Goal: Information Seeking & Learning: Learn about a topic

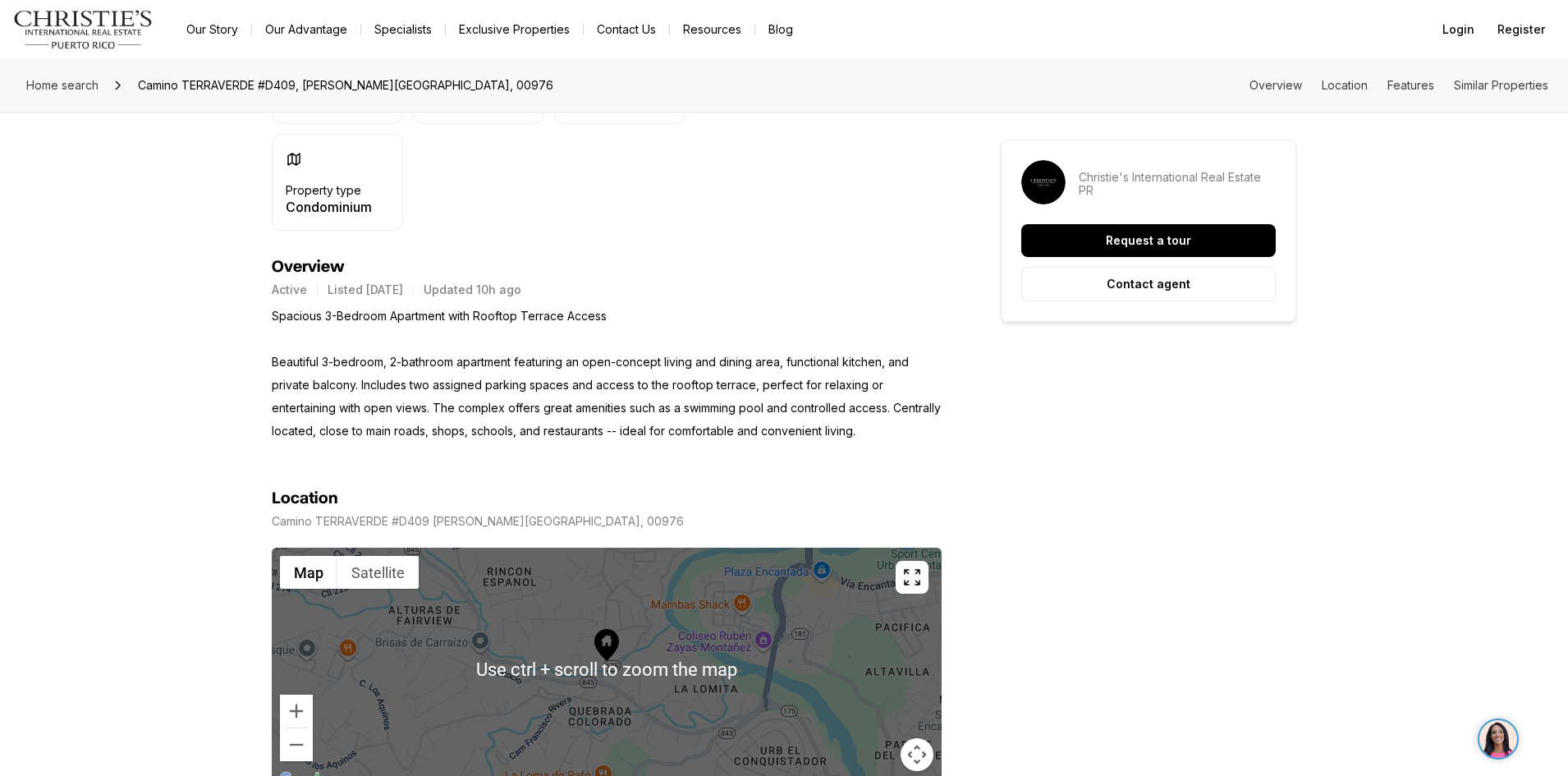
scroll to position [575, 0]
click at [836, 664] on div at bounding box center [606, 670] width 670 height 243
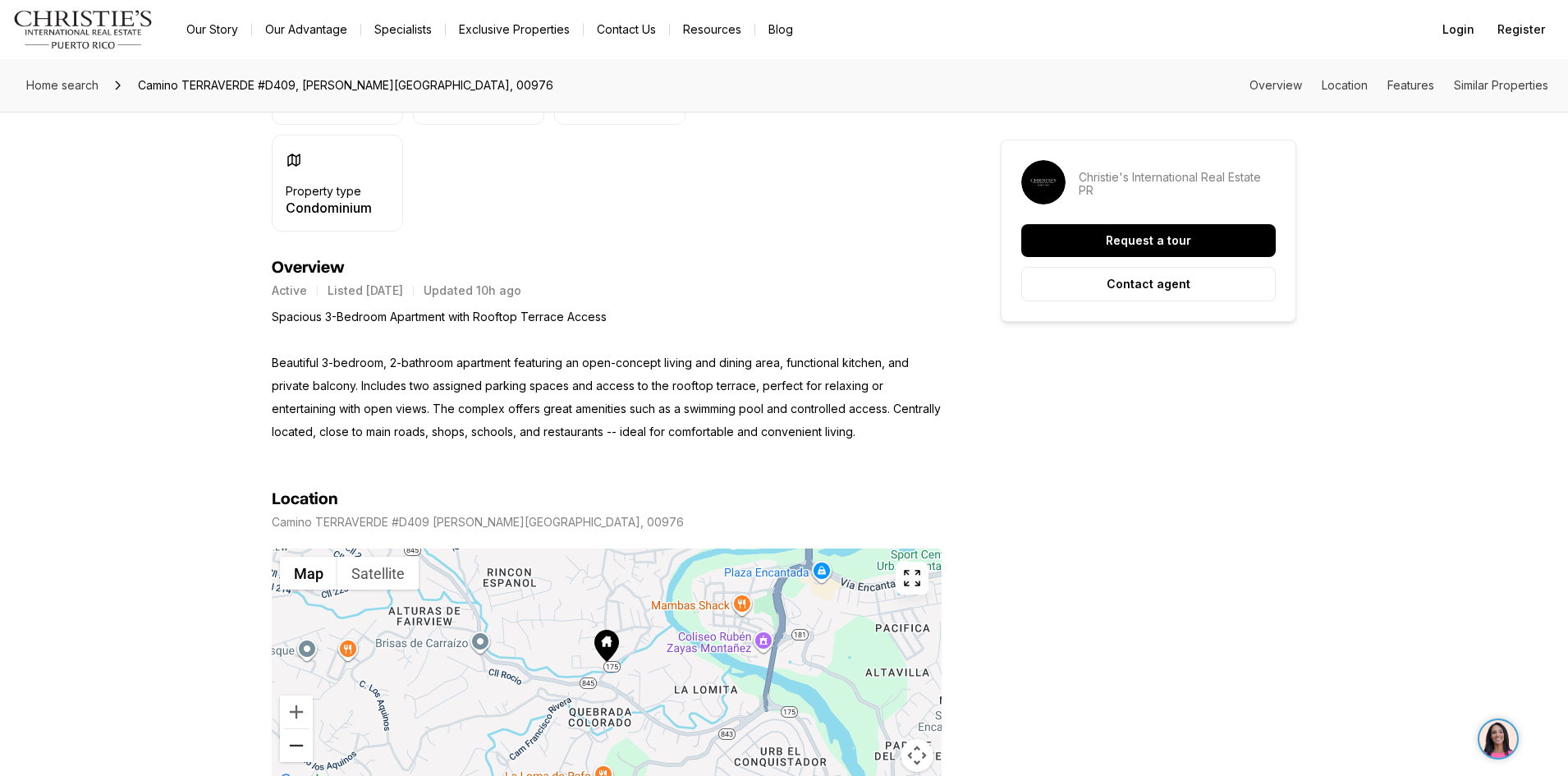
click at [296, 741] on button "Zoom out" at bounding box center [297, 746] width 33 height 33
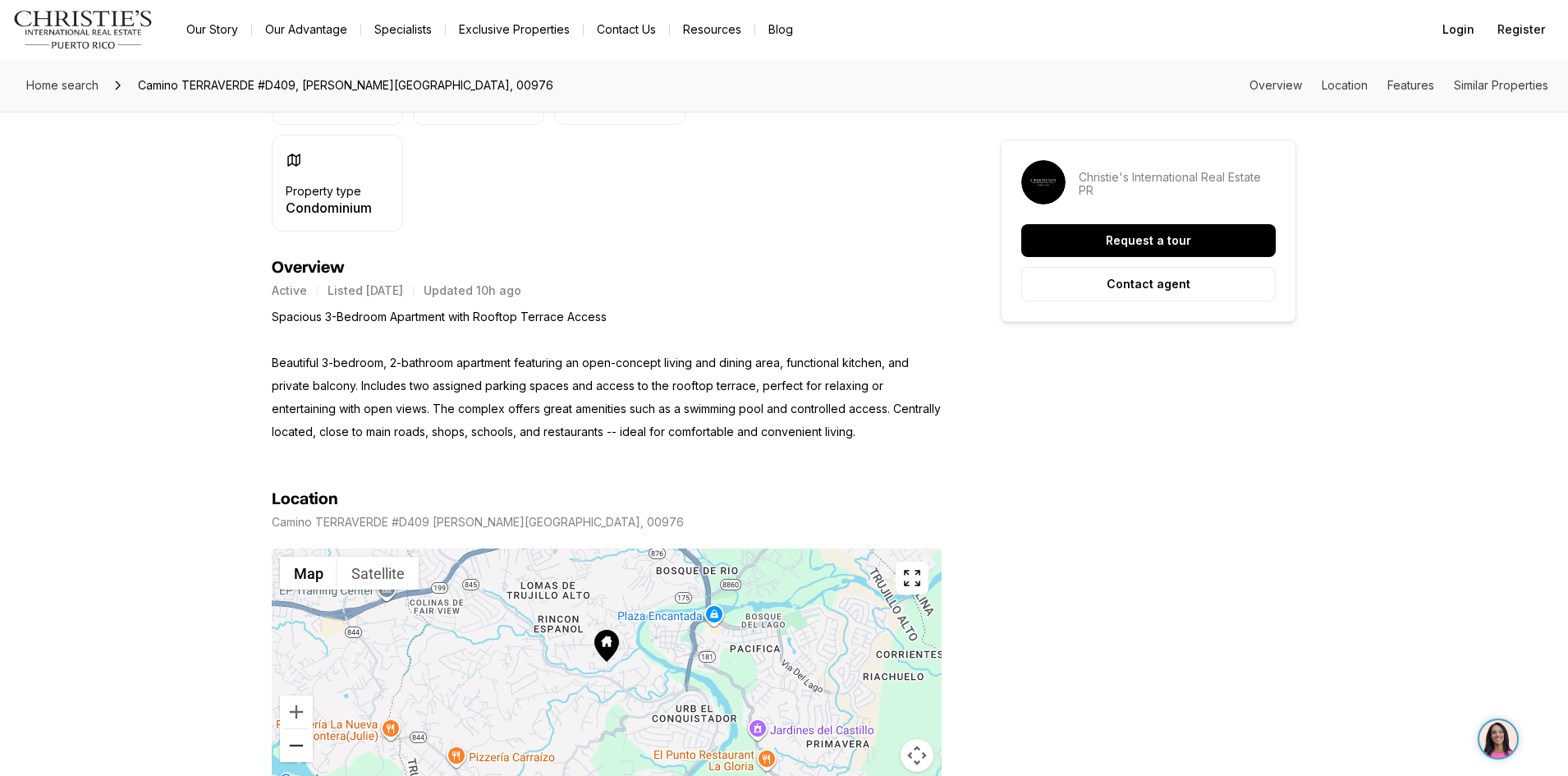
click at [296, 741] on button "Zoom out" at bounding box center [297, 746] width 33 height 33
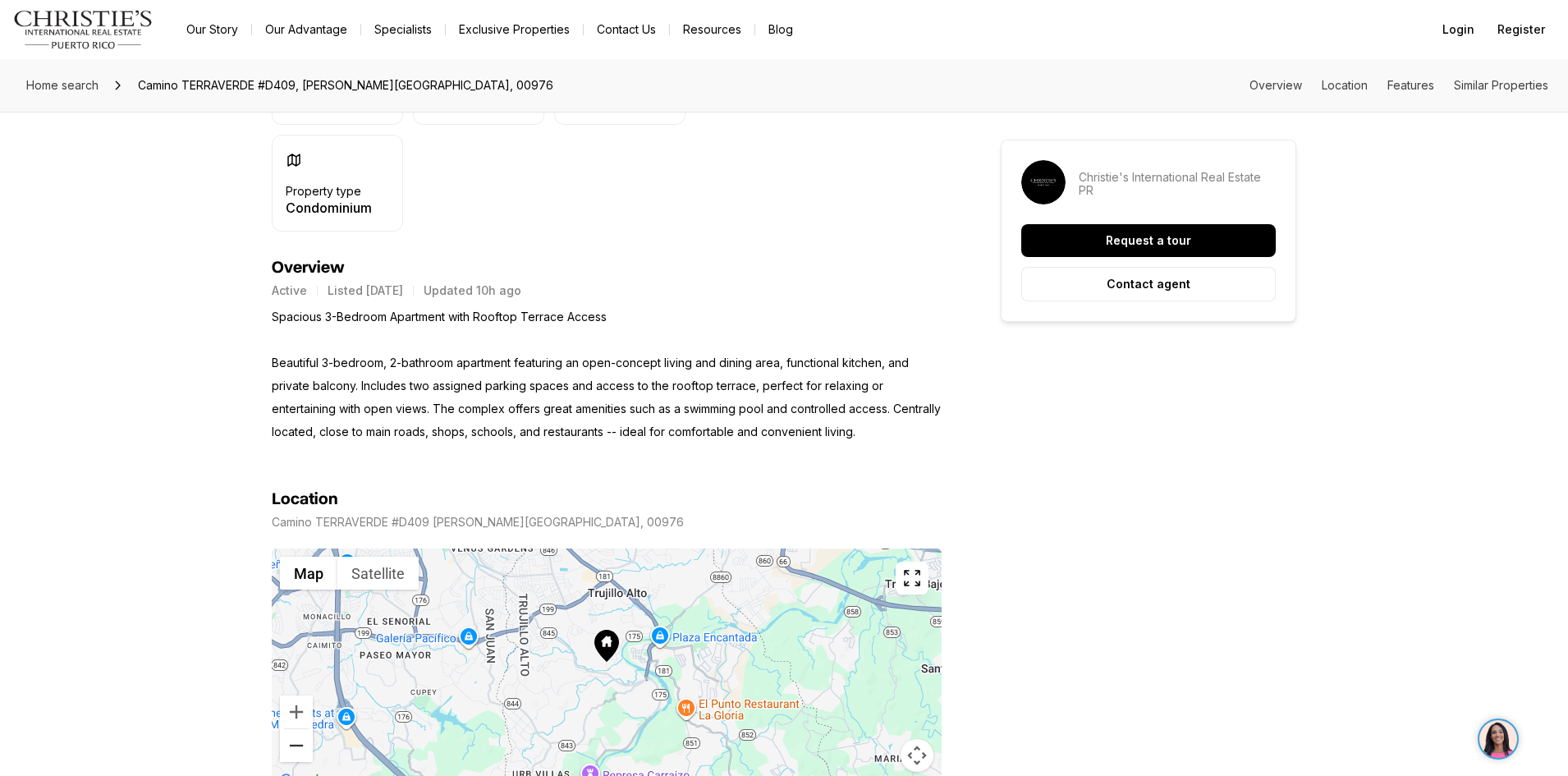
click at [294, 742] on button "Zoom out" at bounding box center [297, 746] width 33 height 33
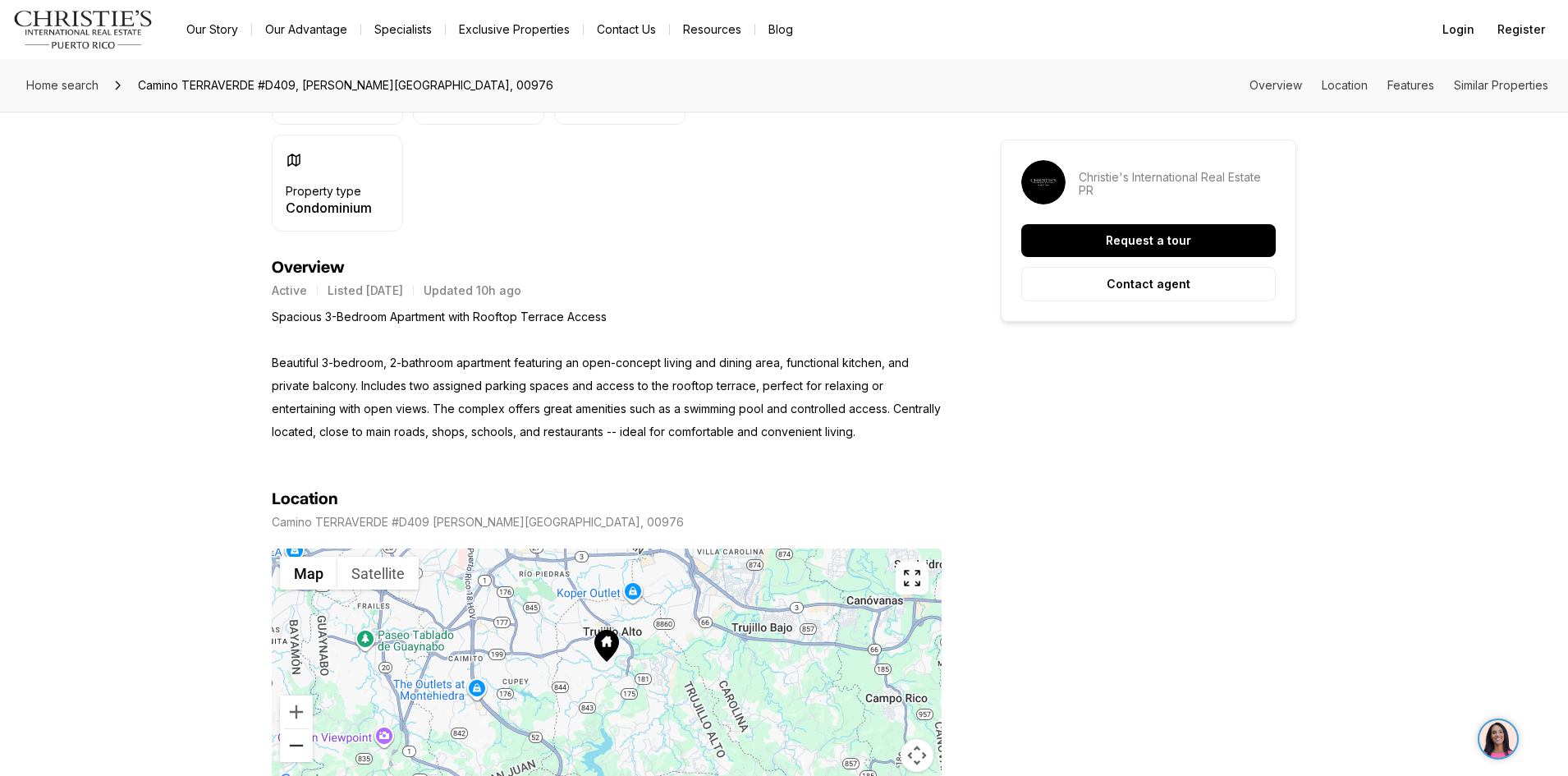
click at [294, 742] on button "Zoom out" at bounding box center [297, 746] width 33 height 33
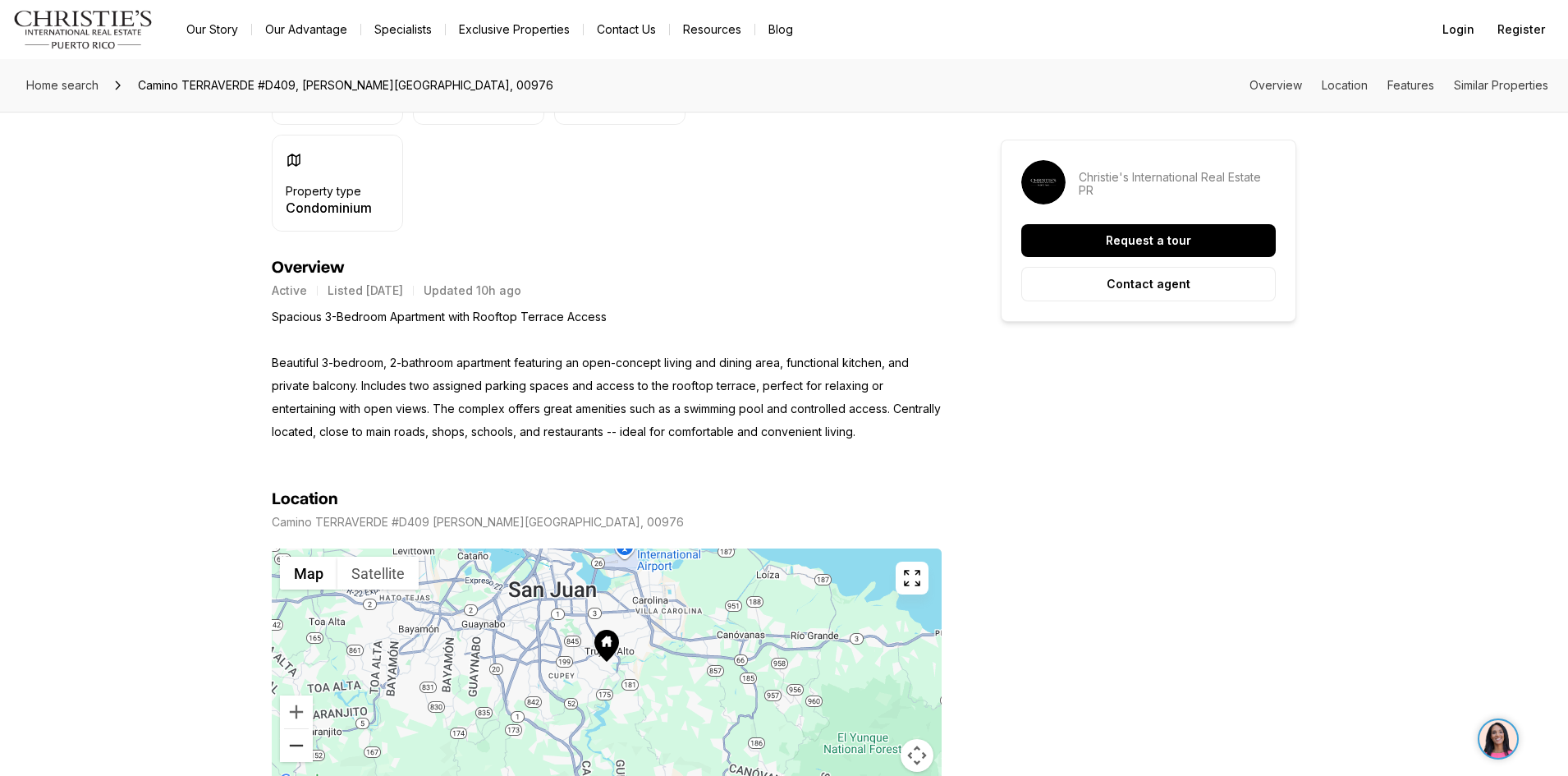
click at [296, 745] on button "Zoom out" at bounding box center [297, 746] width 33 height 33
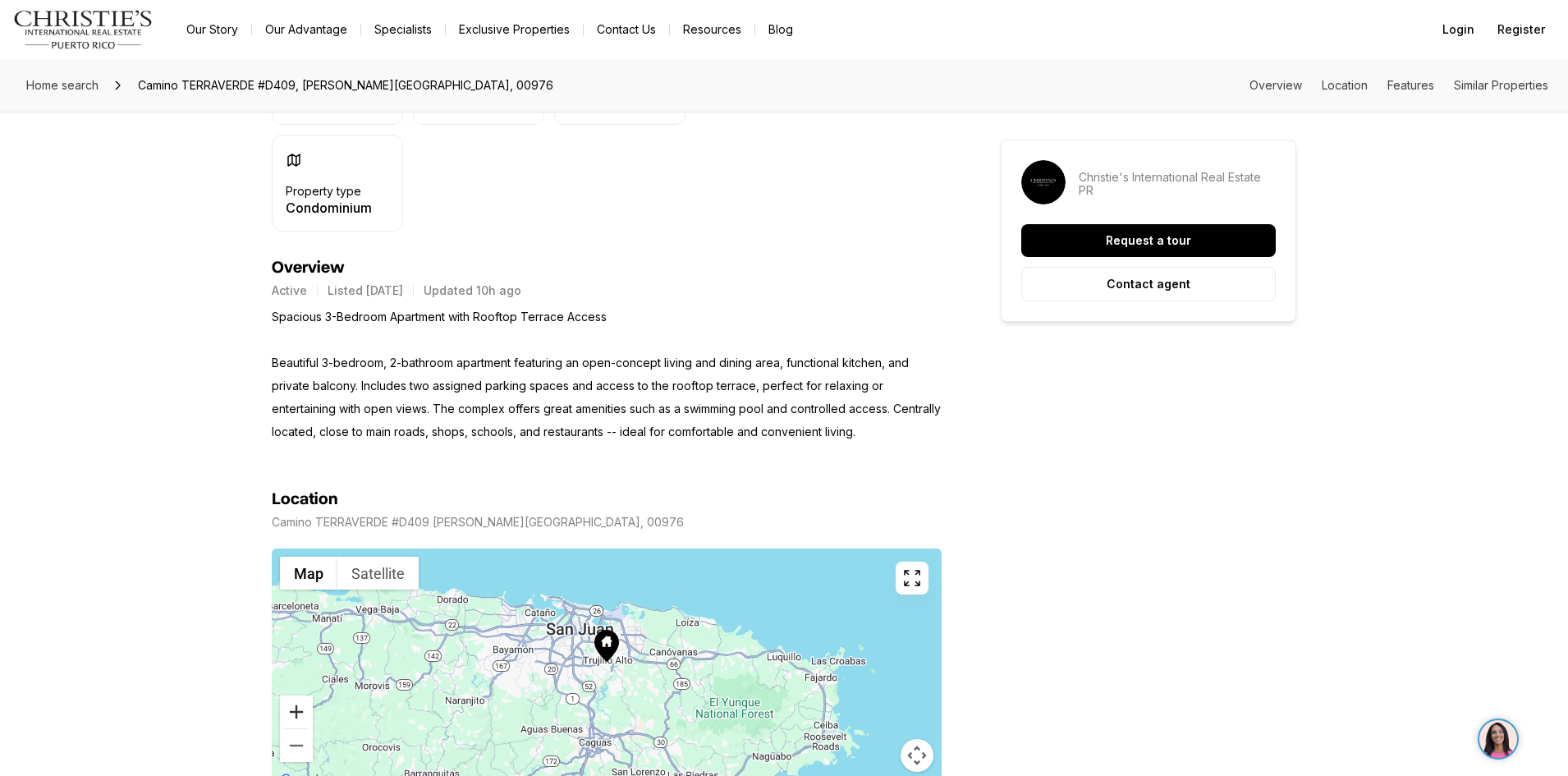
click at [295, 709] on button "Zoom in" at bounding box center [297, 712] width 33 height 33
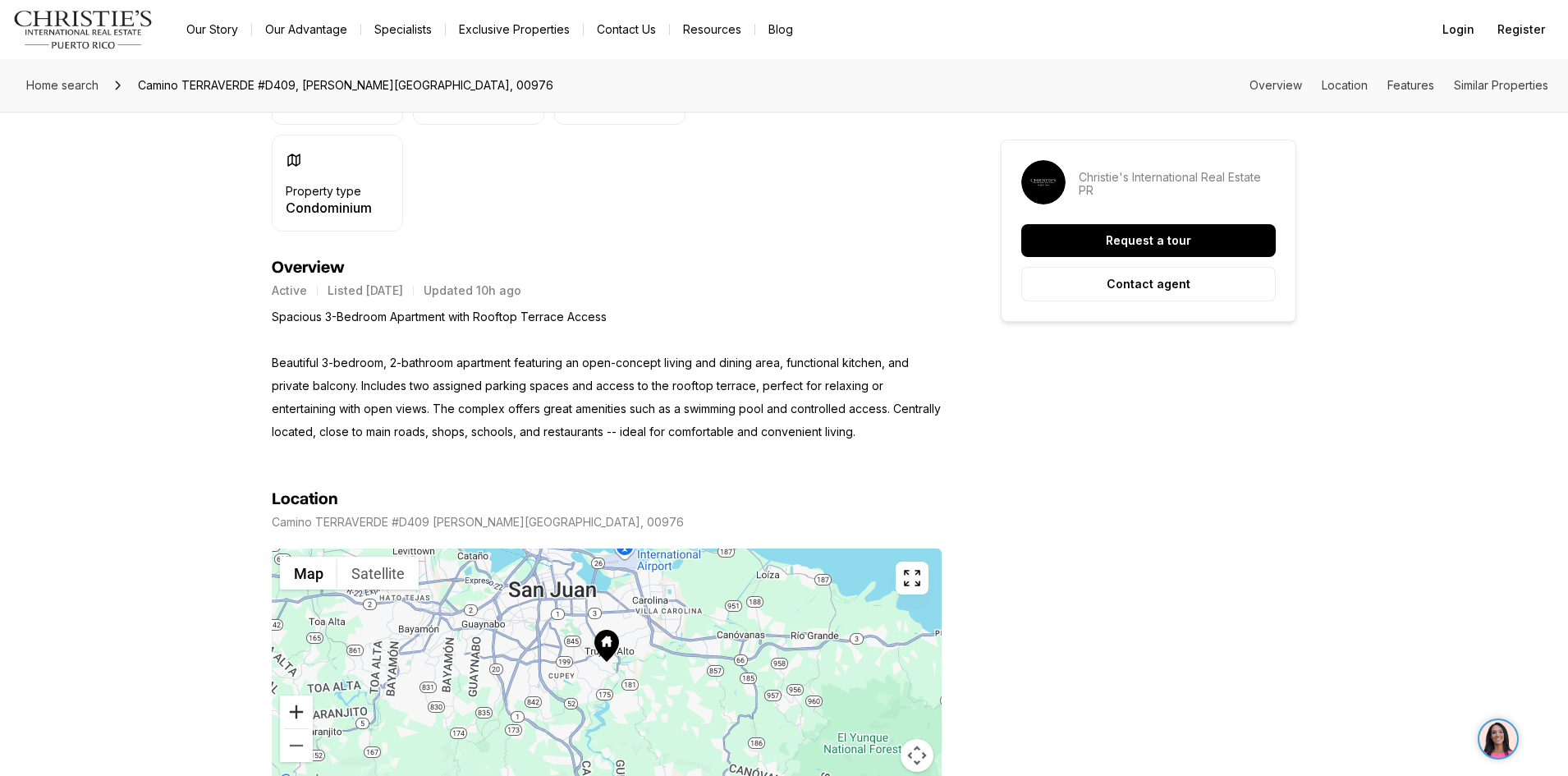
click at [295, 709] on button "Zoom in" at bounding box center [297, 712] width 33 height 33
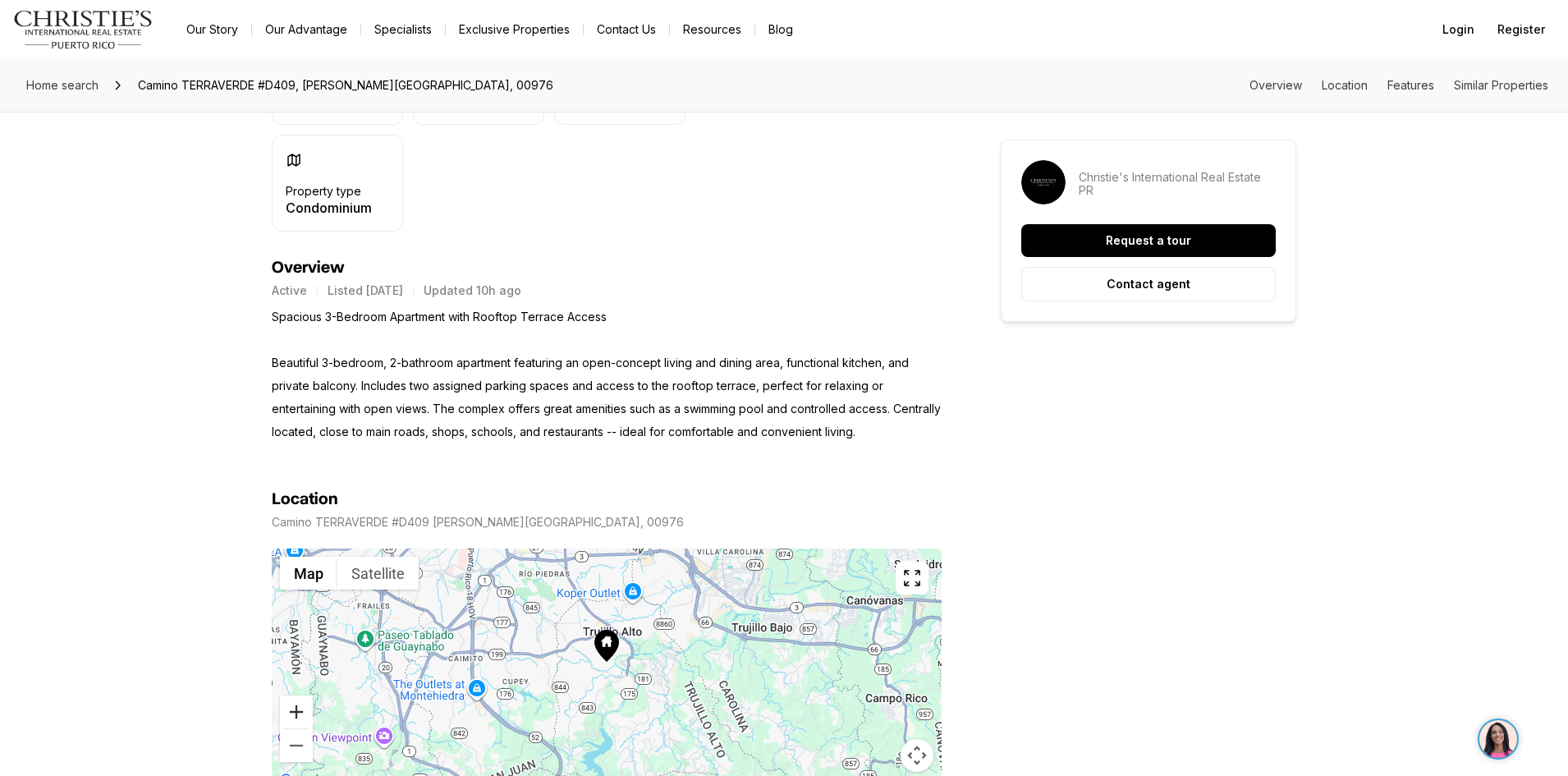
click at [295, 709] on button "Zoom in" at bounding box center [297, 712] width 33 height 33
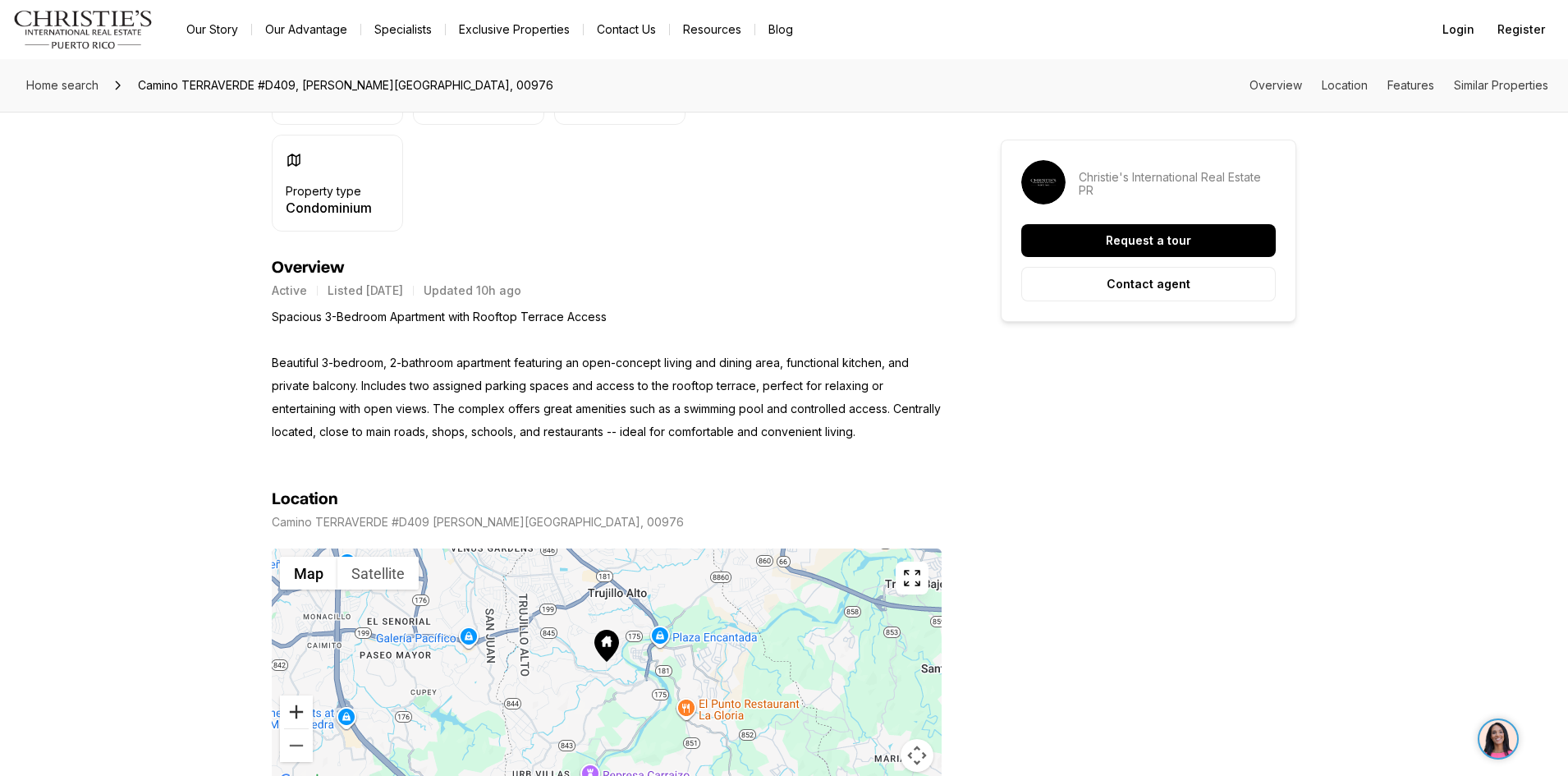
click at [295, 709] on button "Zoom in" at bounding box center [297, 712] width 33 height 33
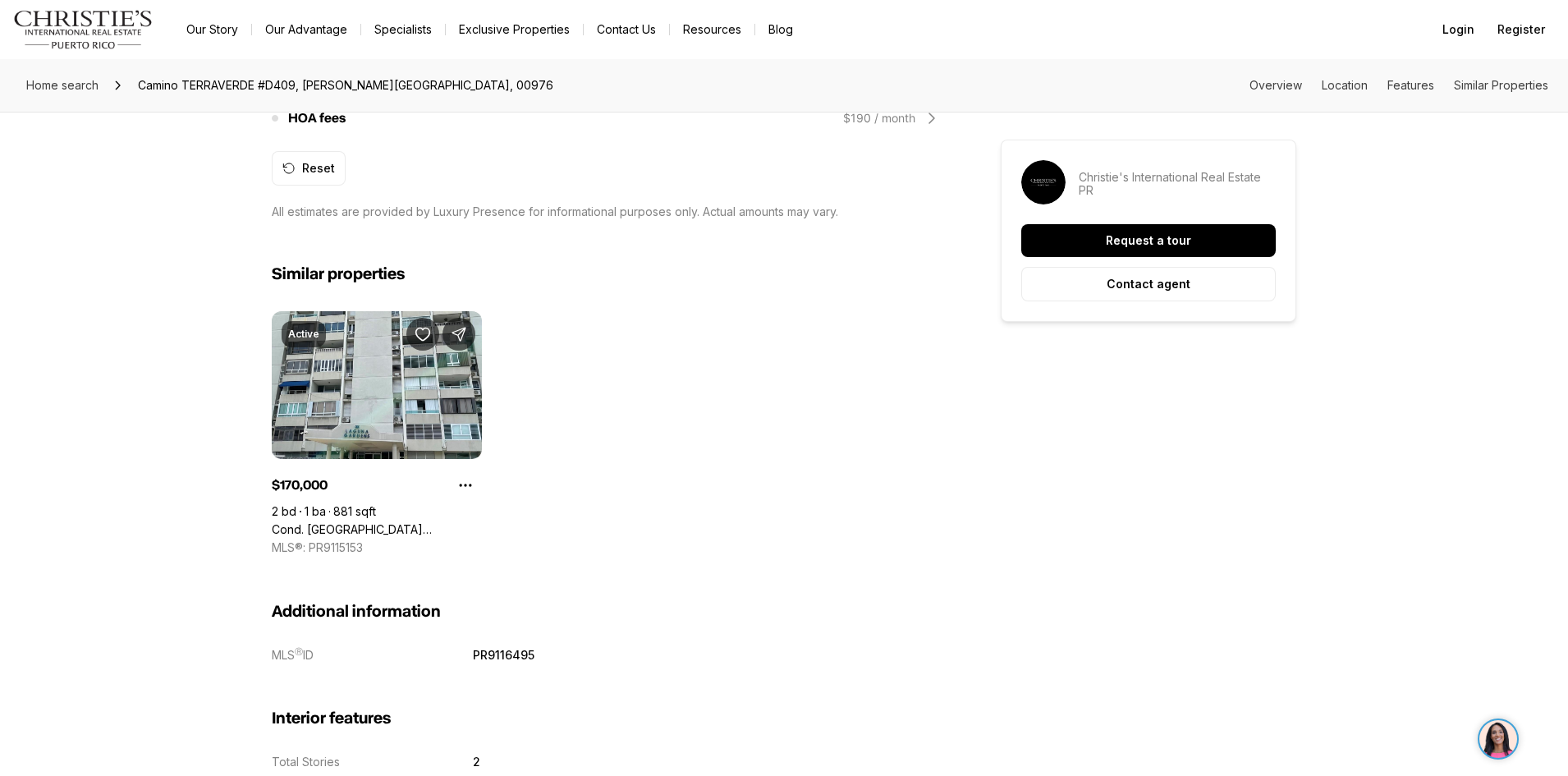
scroll to position [1643, 0]
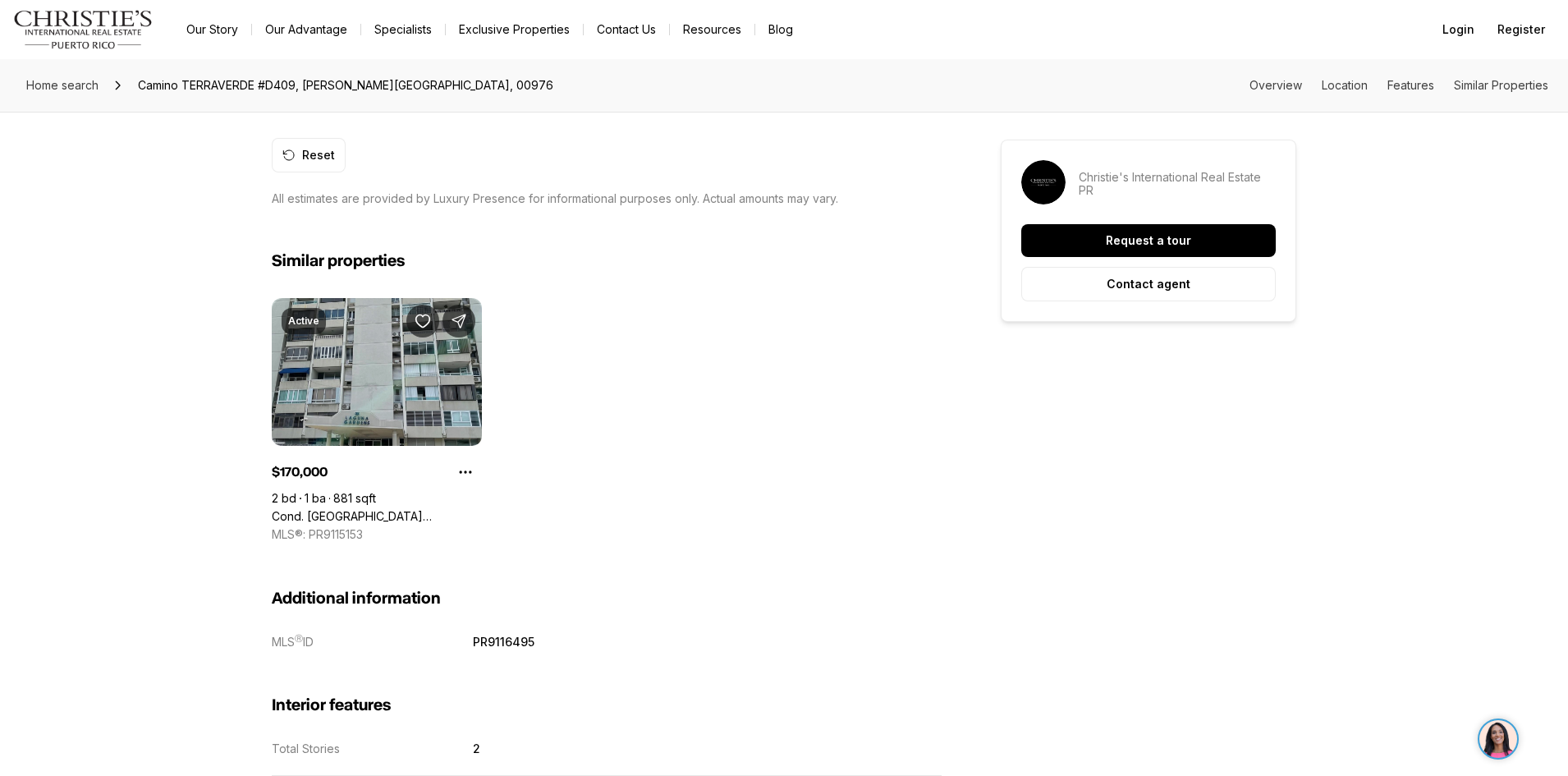
click at [364, 509] on link "Cond. [GEOGRAPHIC_DATA][STREET_ADDRESS] LAGUNA #8E, [GEOGRAPHIC_DATA], 00979" at bounding box center [377, 517] width 210 height 15
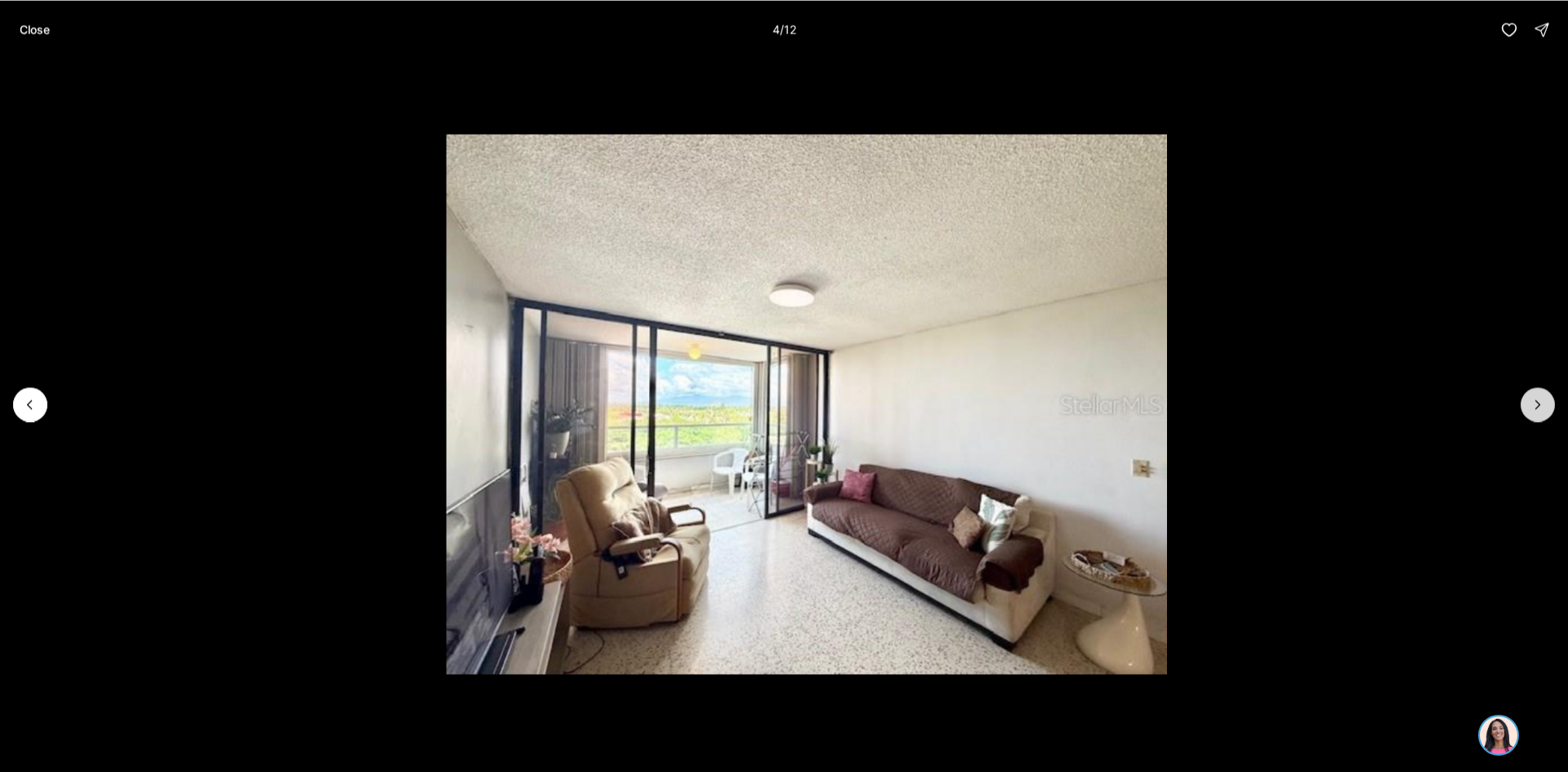
click at [1531, 406] on icon "Next slide" at bounding box center [1538, 404] width 16 height 16
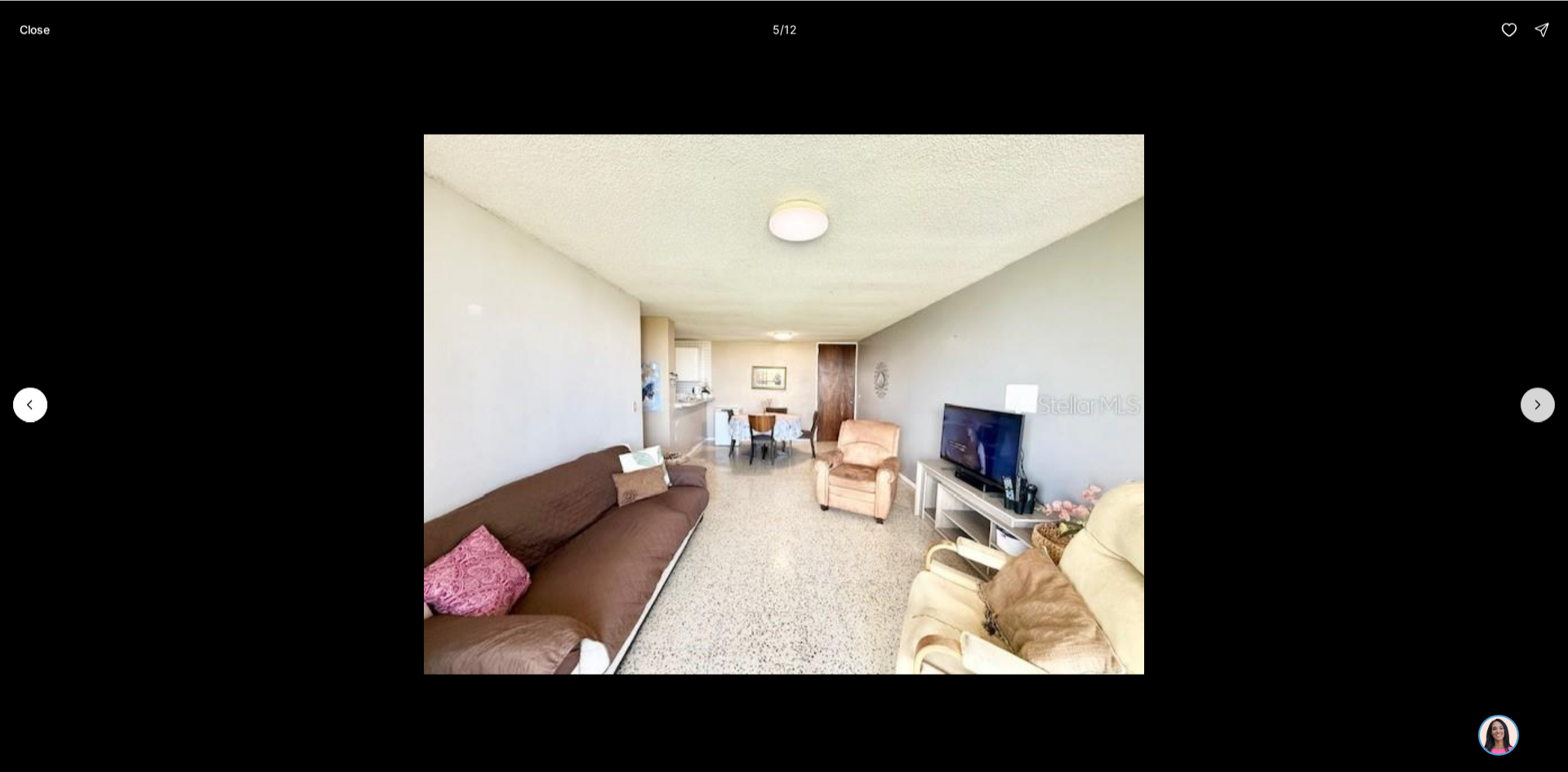
click at [1531, 406] on icon "Next slide" at bounding box center [1538, 404] width 16 height 16
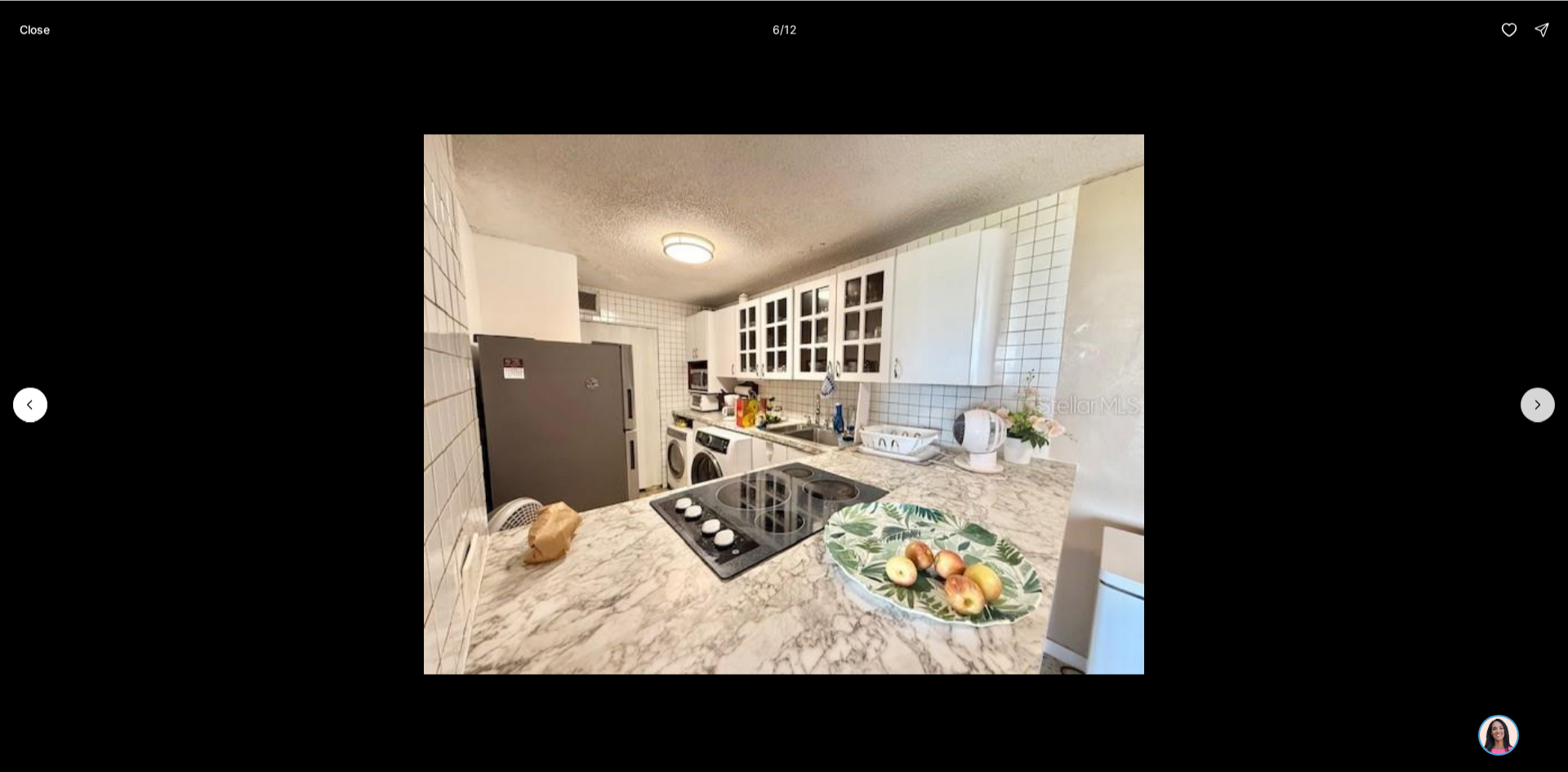
click at [1531, 406] on icon "Next slide" at bounding box center [1538, 404] width 16 height 16
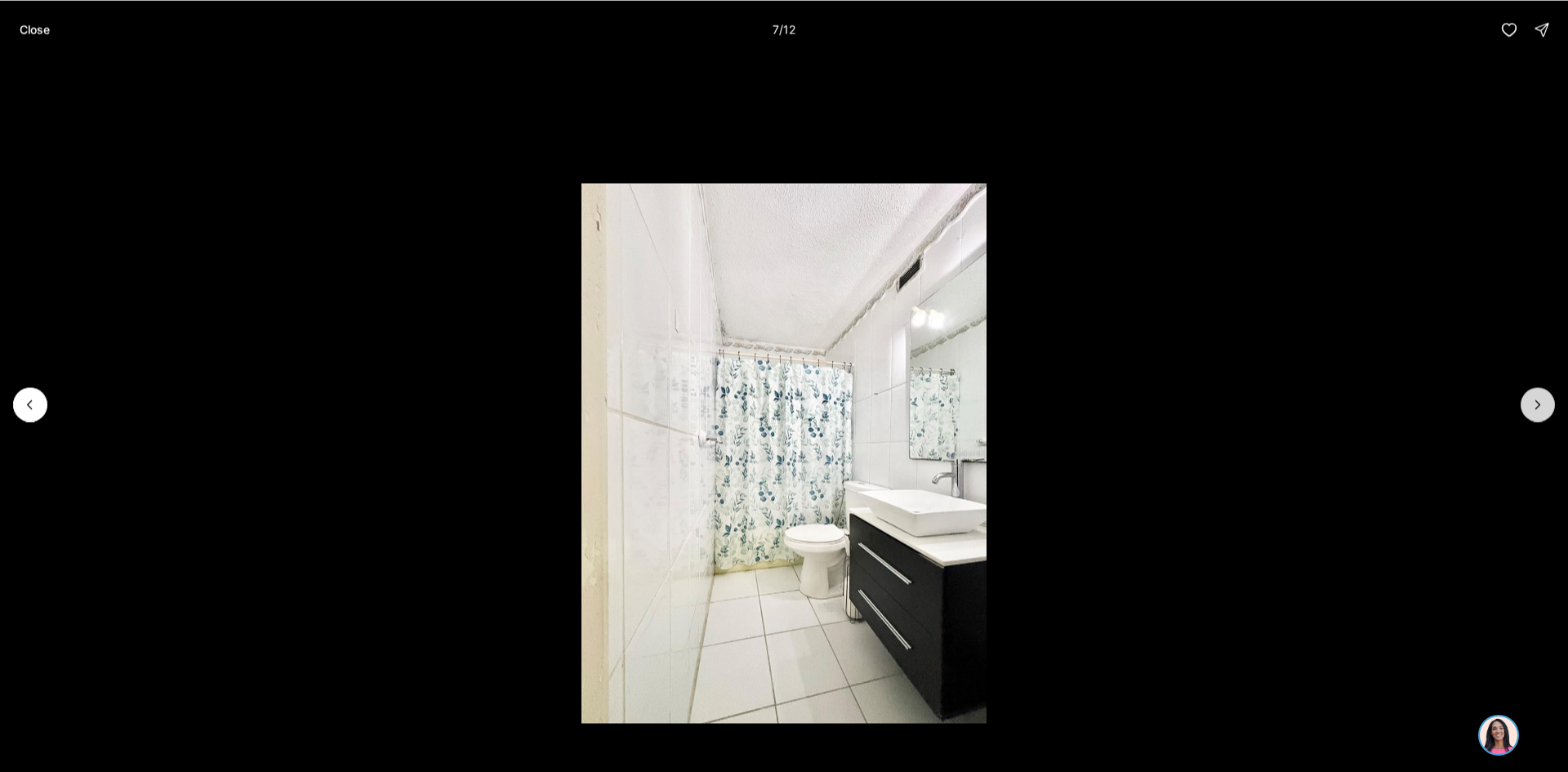
click at [1531, 406] on icon "Next slide" at bounding box center [1538, 404] width 16 height 16
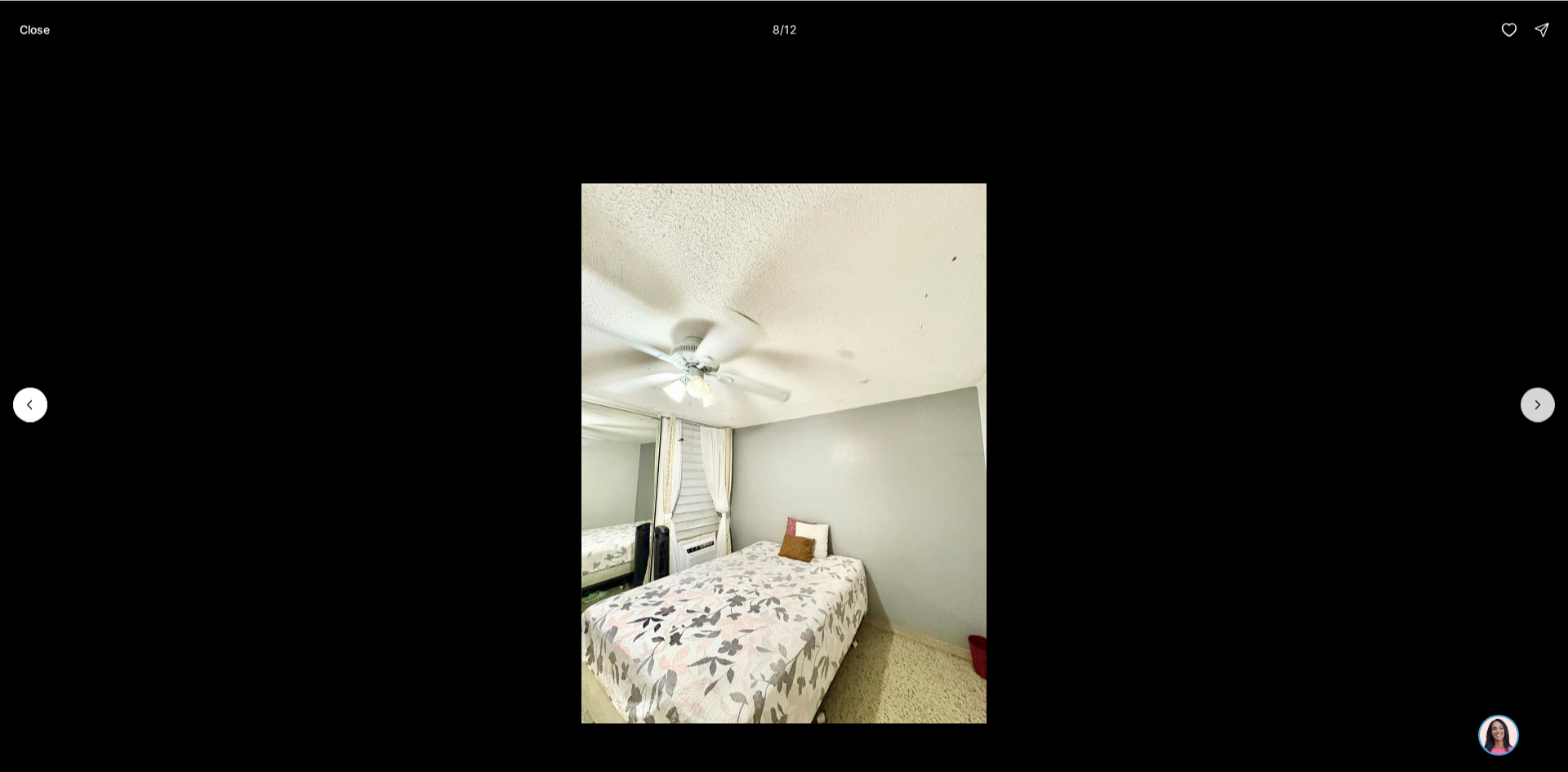
click at [1531, 406] on icon "Next slide" at bounding box center [1538, 404] width 16 height 16
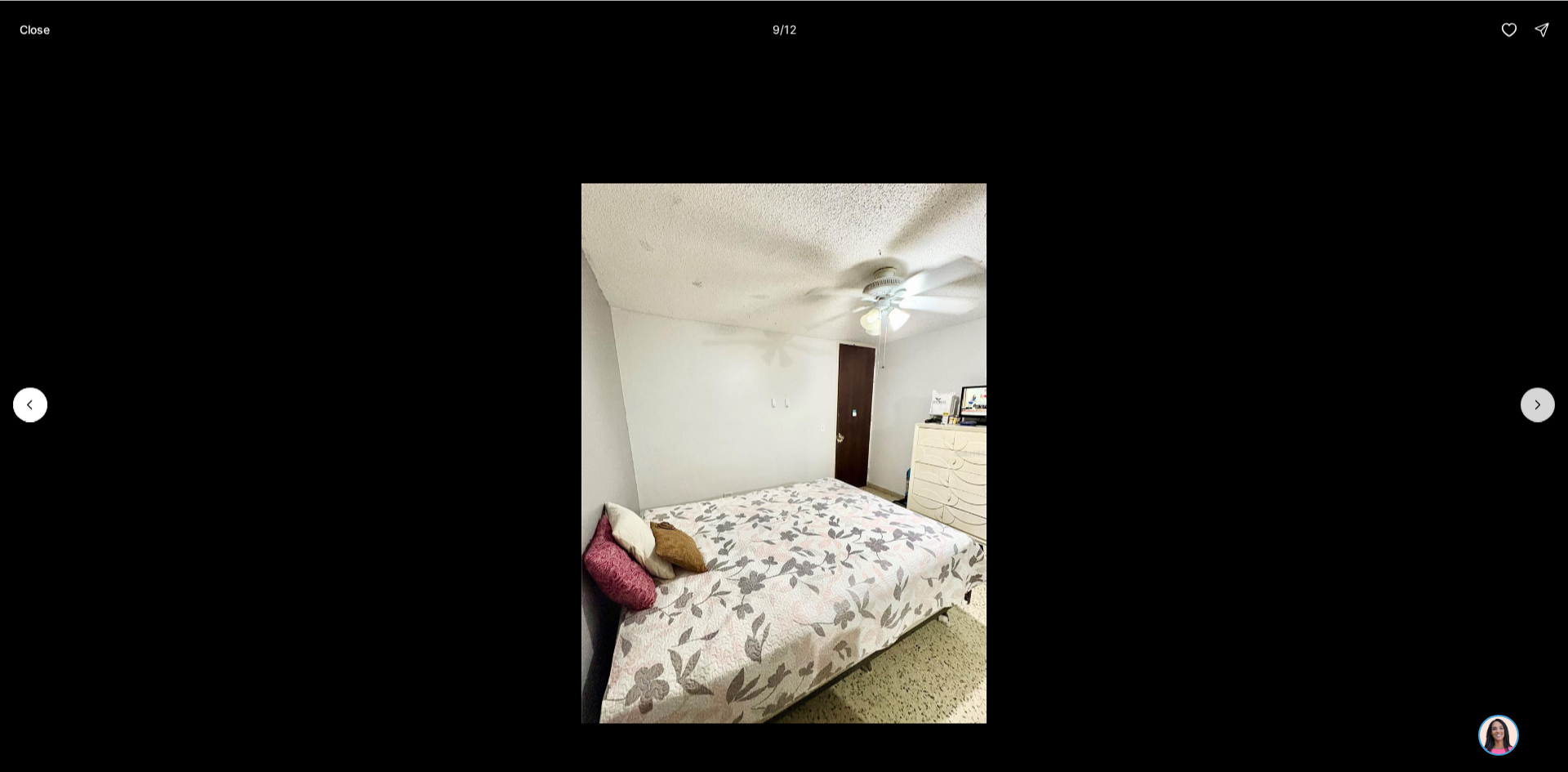
click at [1531, 406] on icon "Next slide" at bounding box center [1538, 404] width 16 height 16
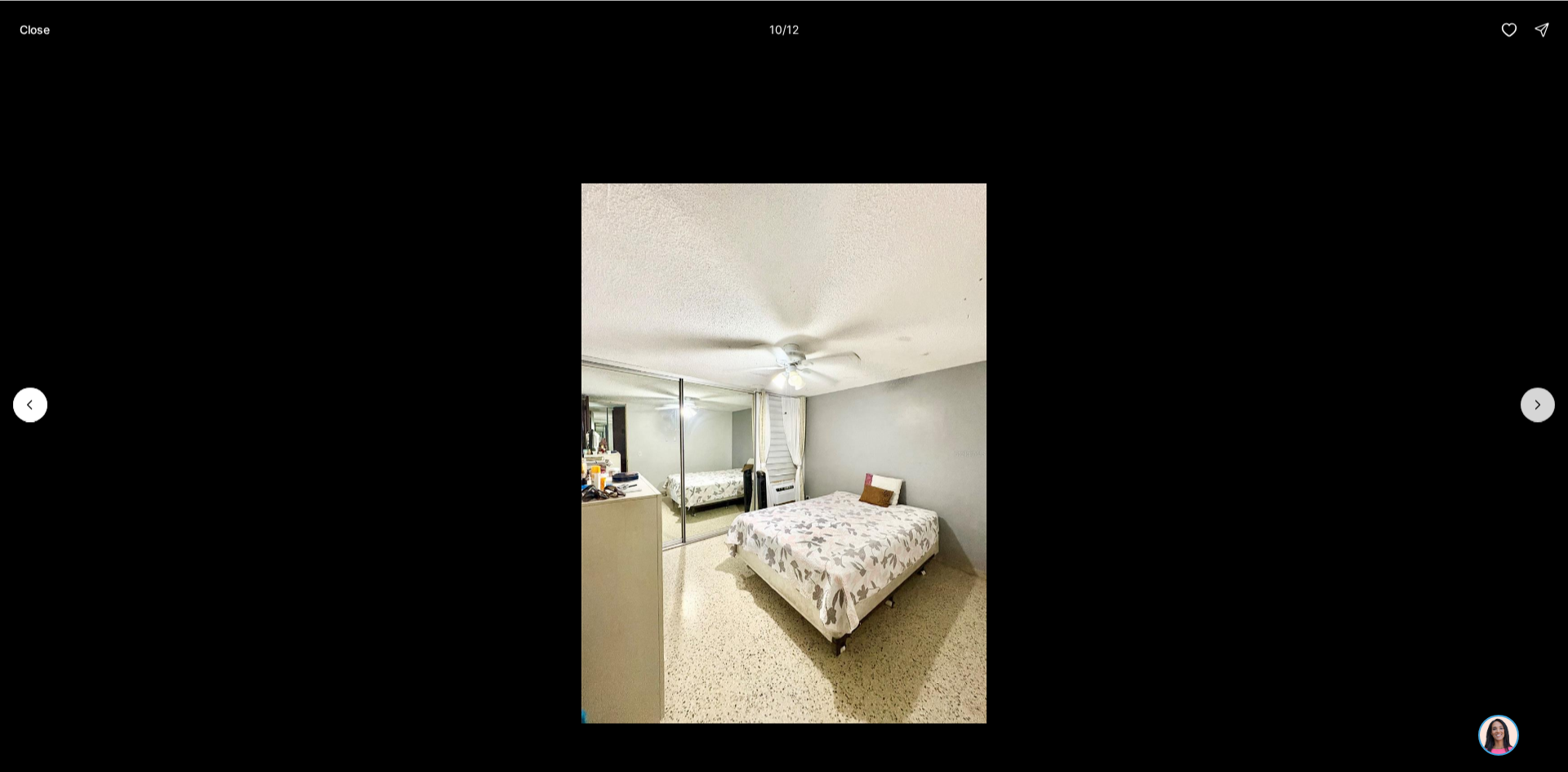
click at [1531, 406] on icon "Next slide" at bounding box center [1538, 404] width 16 height 16
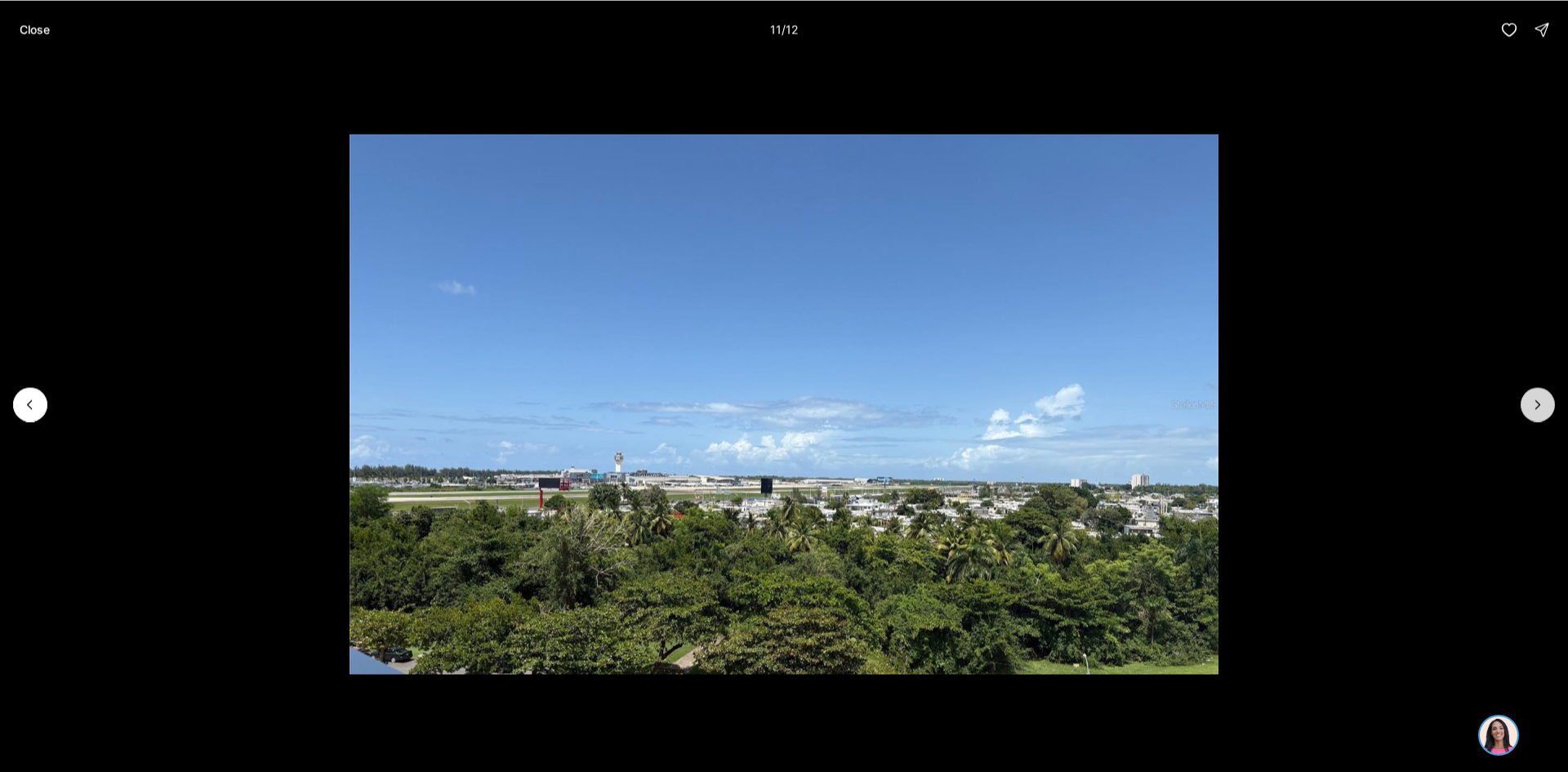
click at [1531, 406] on icon "Next slide" at bounding box center [1538, 404] width 16 height 16
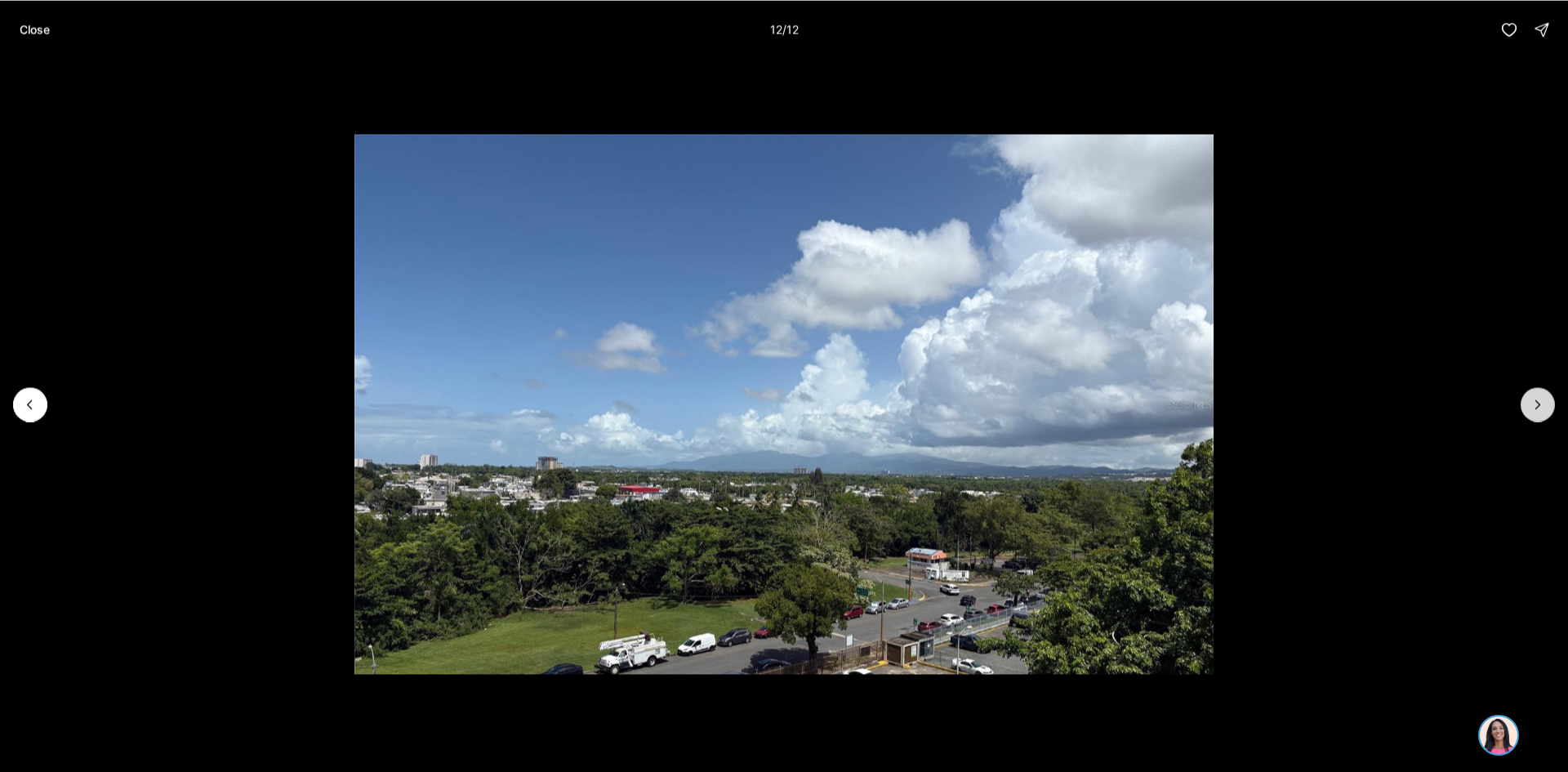
click at [1531, 406] on div at bounding box center [1538, 404] width 35 height 35
click at [1531, 404] on div at bounding box center [1538, 404] width 35 height 35
click at [41, 23] on p "Close" at bounding box center [35, 30] width 30 height 13
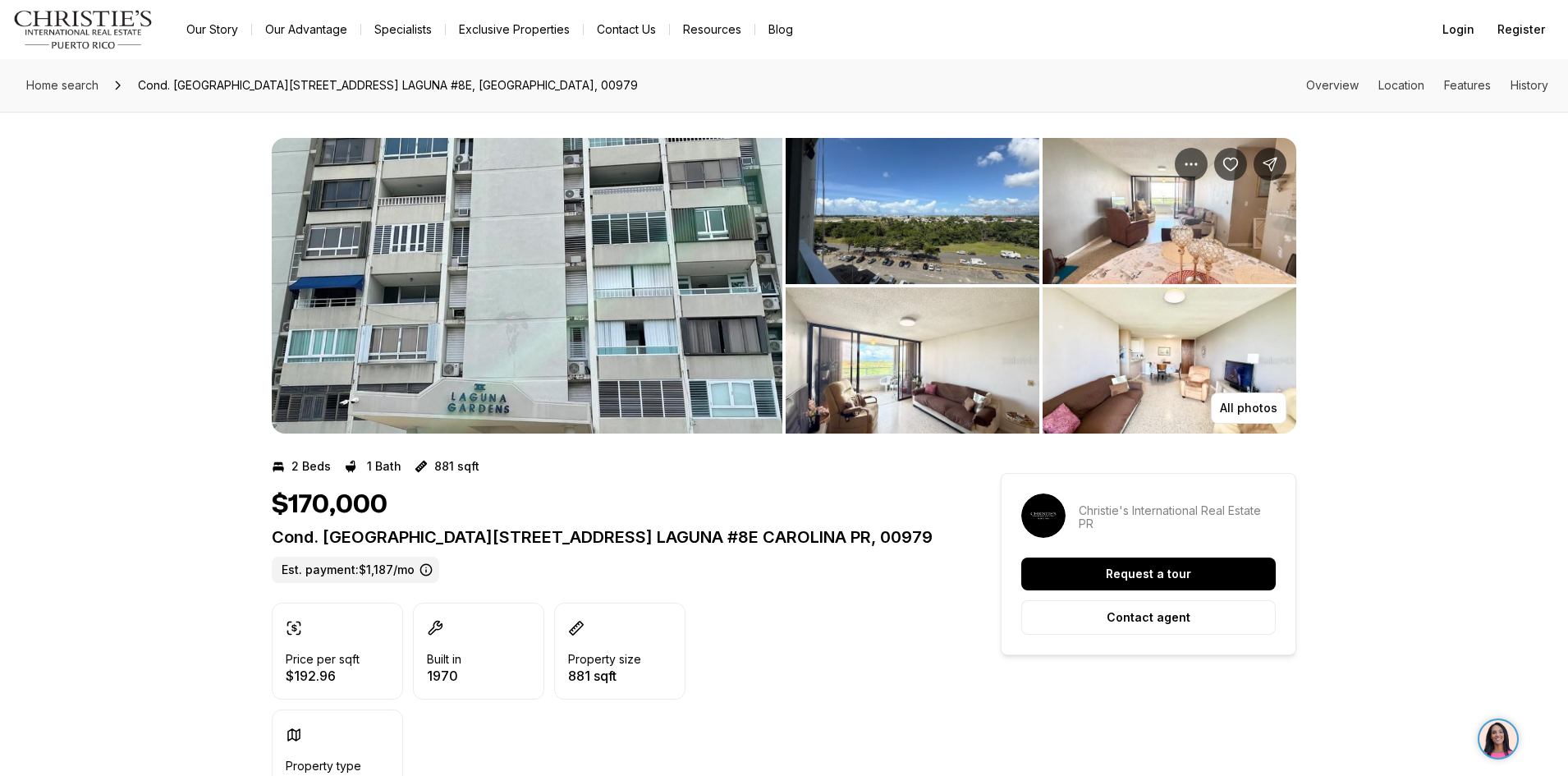
click at [544, 297] on img "View image gallery" at bounding box center [527, 286] width 511 height 296
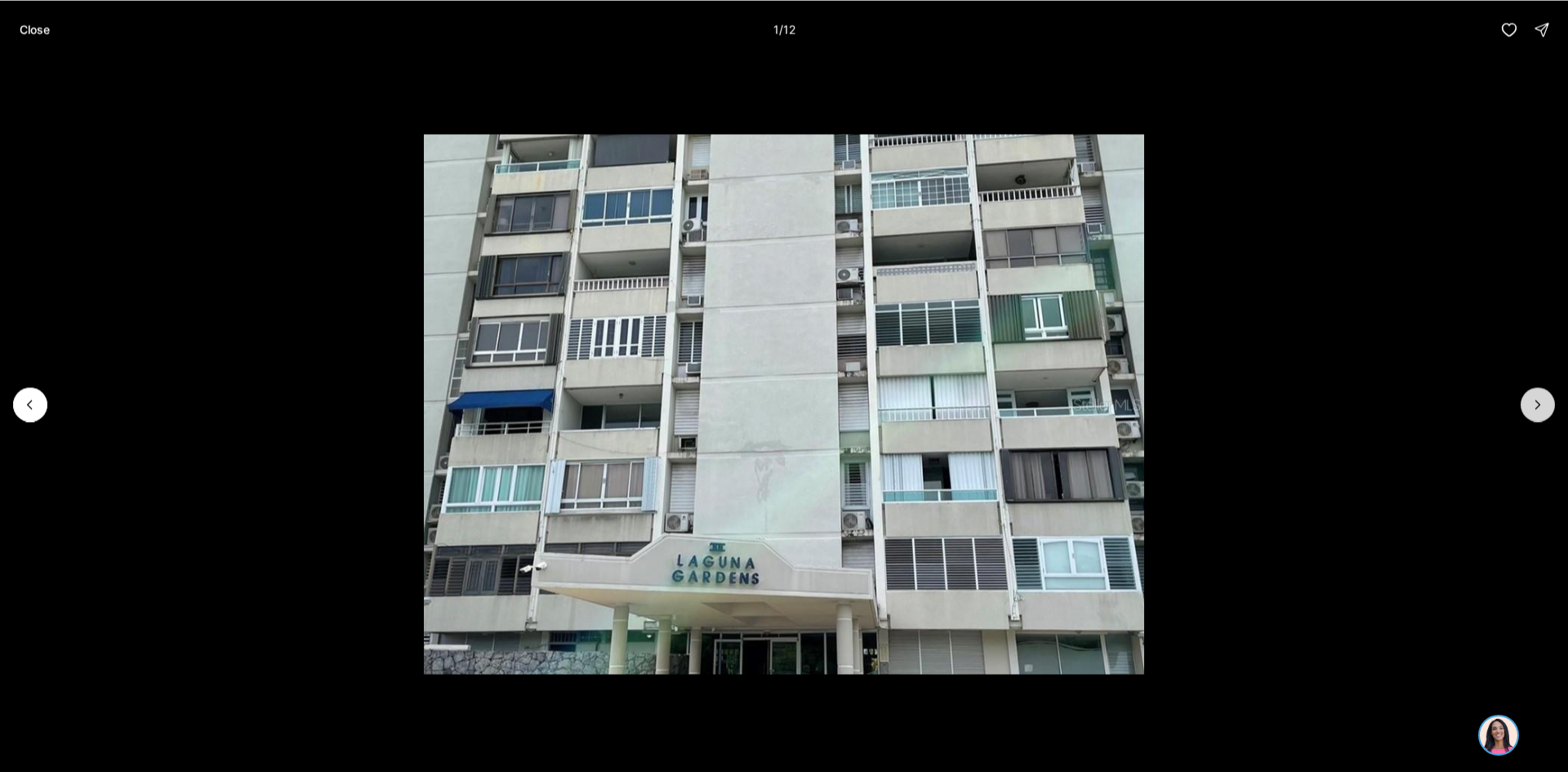
click at [1532, 404] on button "Next slide" at bounding box center [1538, 404] width 35 height 35
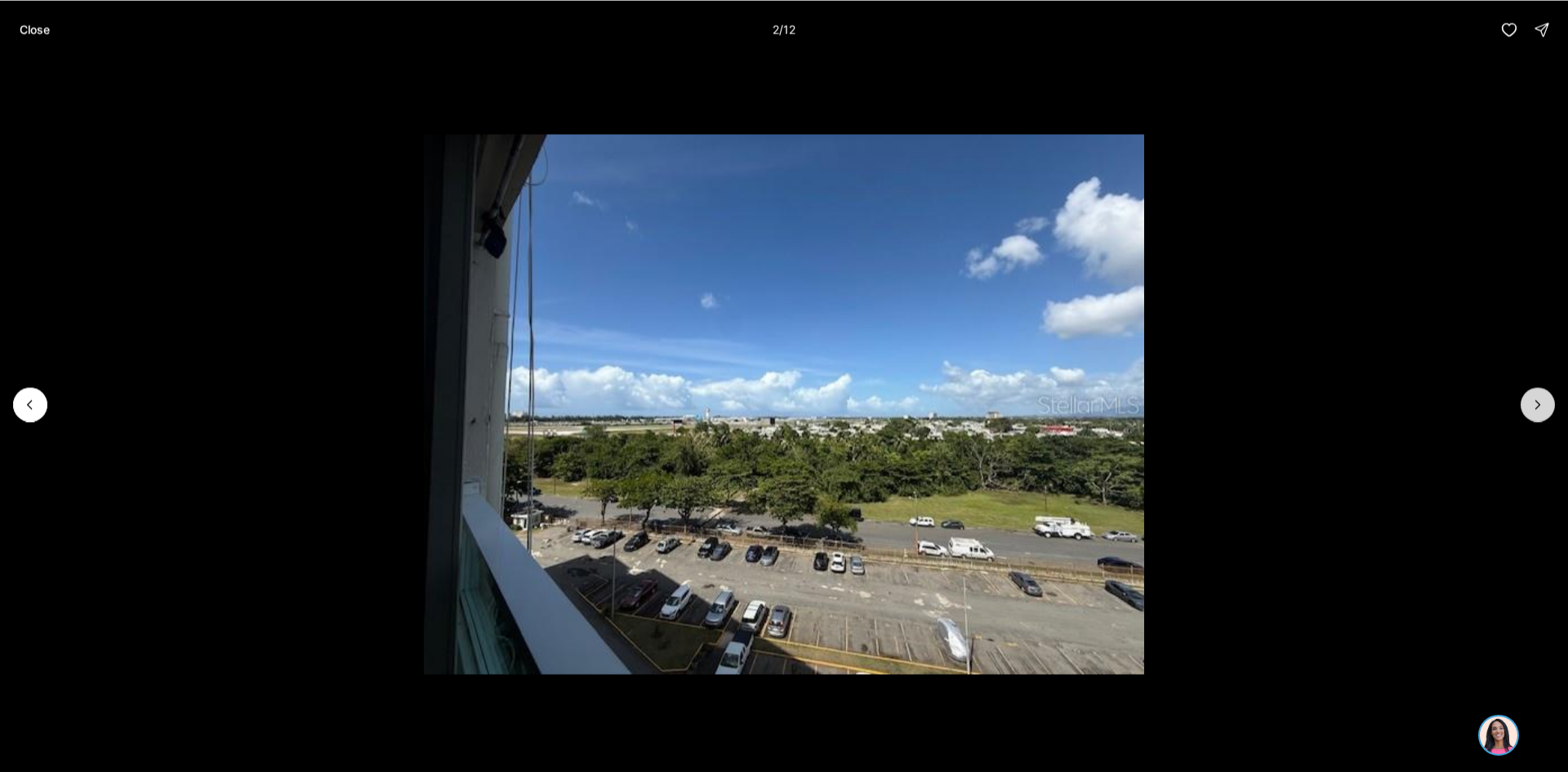
click at [1537, 409] on icon "Next slide" at bounding box center [1538, 404] width 16 height 16
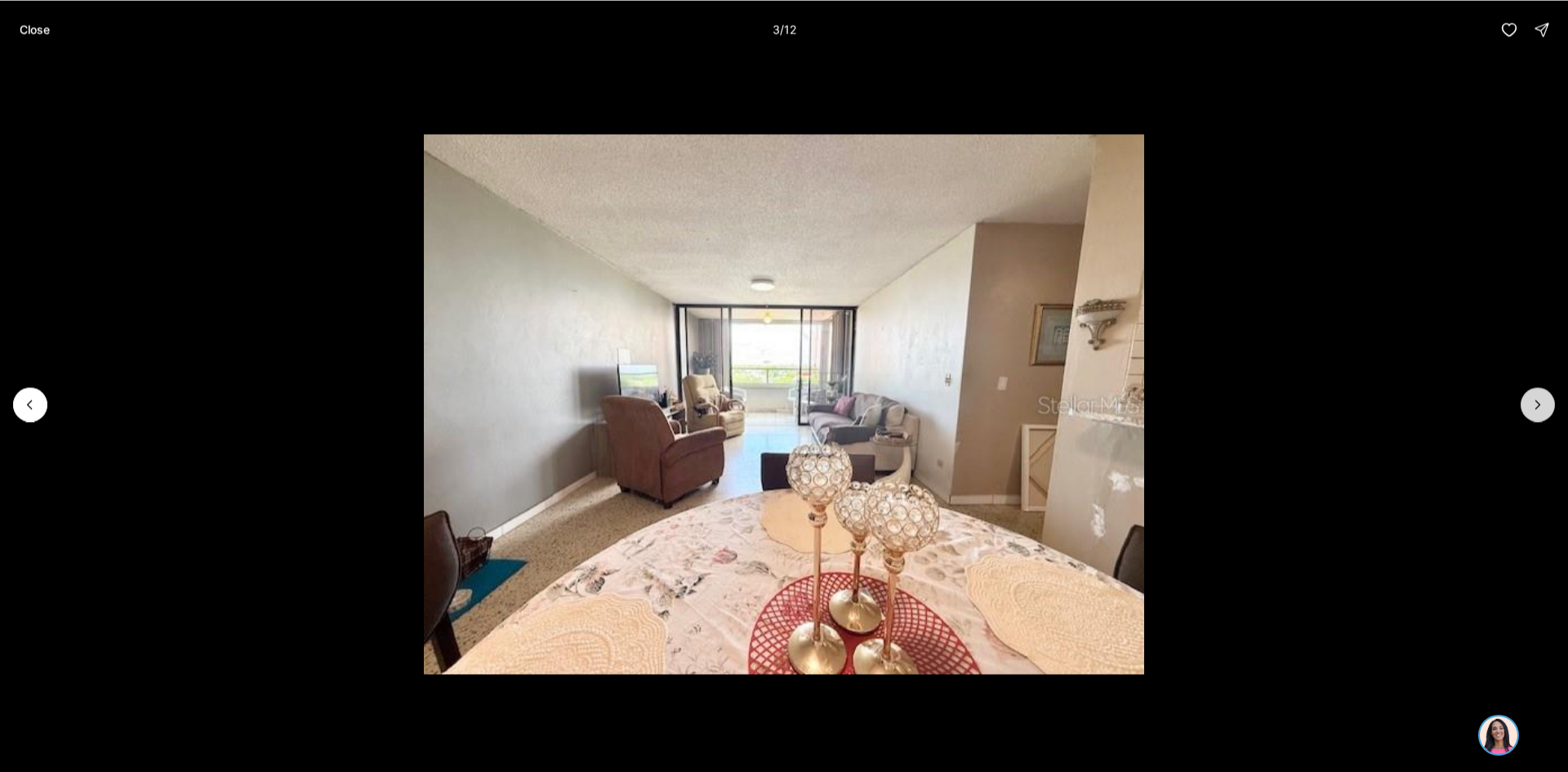
click at [1536, 409] on icon "Next slide" at bounding box center [1538, 404] width 16 height 16
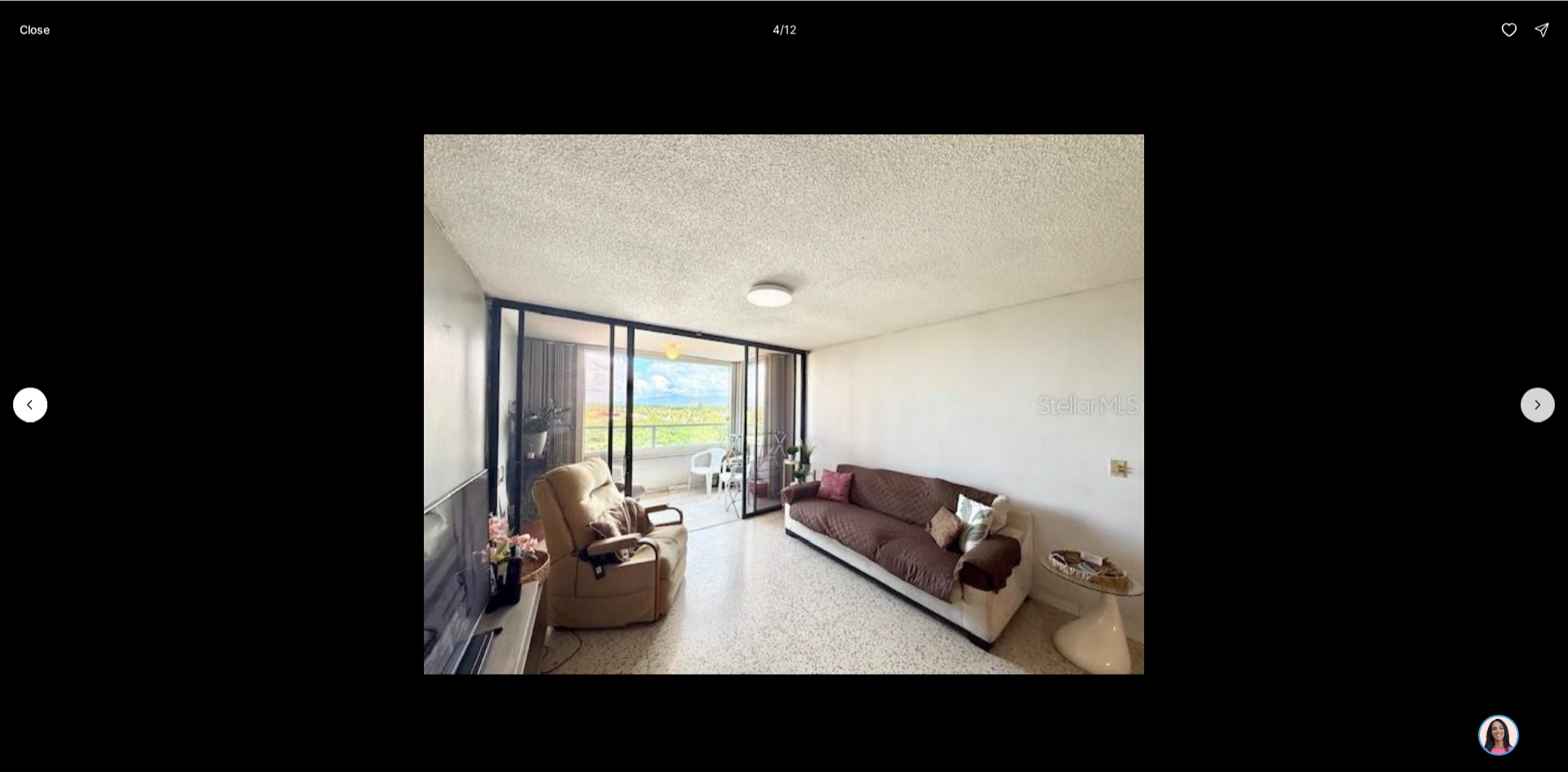
click at [1534, 412] on icon "Next slide" at bounding box center [1538, 404] width 16 height 16
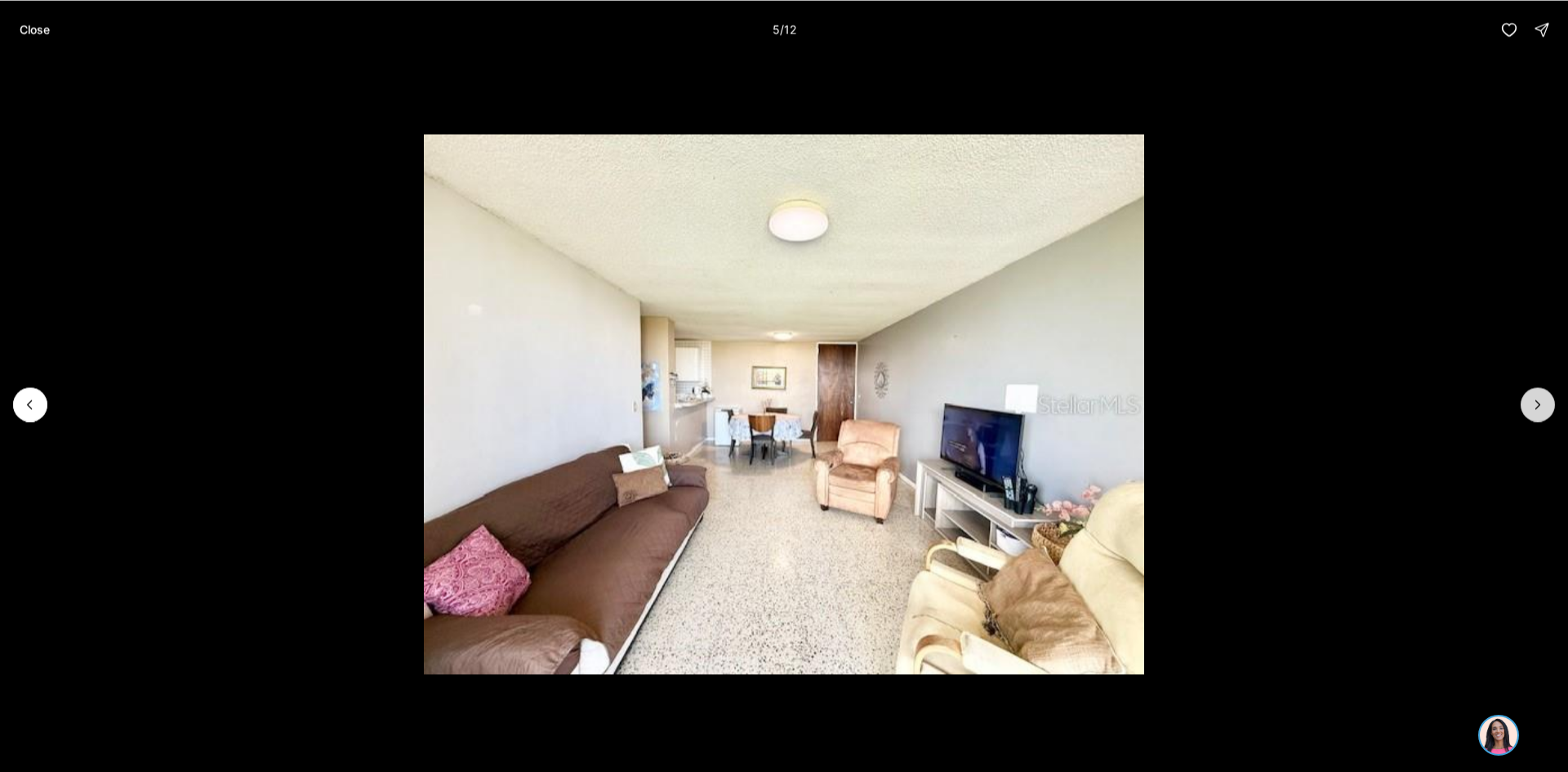
click at [1533, 412] on icon "Next slide" at bounding box center [1538, 404] width 16 height 16
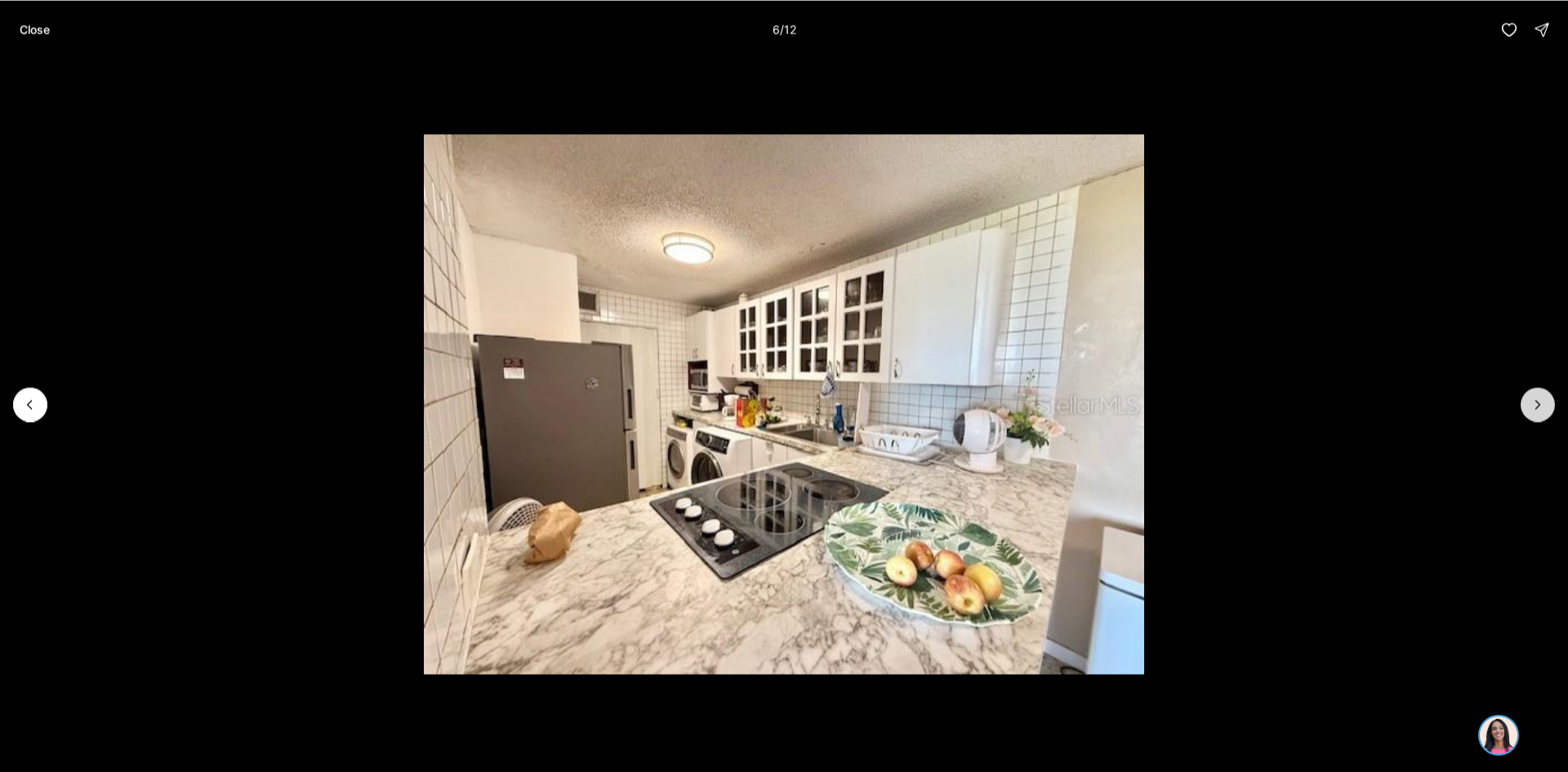
click at [1529, 414] on button "Next slide" at bounding box center [1538, 404] width 35 height 35
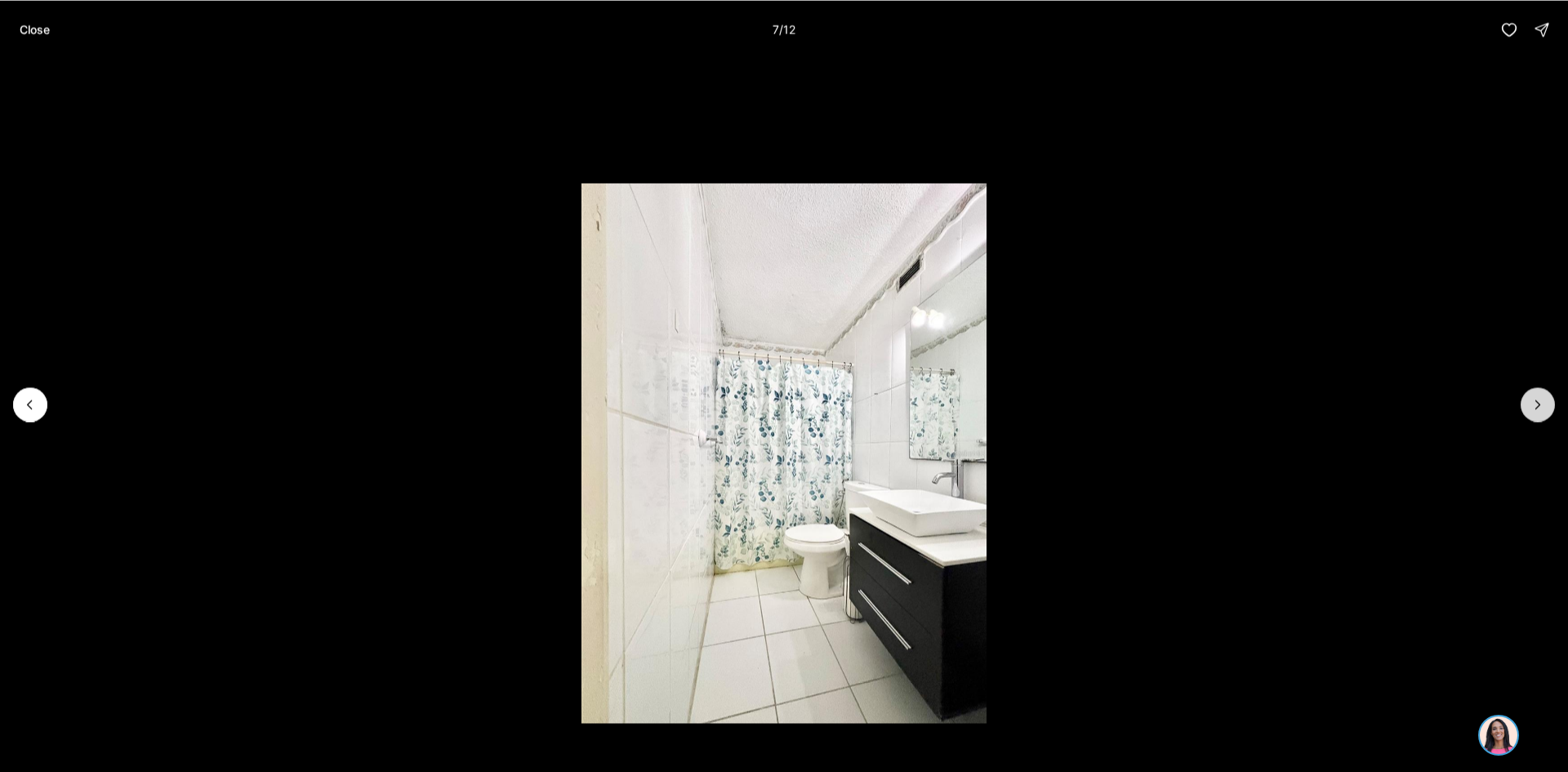
click at [1529, 412] on button "Next slide" at bounding box center [1538, 404] width 35 height 35
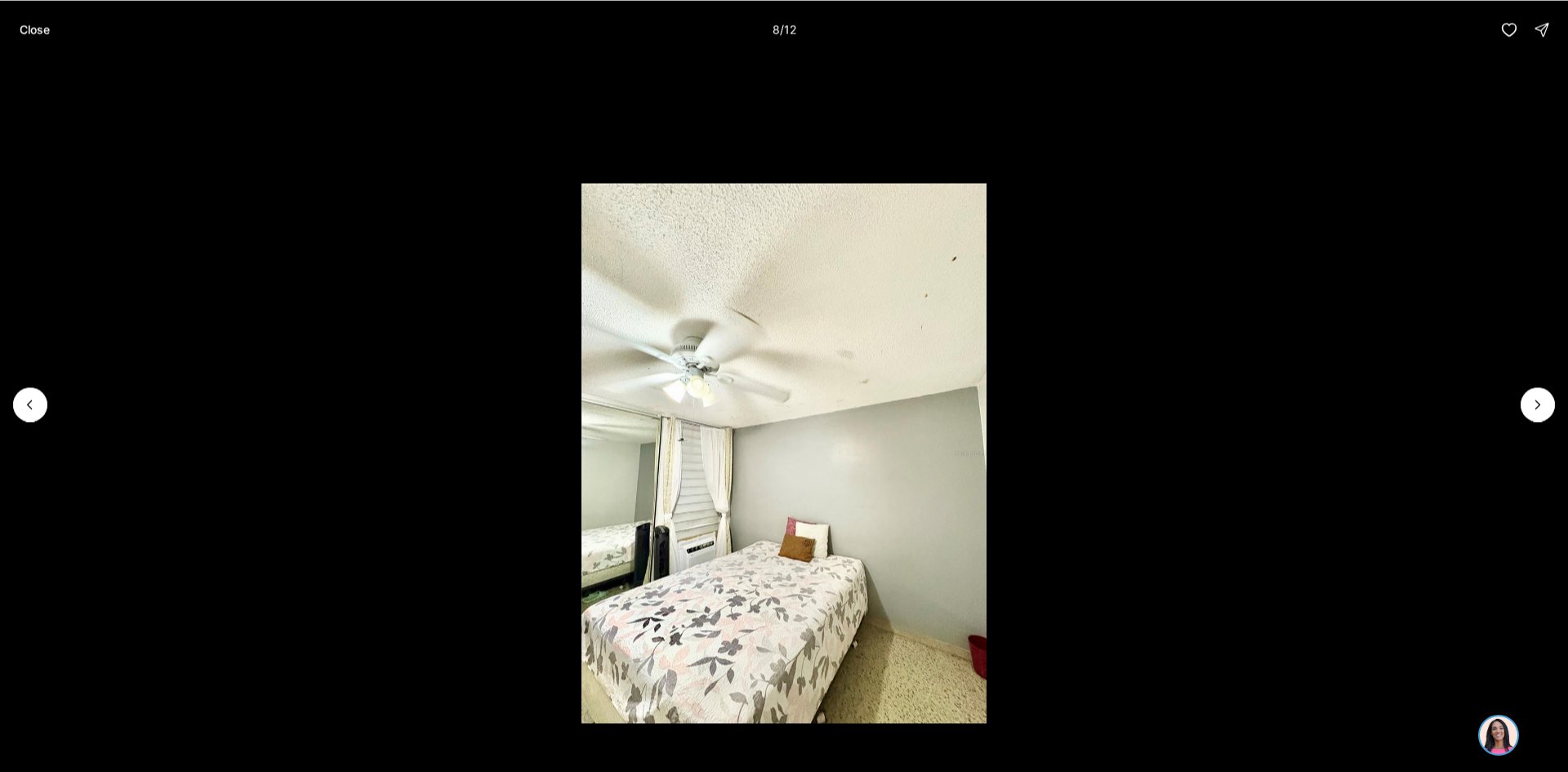
click at [1522, 416] on li "8 of 12" at bounding box center [784, 404] width 1568 height 691
click at [1520, 418] on li "8 of 12" at bounding box center [784, 404] width 1568 height 691
click at [1538, 405] on icon "Next slide" at bounding box center [1538, 404] width 4 height 8
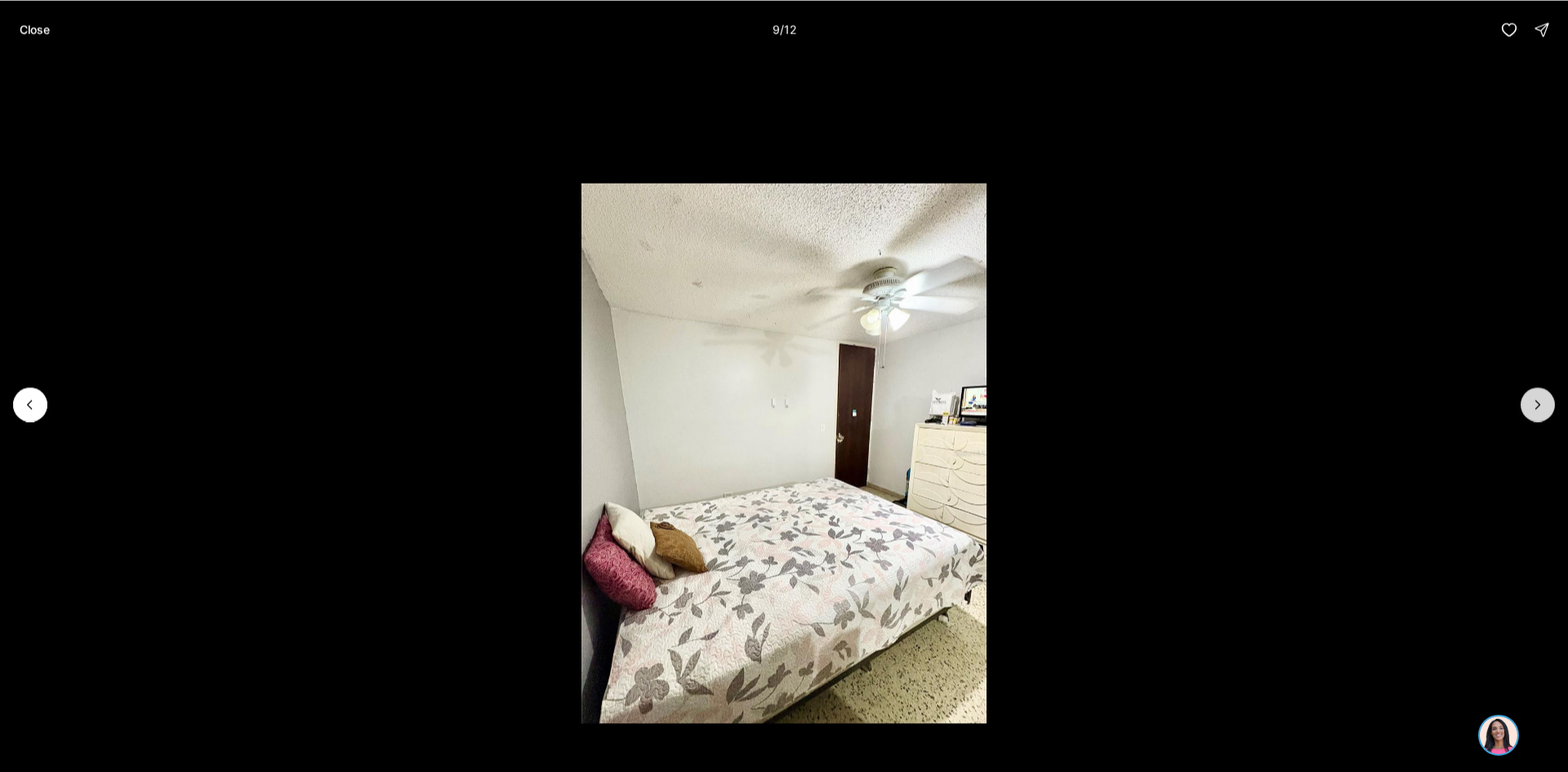
click at [1538, 405] on icon "Next slide" at bounding box center [1538, 404] width 16 height 16
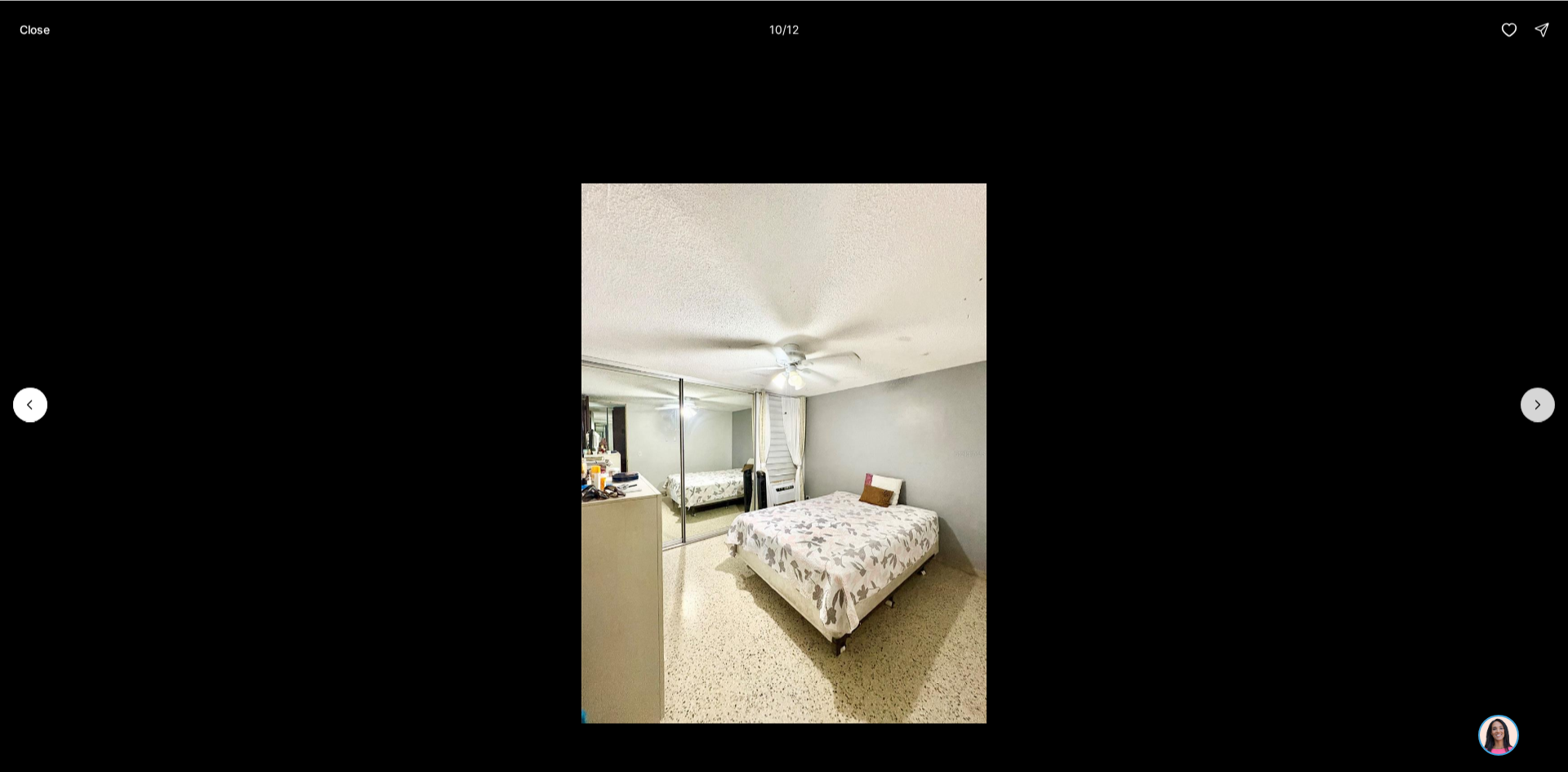
click at [1538, 405] on icon "Next slide" at bounding box center [1538, 404] width 16 height 16
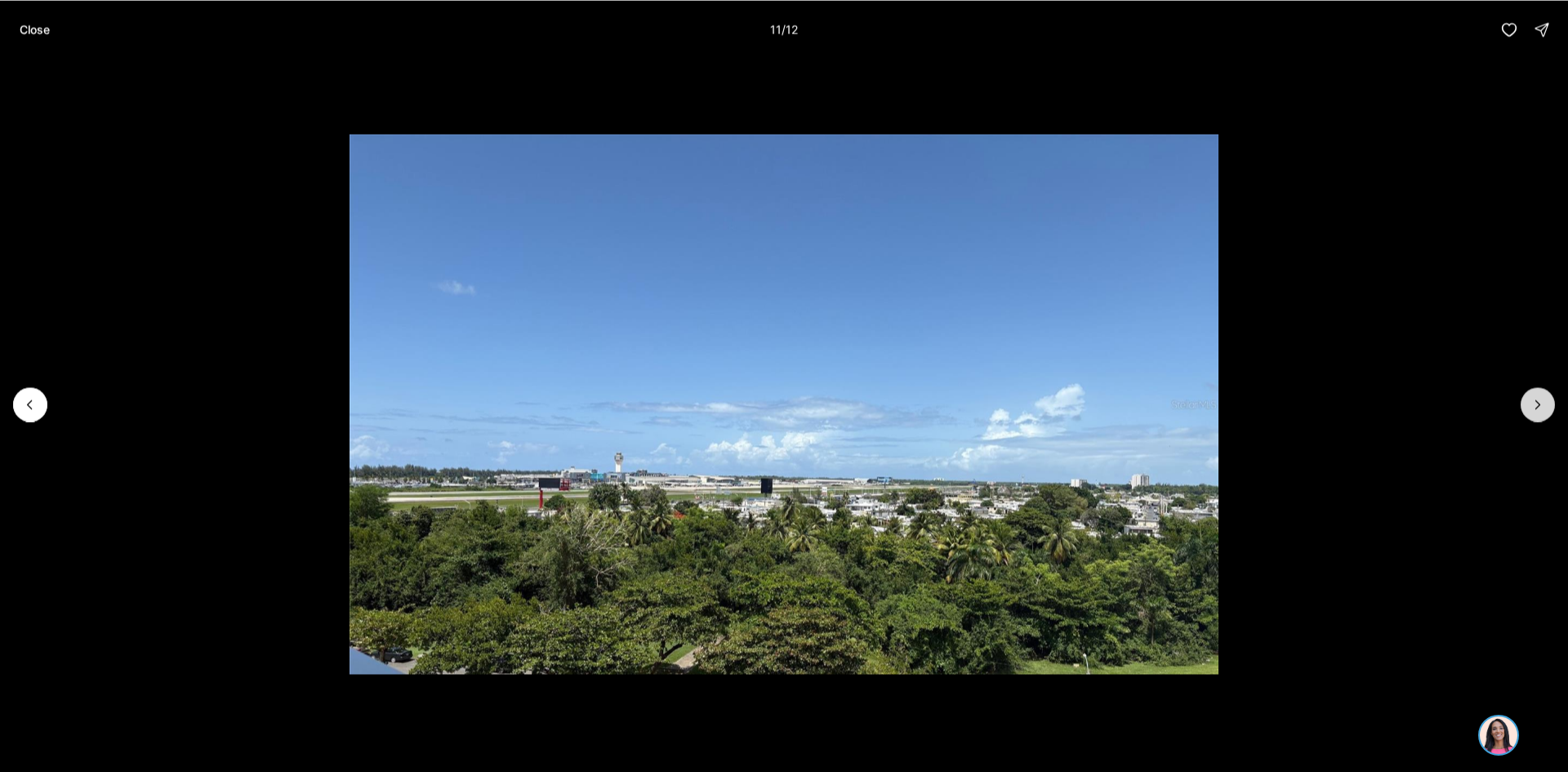
click at [1533, 407] on icon "Next slide" at bounding box center [1538, 404] width 16 height 16
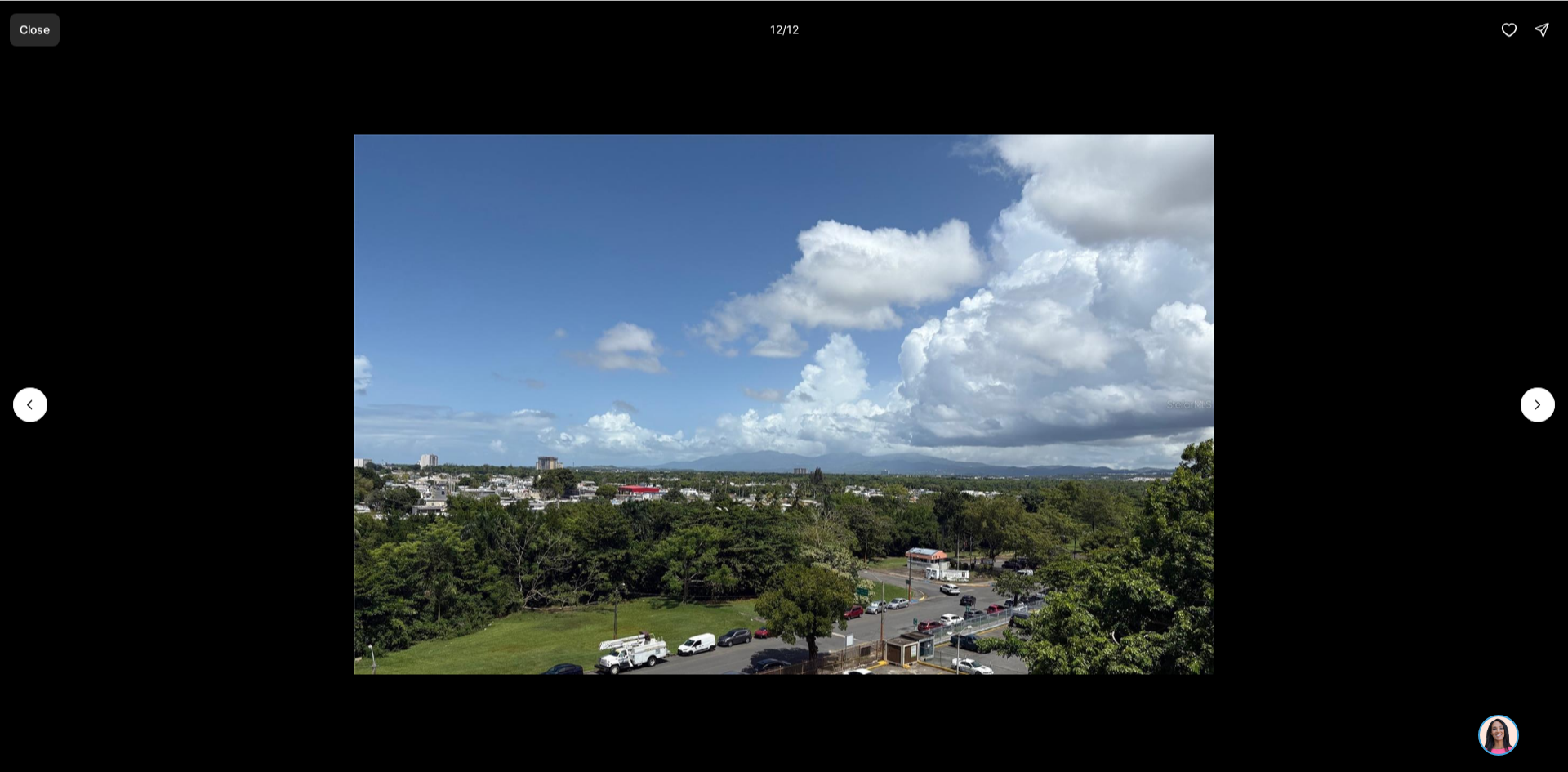
click at [44, 33] on p "Close" at bounding box center [35, 30] width 30 height 13
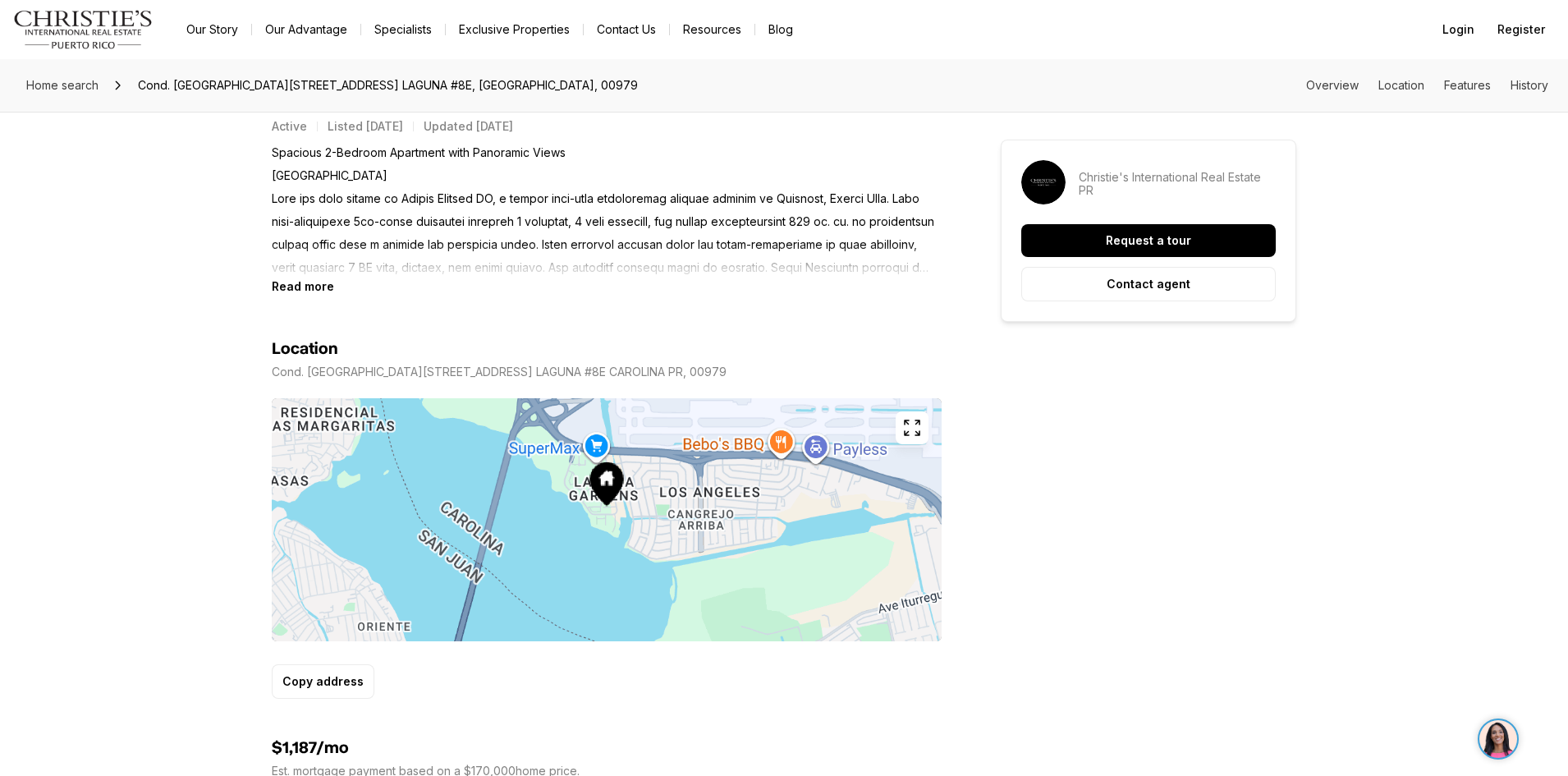
scroll to position [821, 0]
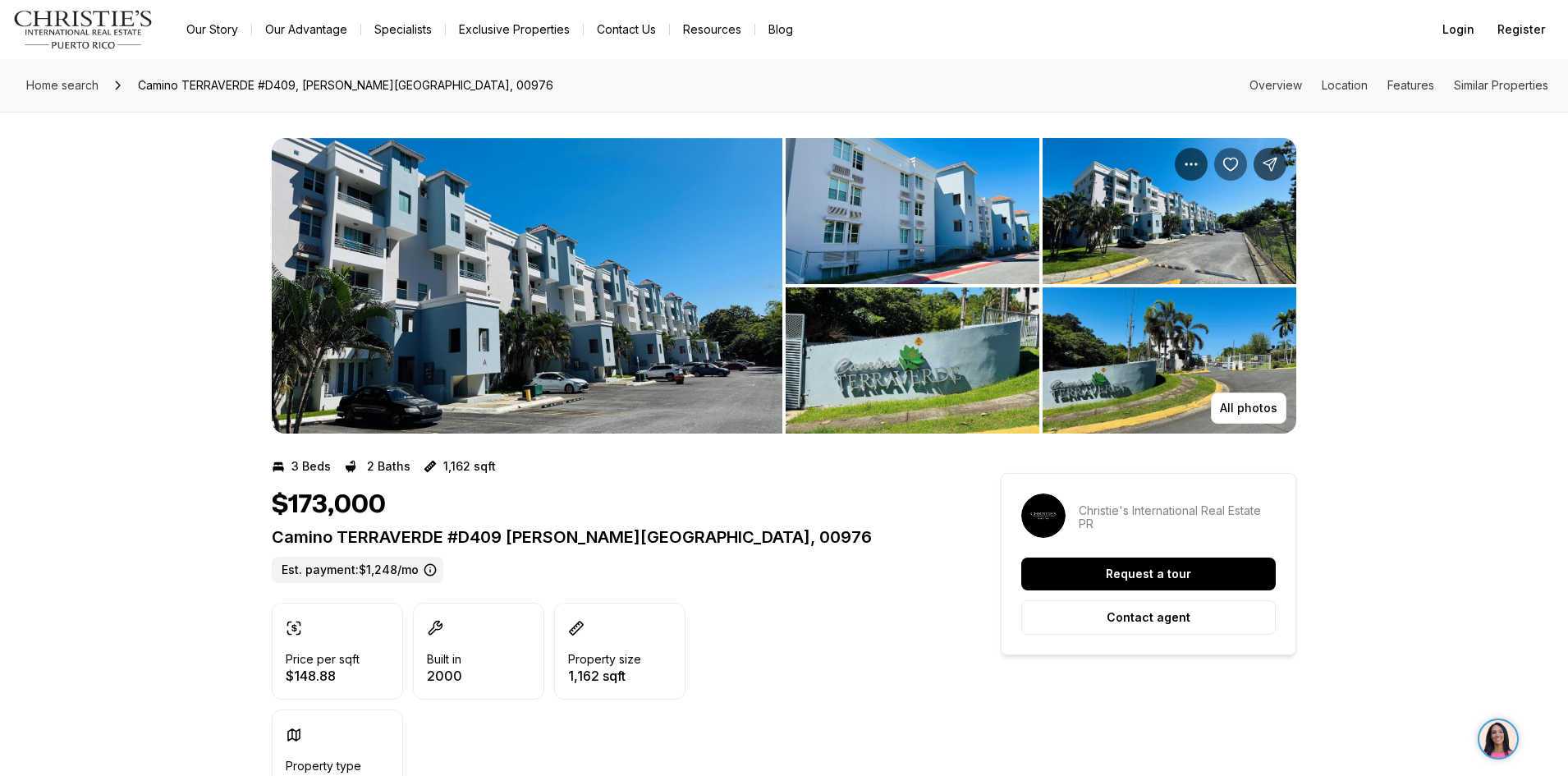
click at [1225, 159] on icon "Save Property: Camino TERRAVERDE #D409" at bounding box center [1231, 164] width 17 height 17
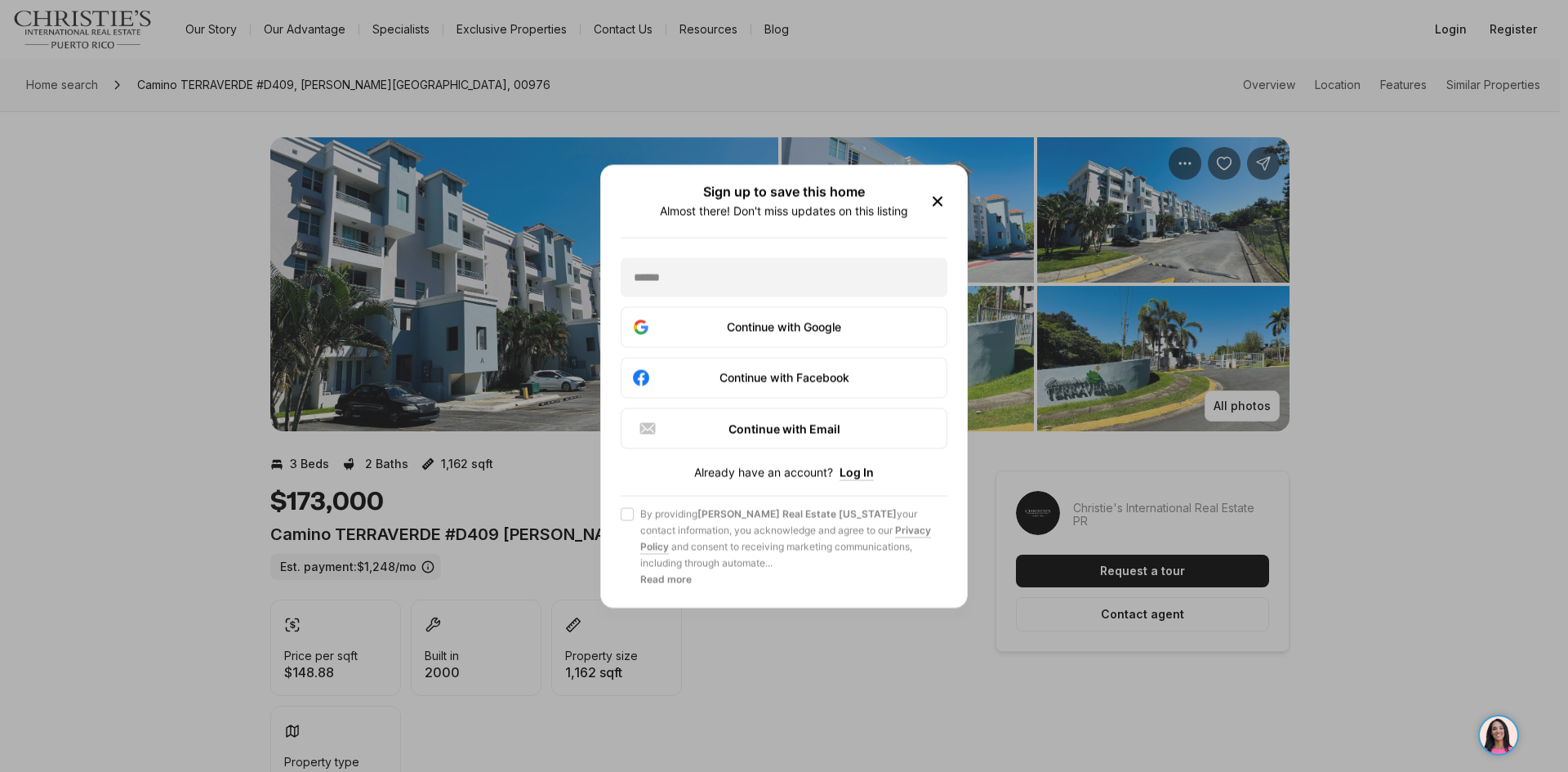
click at [934, 202] on icon "button" at bounding box center [938, 201] width 20 height 20
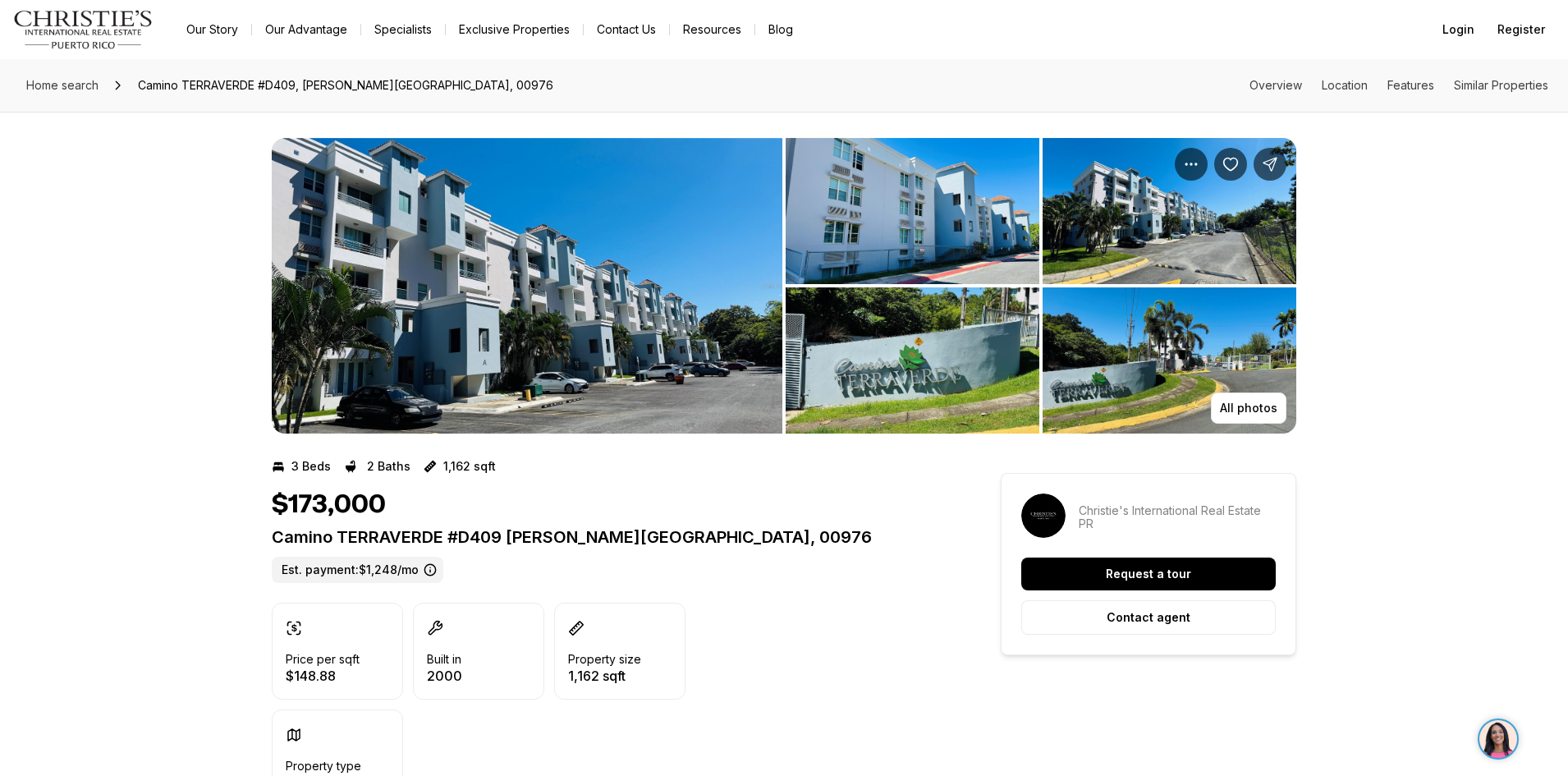
click at [469, 332] on img "View image gallery" at bounding box center [527, 286] width 511 height 296
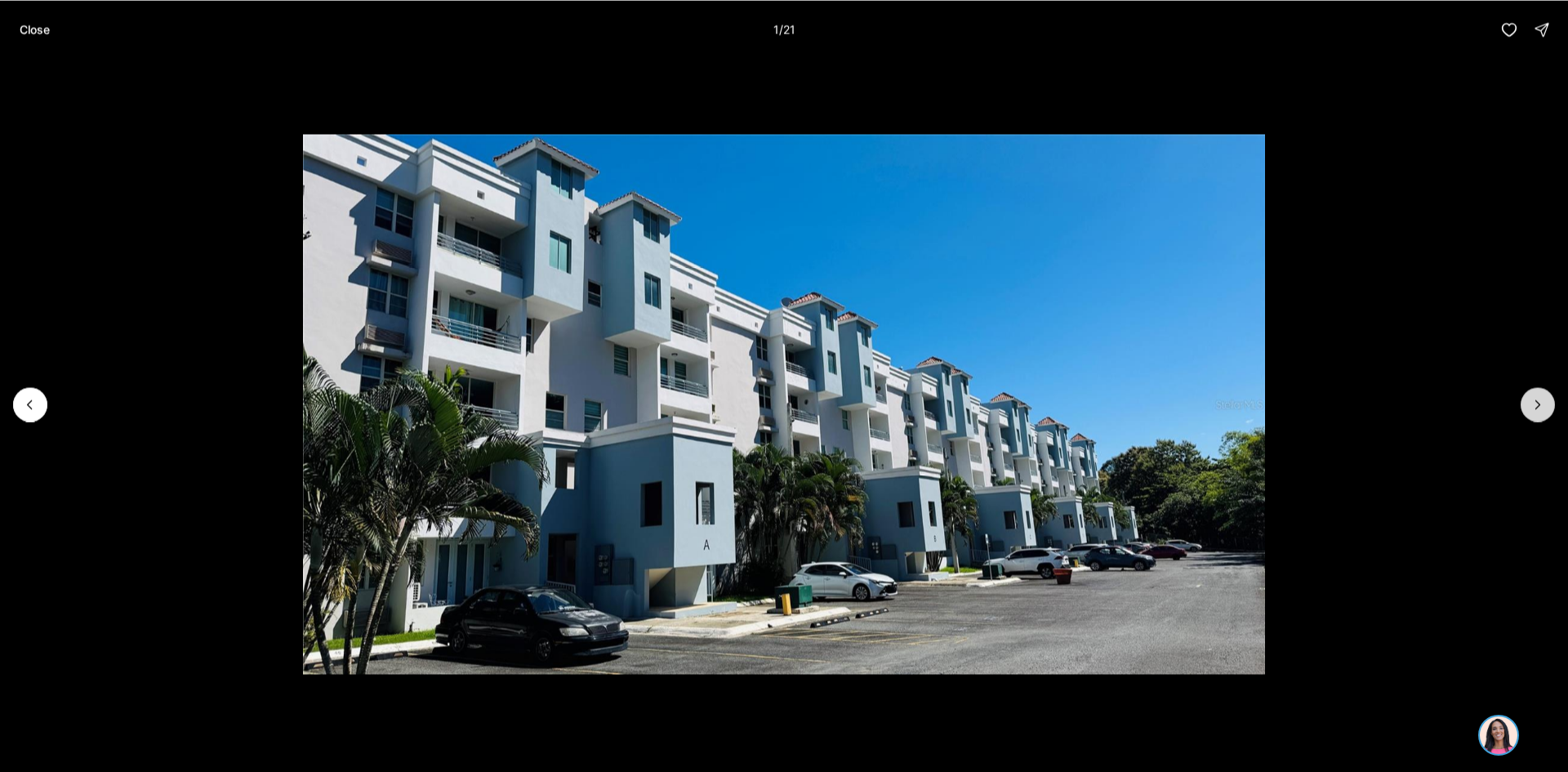
click at [1533, 401] on icon "Next slide" at bounding box center [1538, 404] width 16 height 16
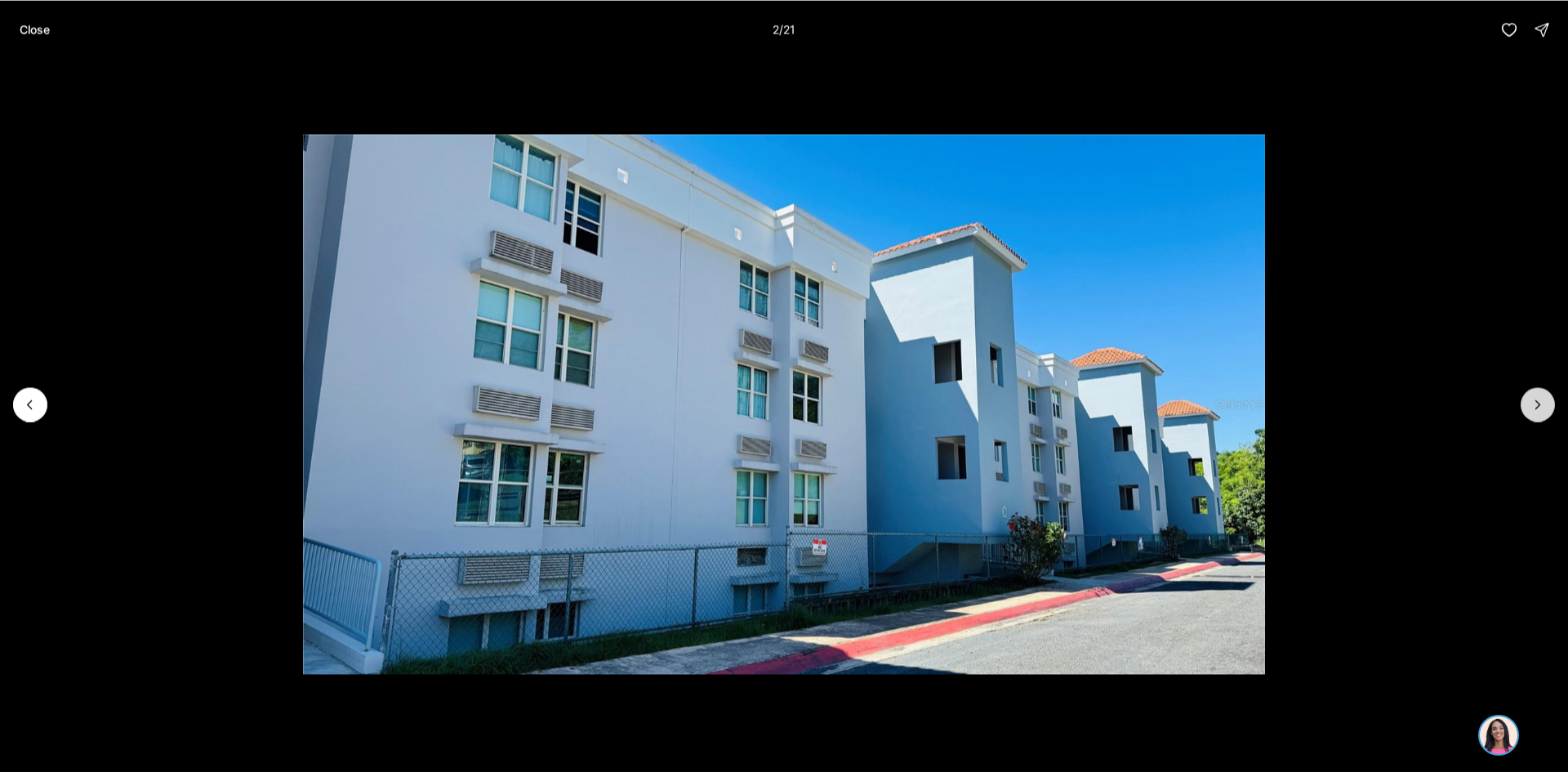
click at [1529, 407] on button "Next slide" at bounding box center [1538, 404] width 35 height 35
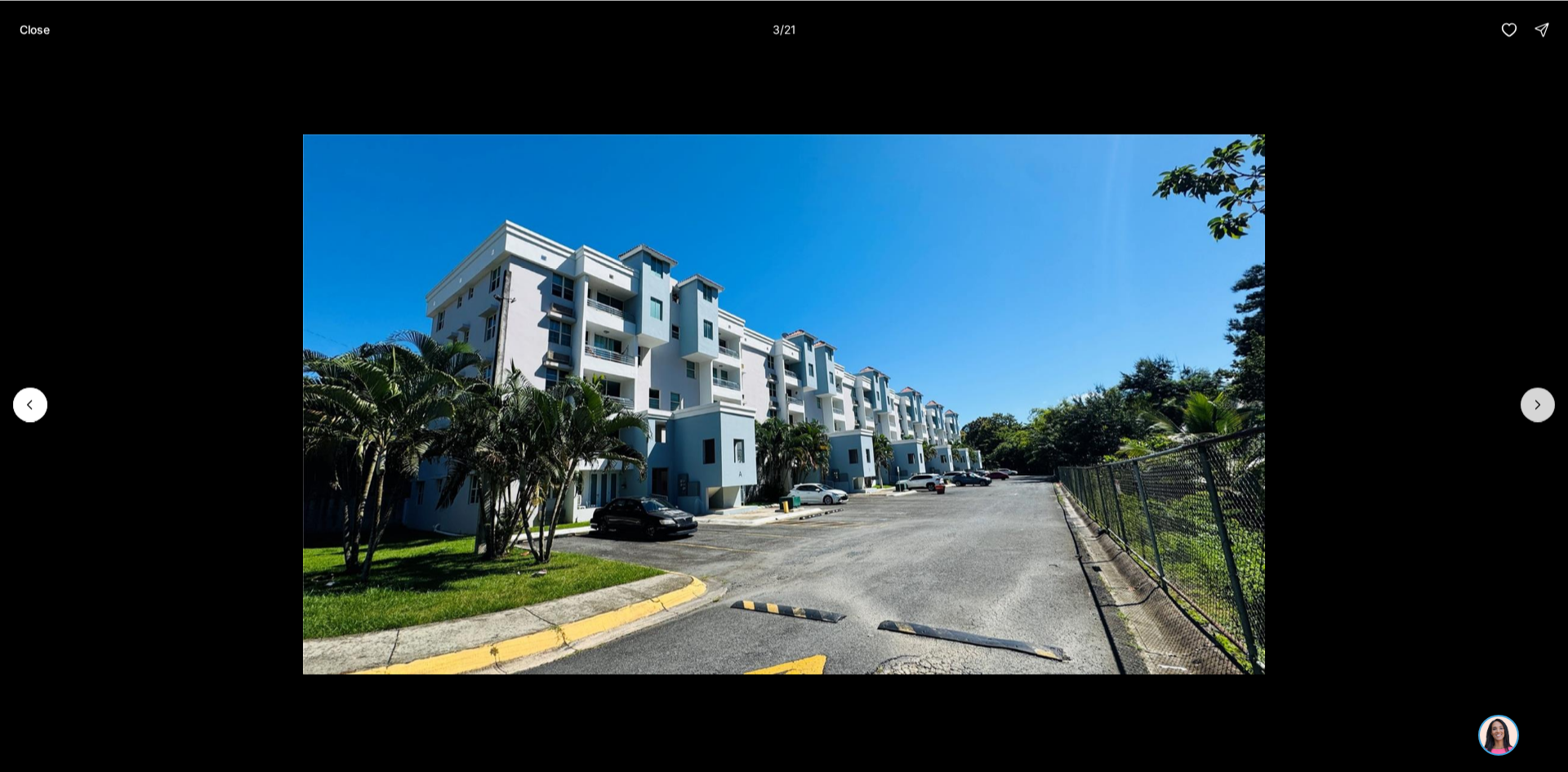
click at [1541, 410] on icon "Next slide" at bounding box center [1538, 404] width 16 height 16
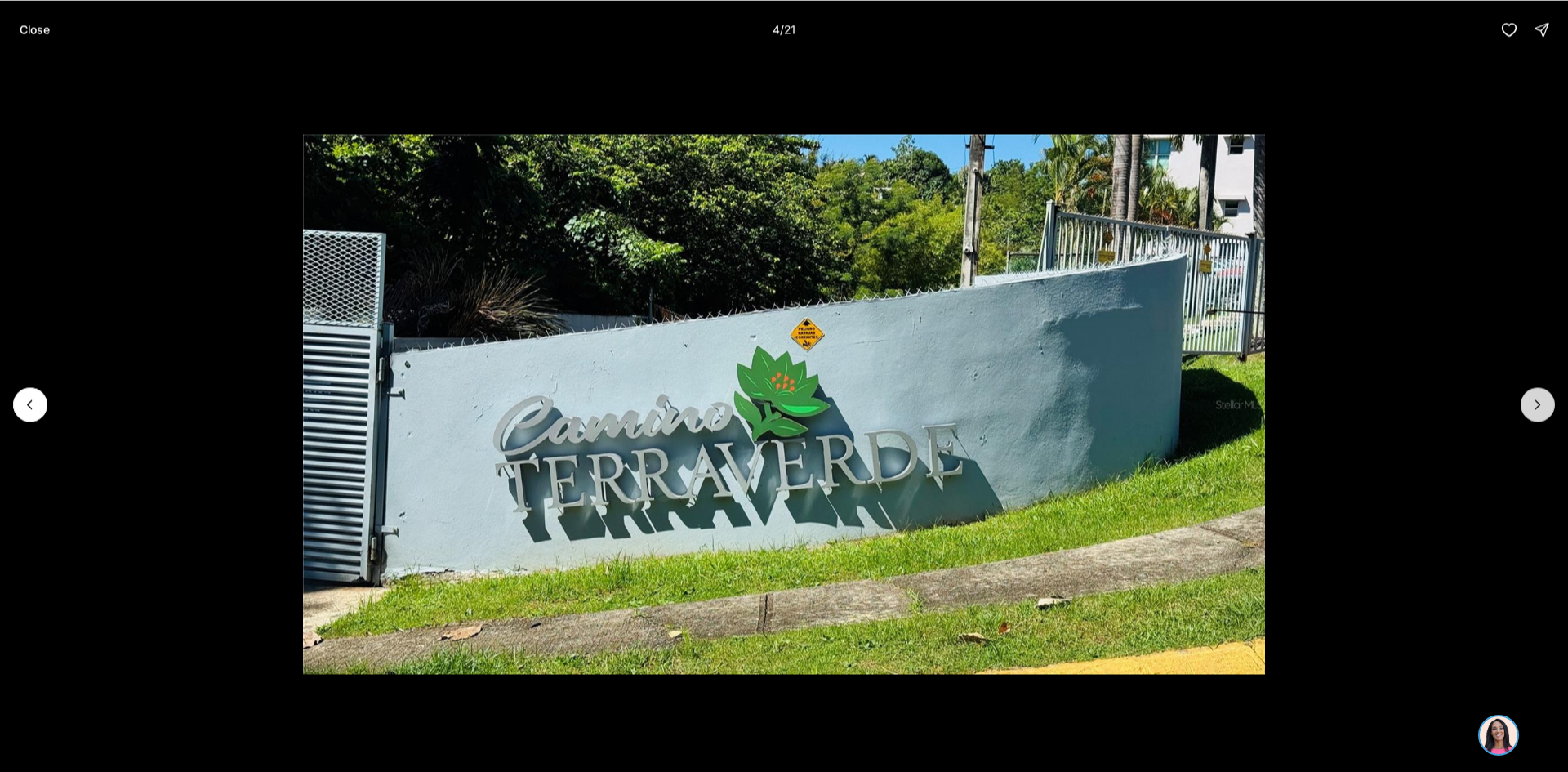
click at [1539, 410] on icon "Next slide" at bounding box center [1538, 404] width 16 height 16
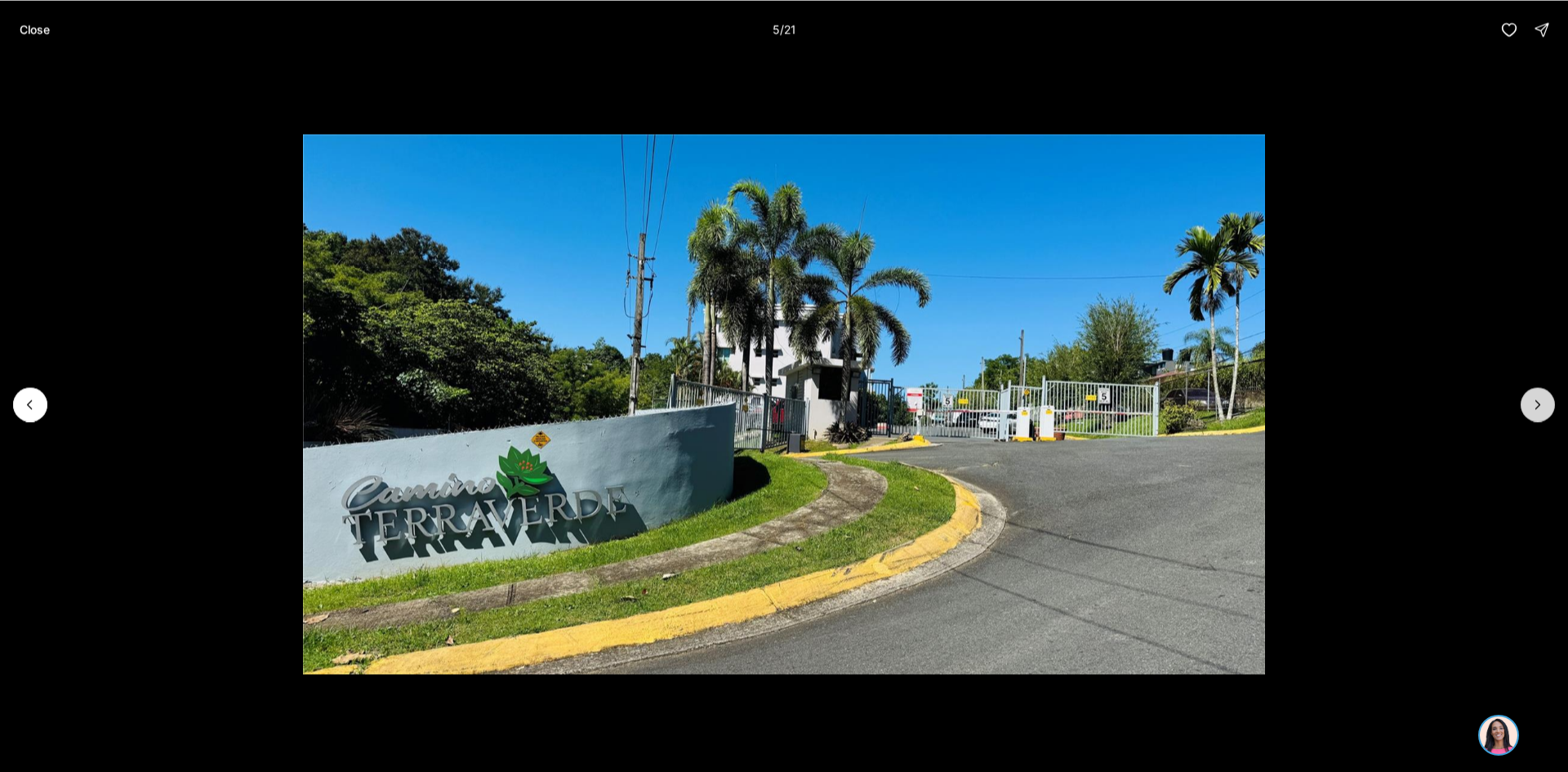
click at [1537, 414] on button "Next slide" at bounding box center [1538, 404] width 35 height 35
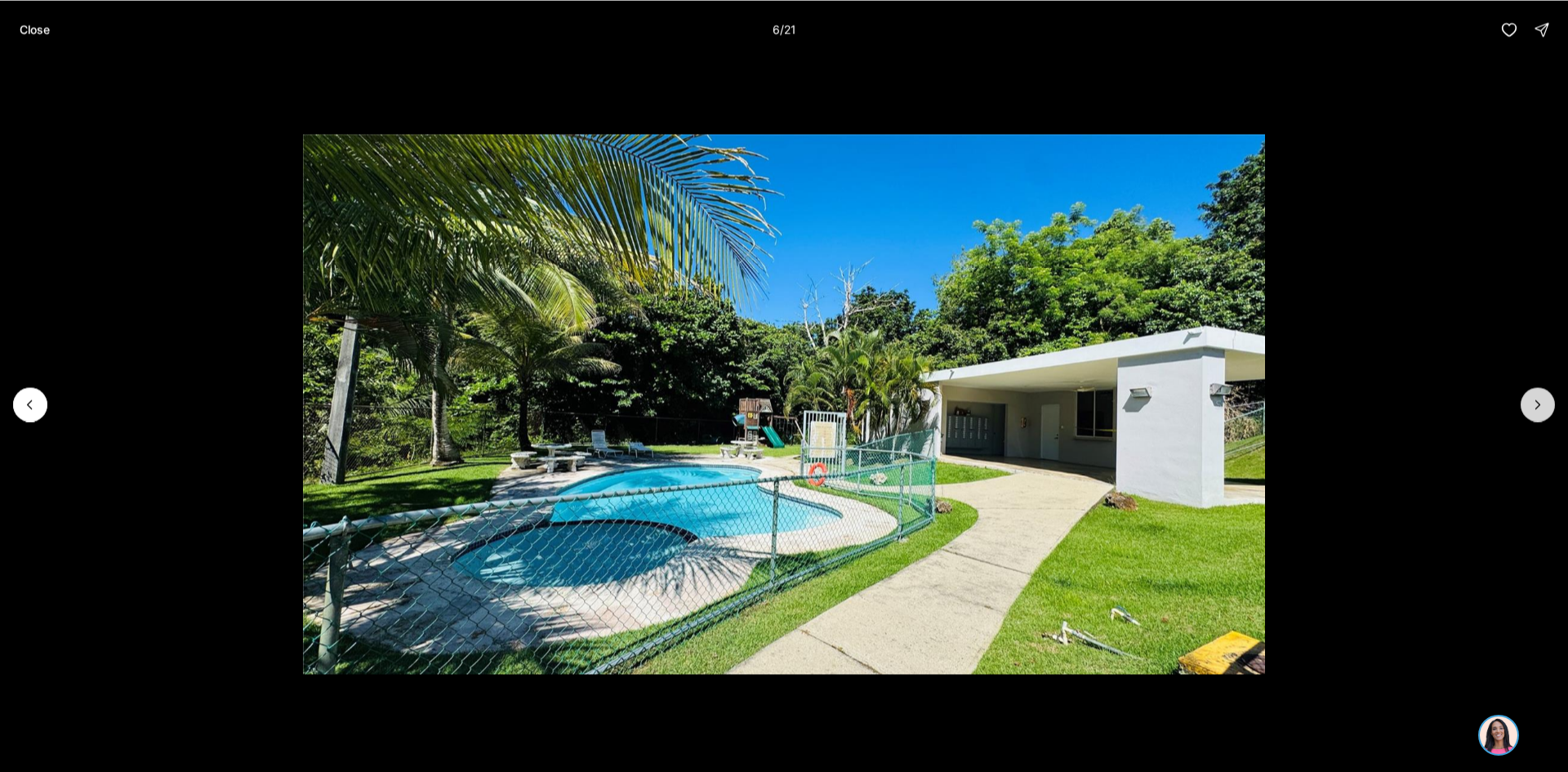
click at [1537, 414] on button "Next slide" at bounding box center [1538, 404] width 35 height 35
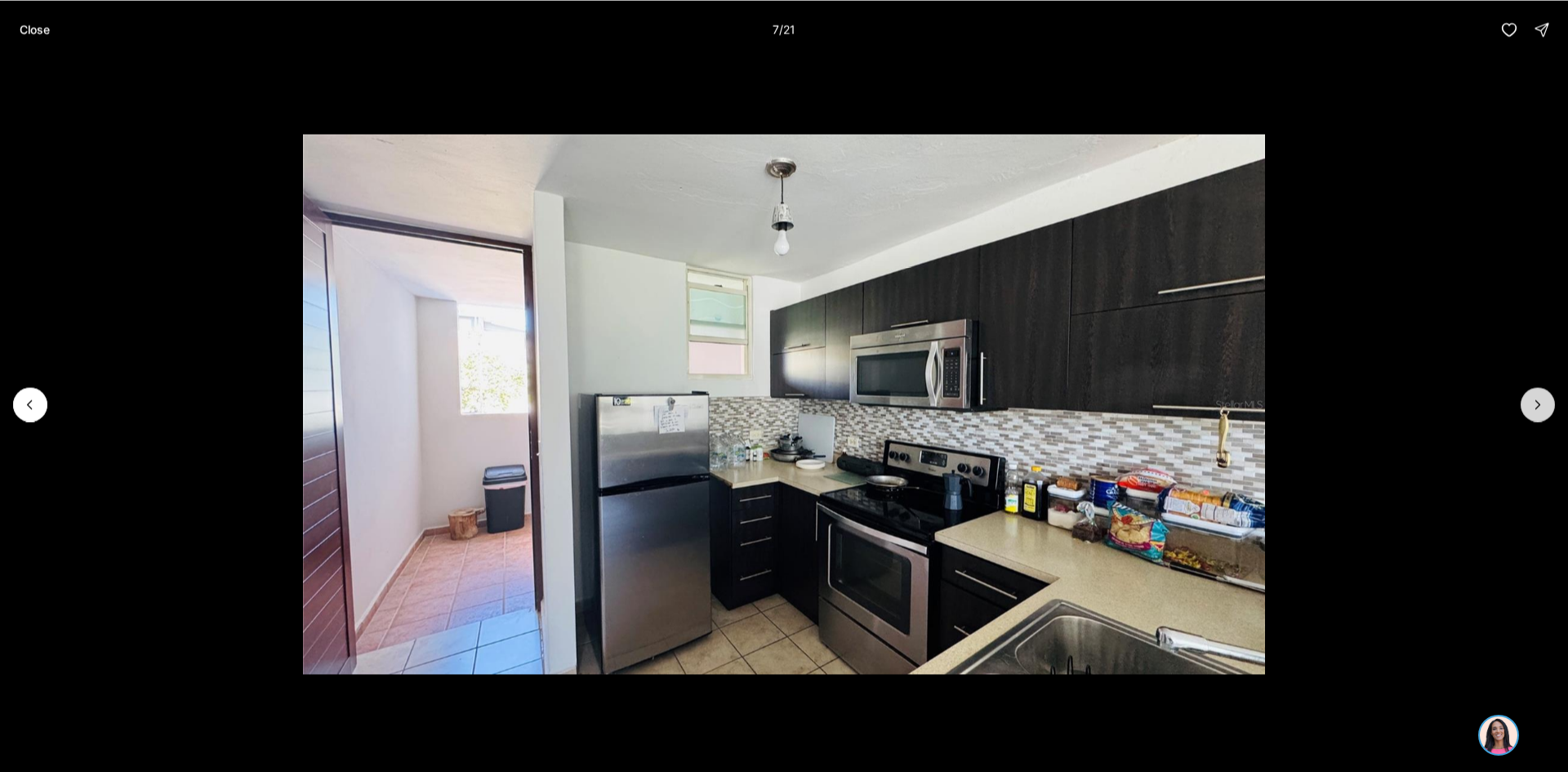
click at [1537, 414] on button "Next slide" at bounding box center [1538, 404] width 35 height 35
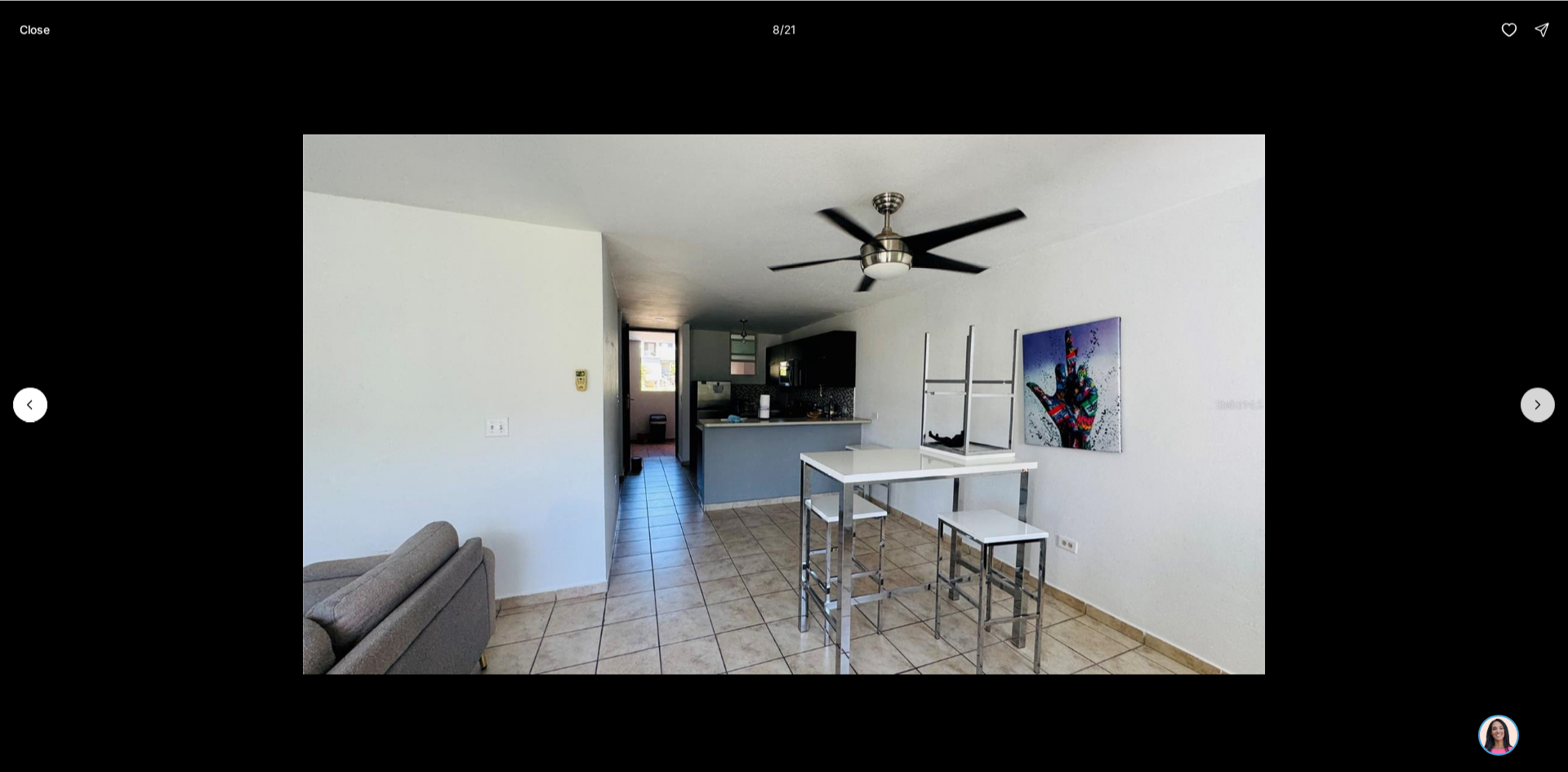
click at [1533, 415] on button "Next slide" at bounding box center [1538, 404] width 35 height 35
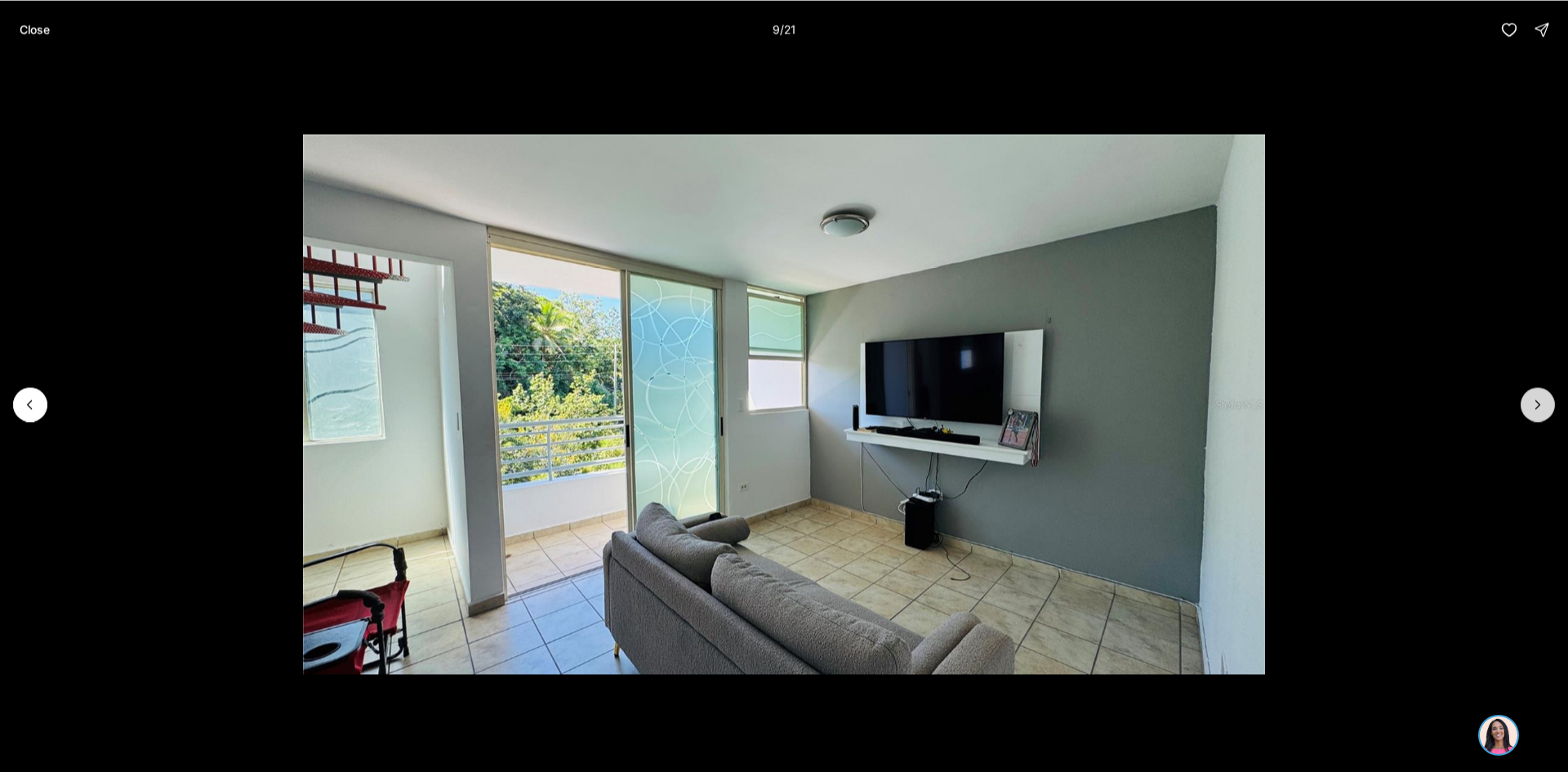
click at [1533, 415] on button "Next slide" at bounding box center [1538, 404] width 35 height 35
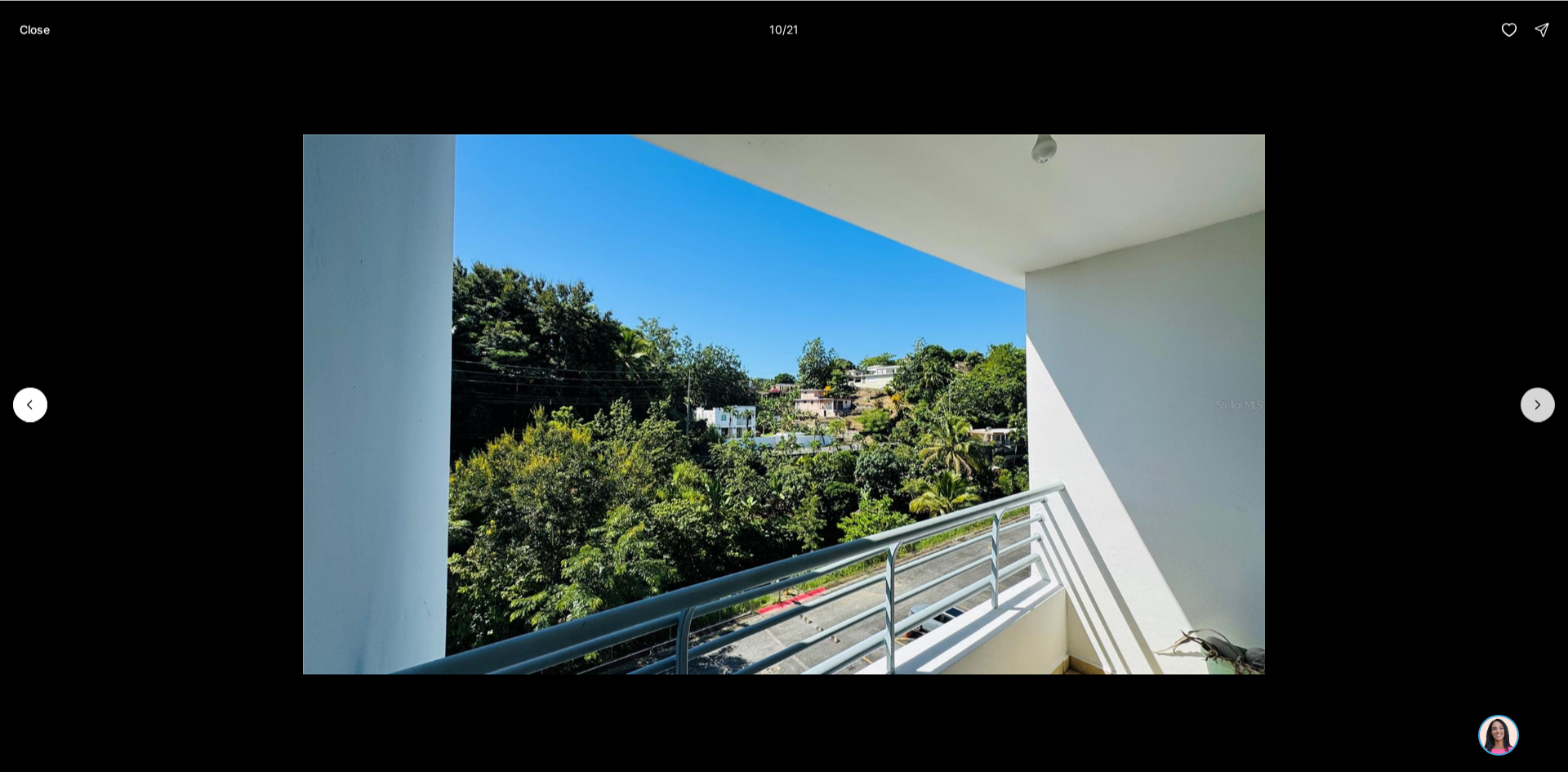
click at [1533, 415] on button "Next slide" at bounding box center [1538, 404] width 35 height 35
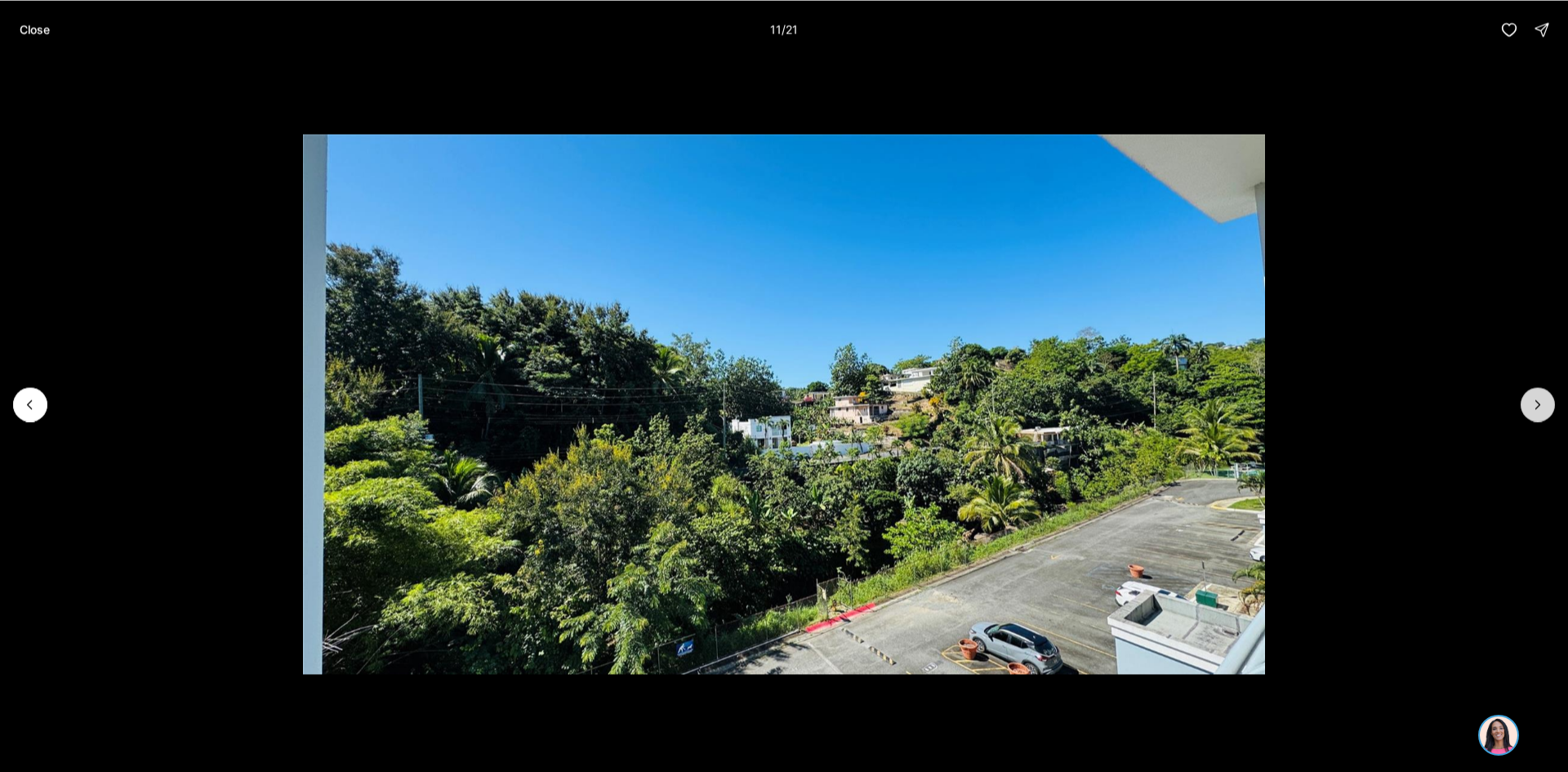
click at [1533, 415] on button "Next slide" at bounding box center [1538, 404] width 35 height 35
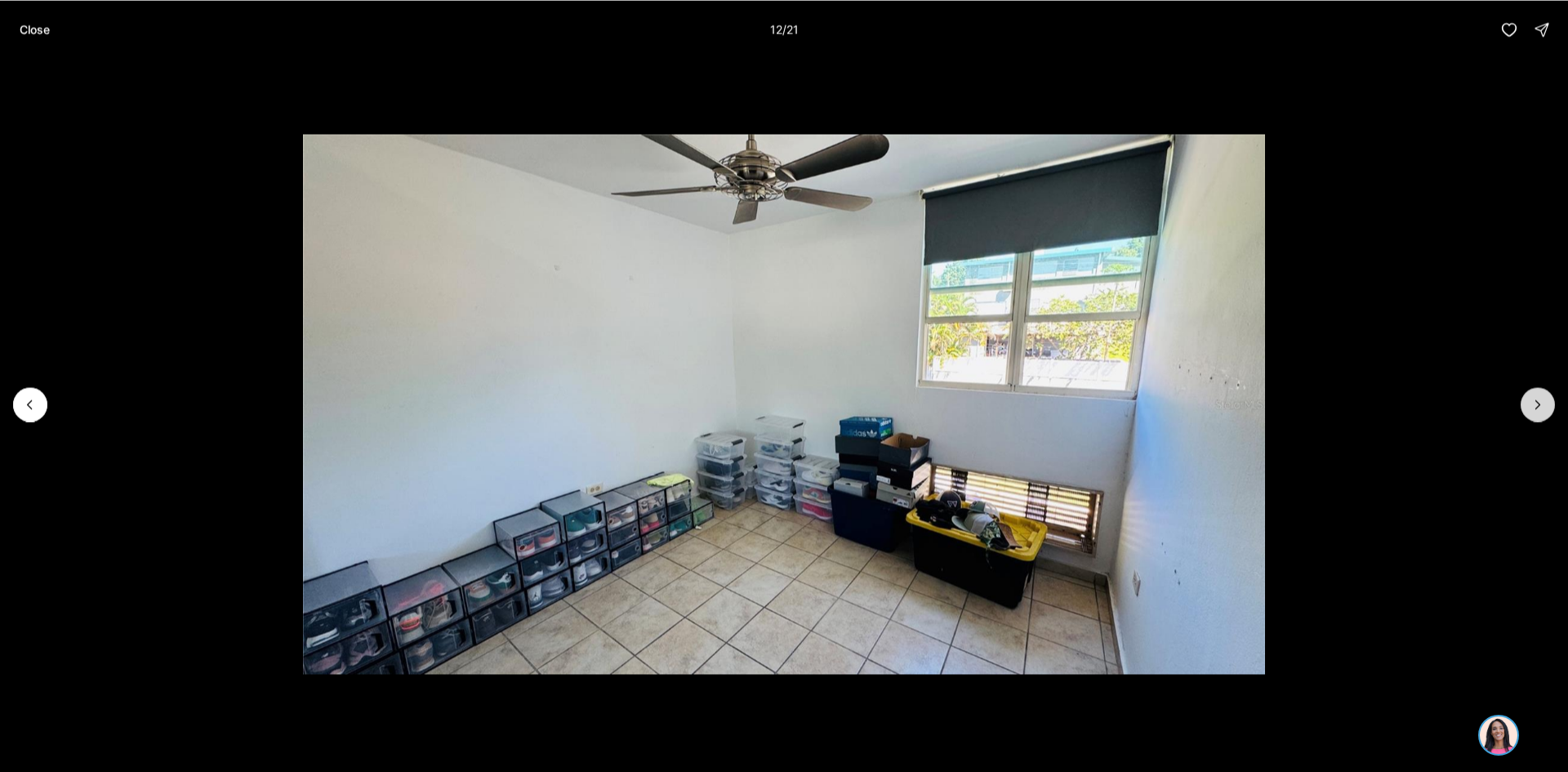
click at [1528, 415] on button "Next slide" at bounding box center [1538, 404] width 35 height 35
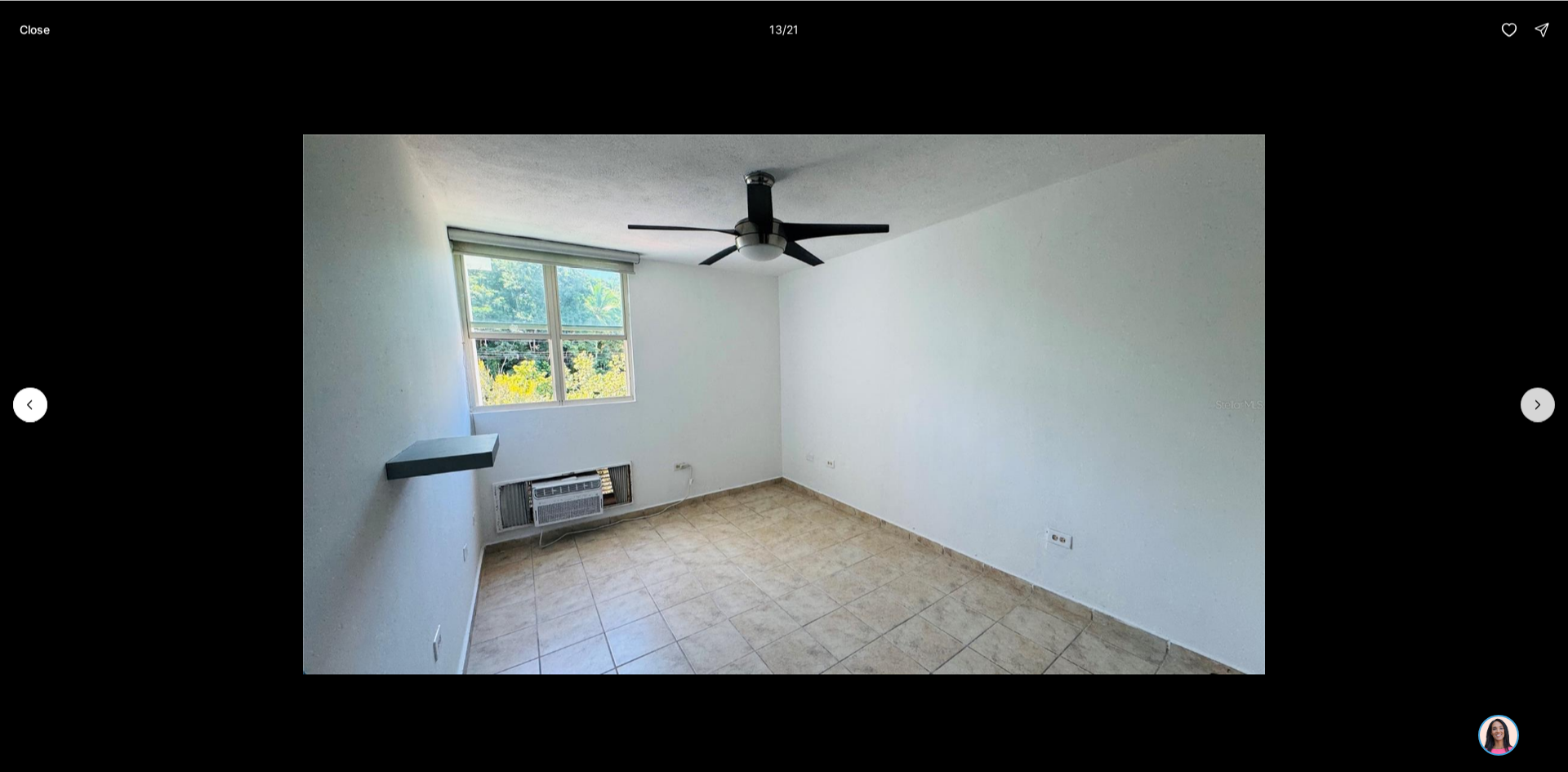
click at [1528, 415] on button "Next slide" at bounding box center [1538, 404] width 35 height 35
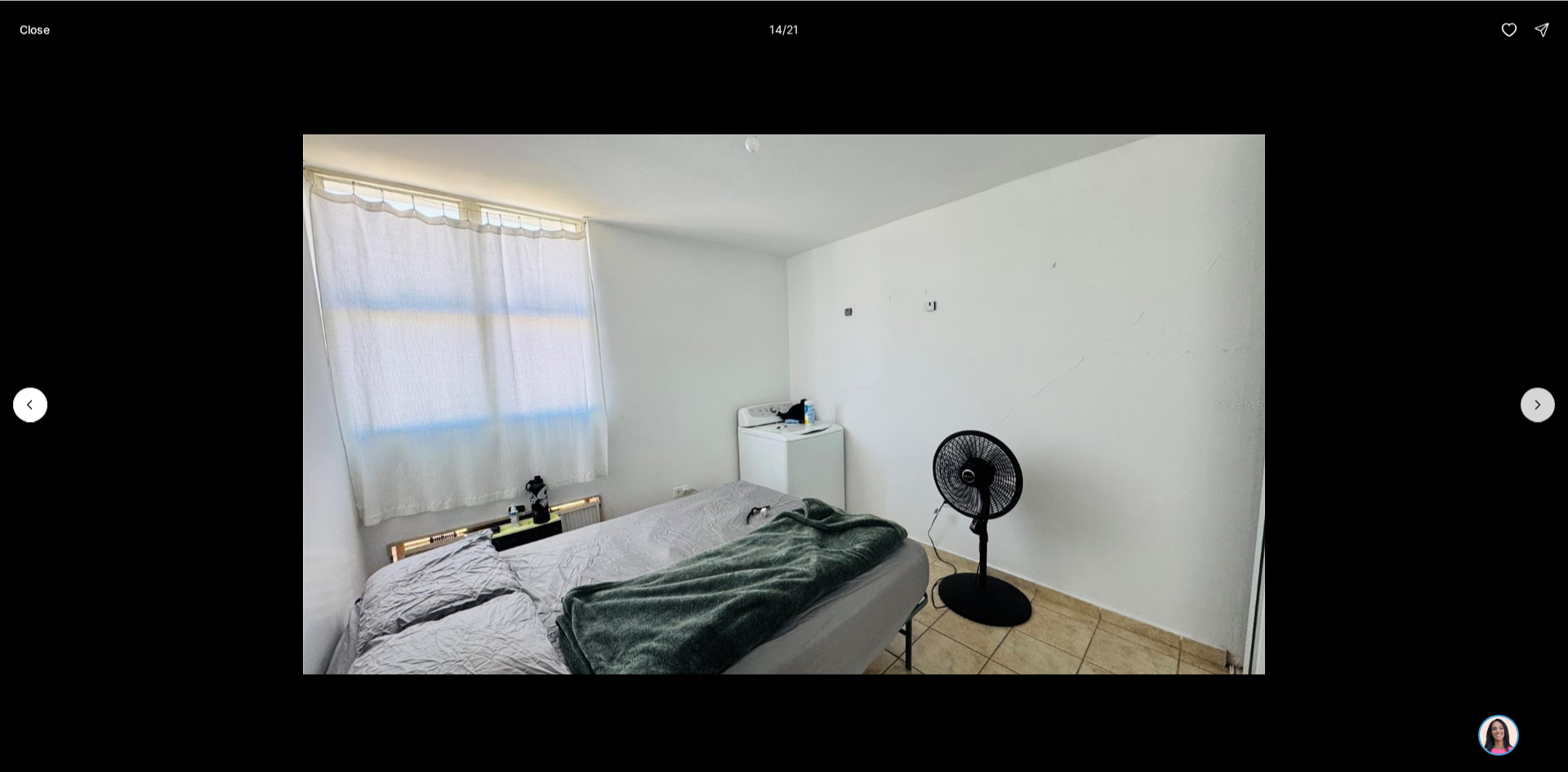
click at [1528, 415] on button "Next slide" at bounding box center [1538, 404] width 35 height 35
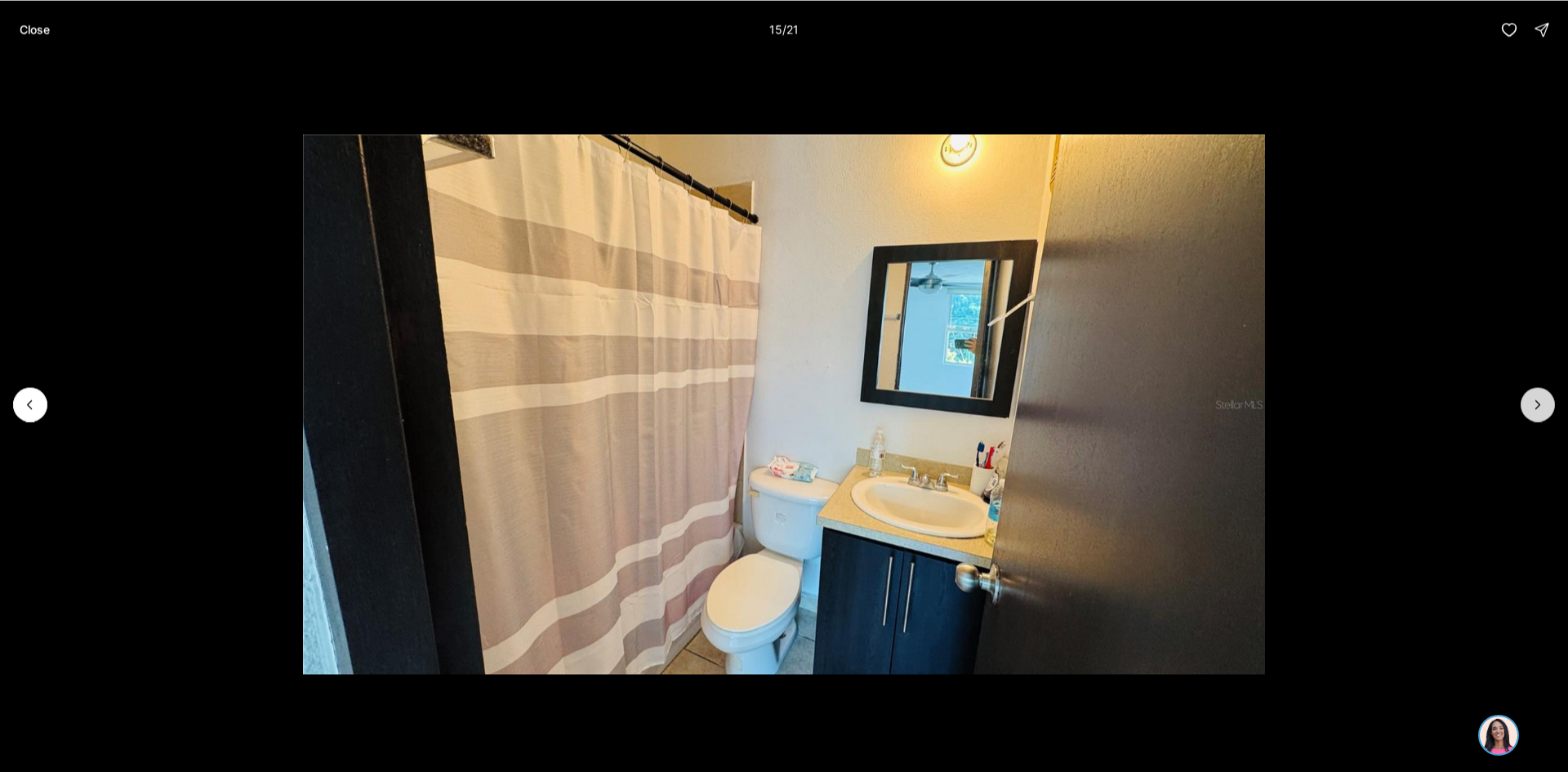
click at [1528, 415] on button "Next slide" at bounding box center [1538, 404] width 35 height 35
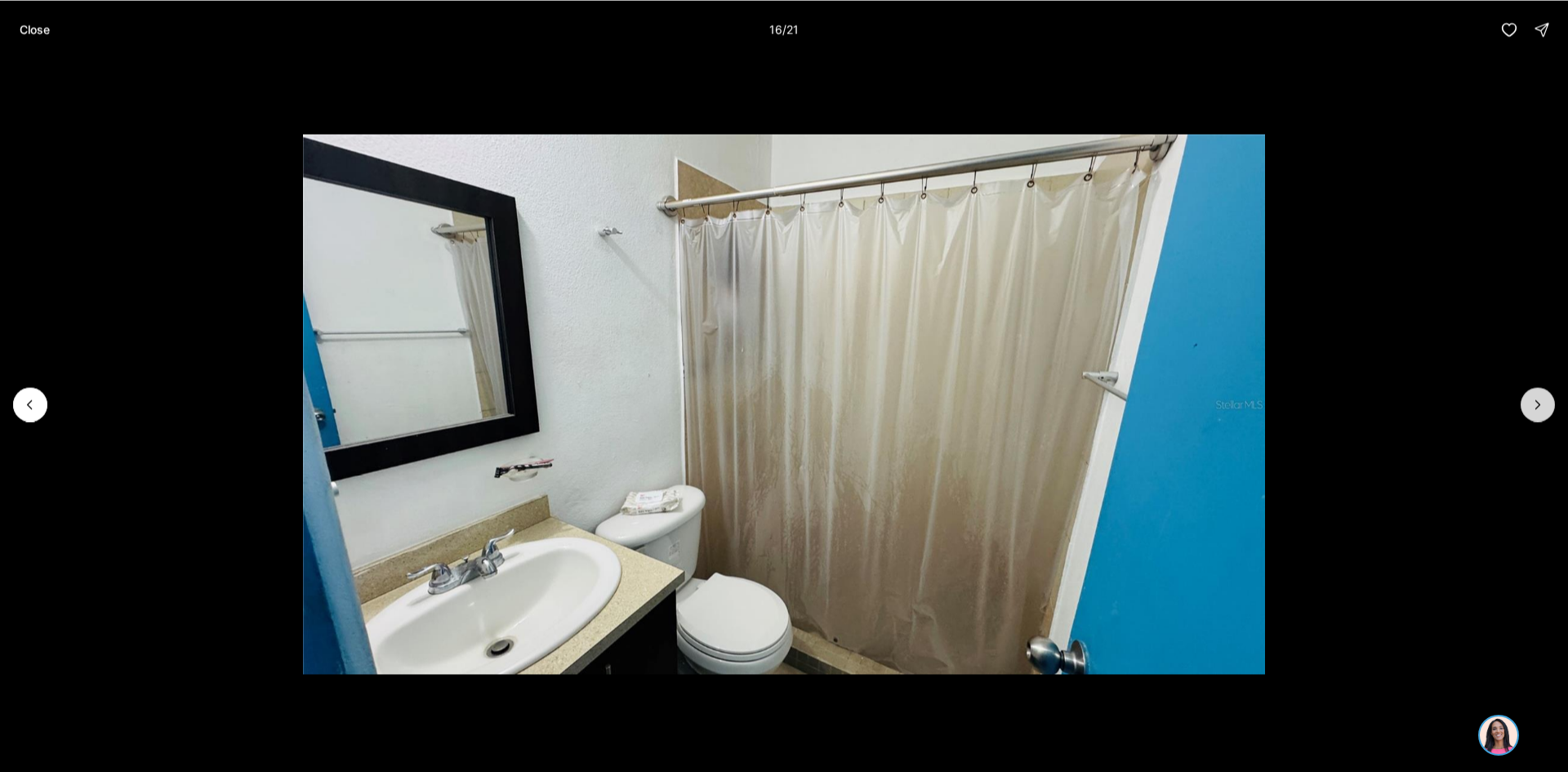
click at [1528, 415] on button "Next slide" at bounding box center [1538, 404] width 35 height 35
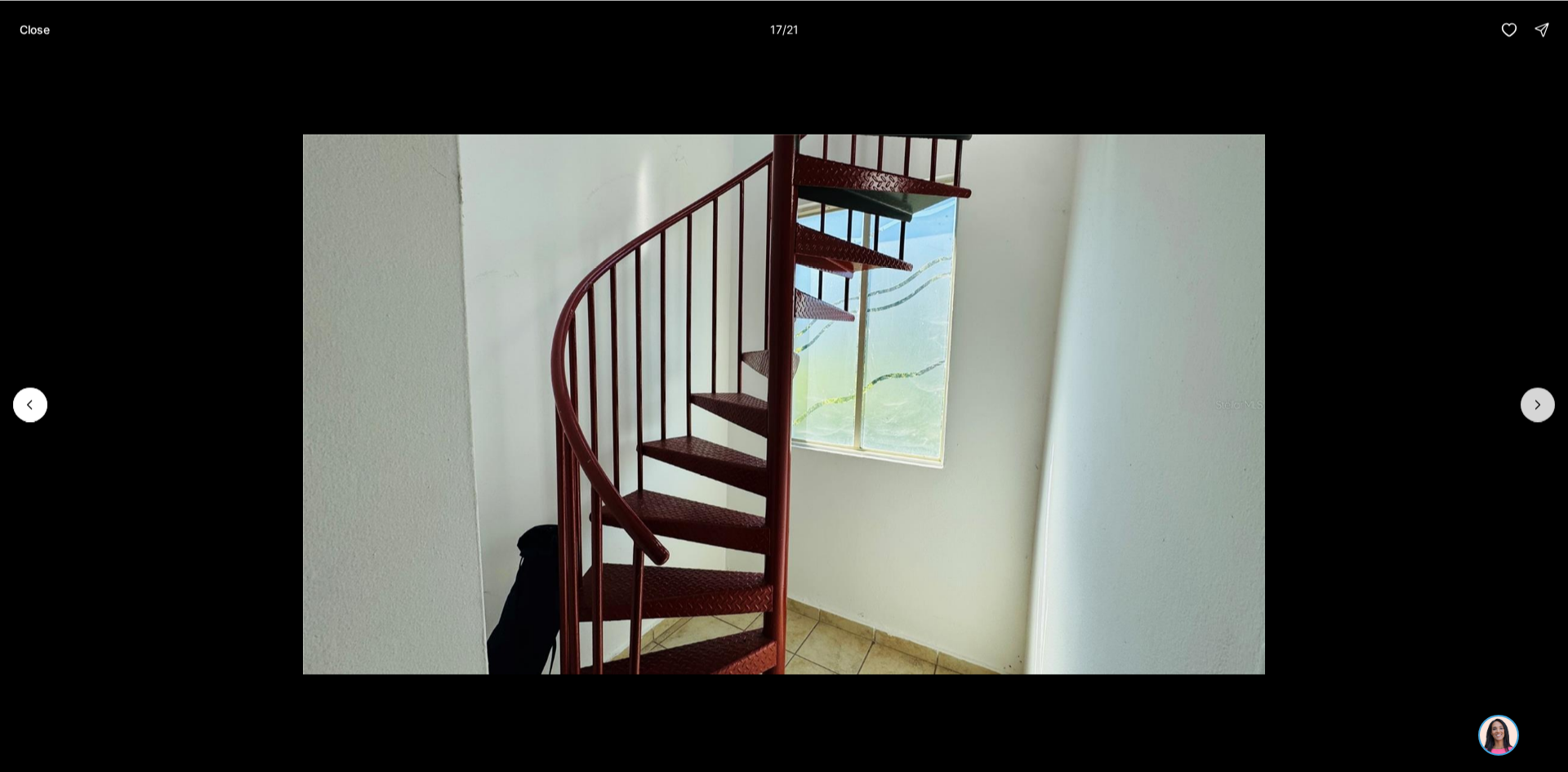
click at [1528, 415] on button "Next slide" at bounding box center [1538, 404] width 35 height 35
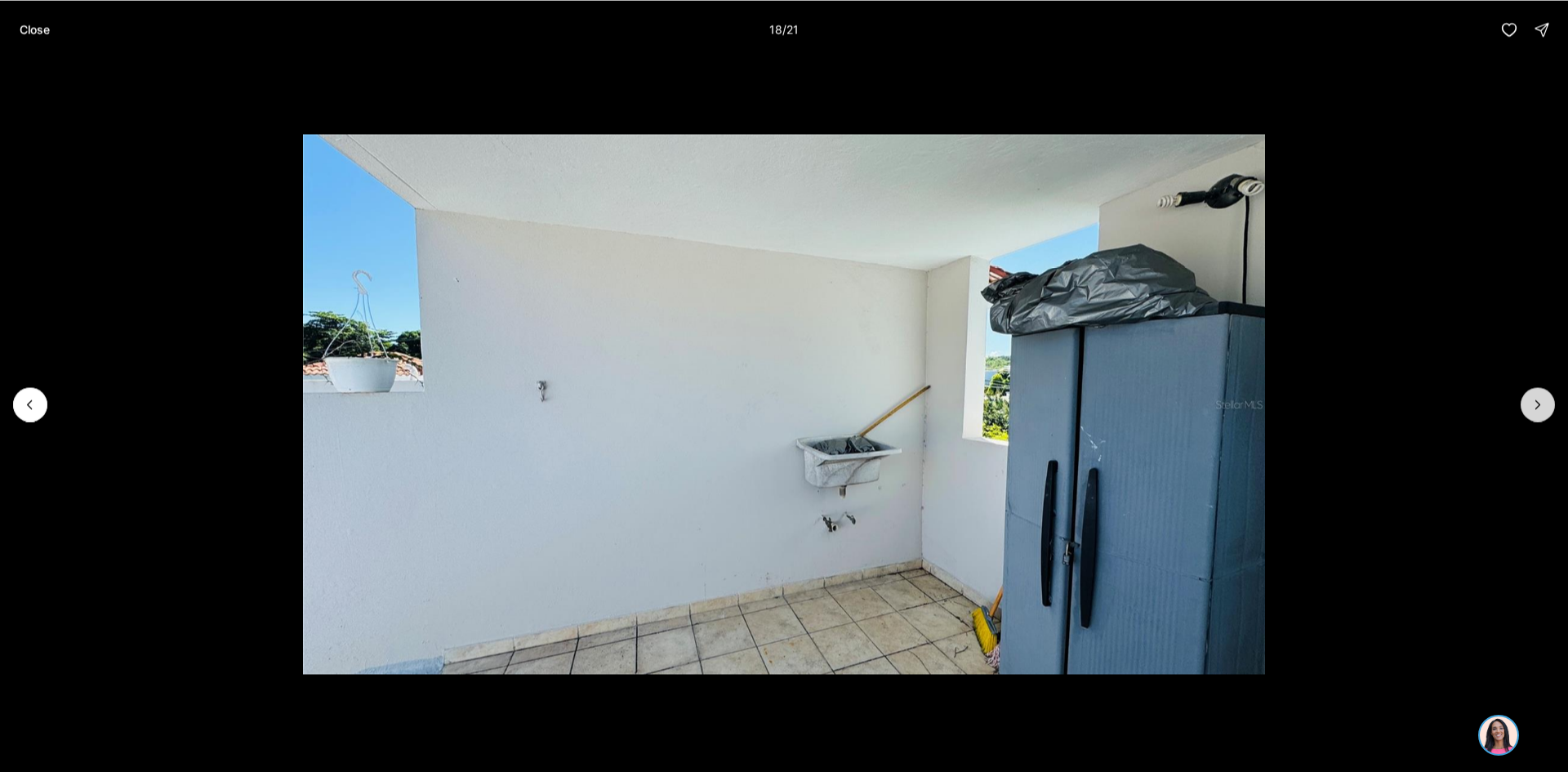
click at [1528, 413] on button "Next slide" at bounding box center [1538, 404] width 35 height 35
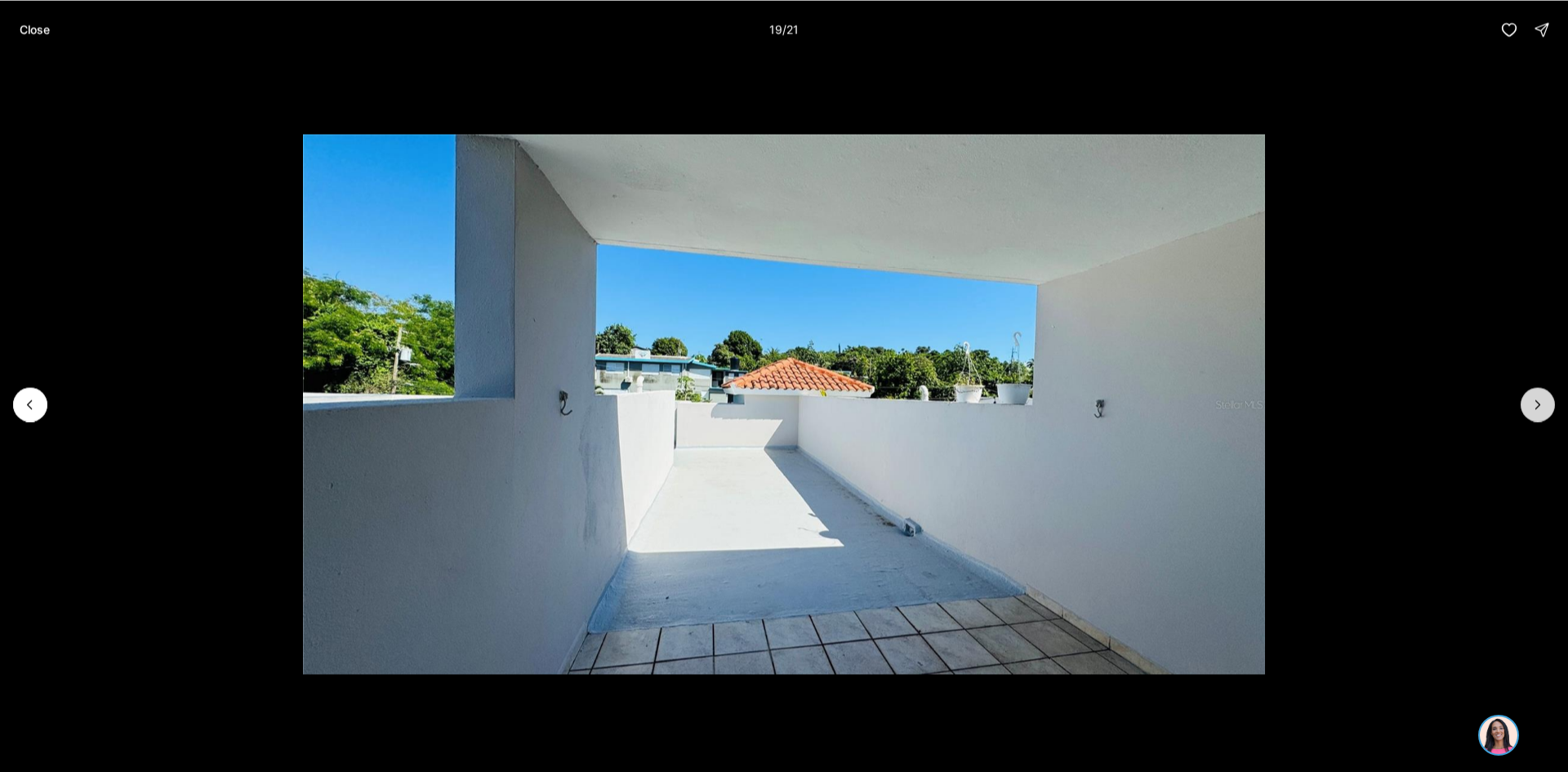
click at [1528, 413] on button "Next slide" at bounding box center [1538, 404] width 35 height 35
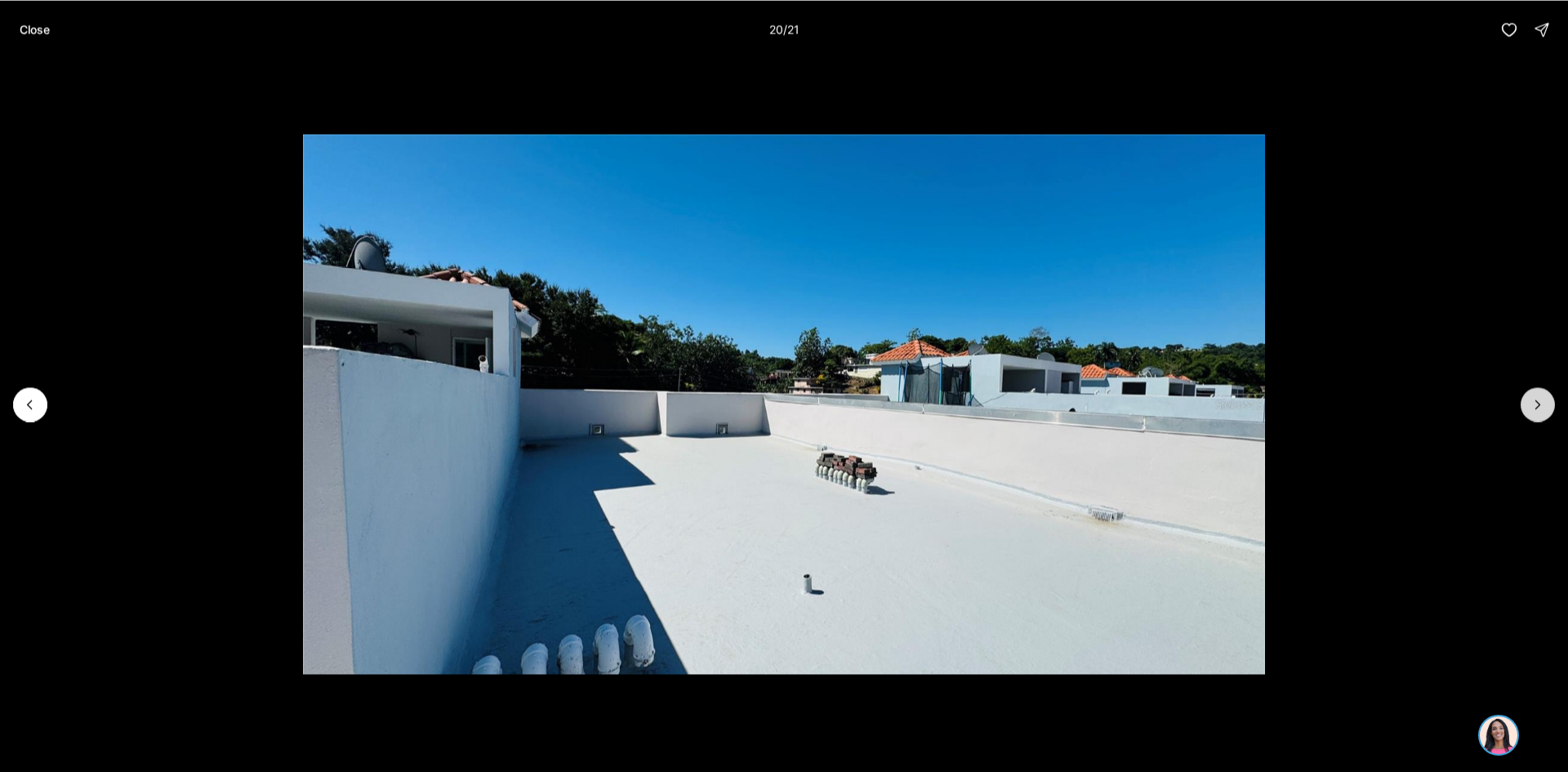
click at [1528, 413] on button "Next slide" at bounding box center [1538, 404] width 35 height 35
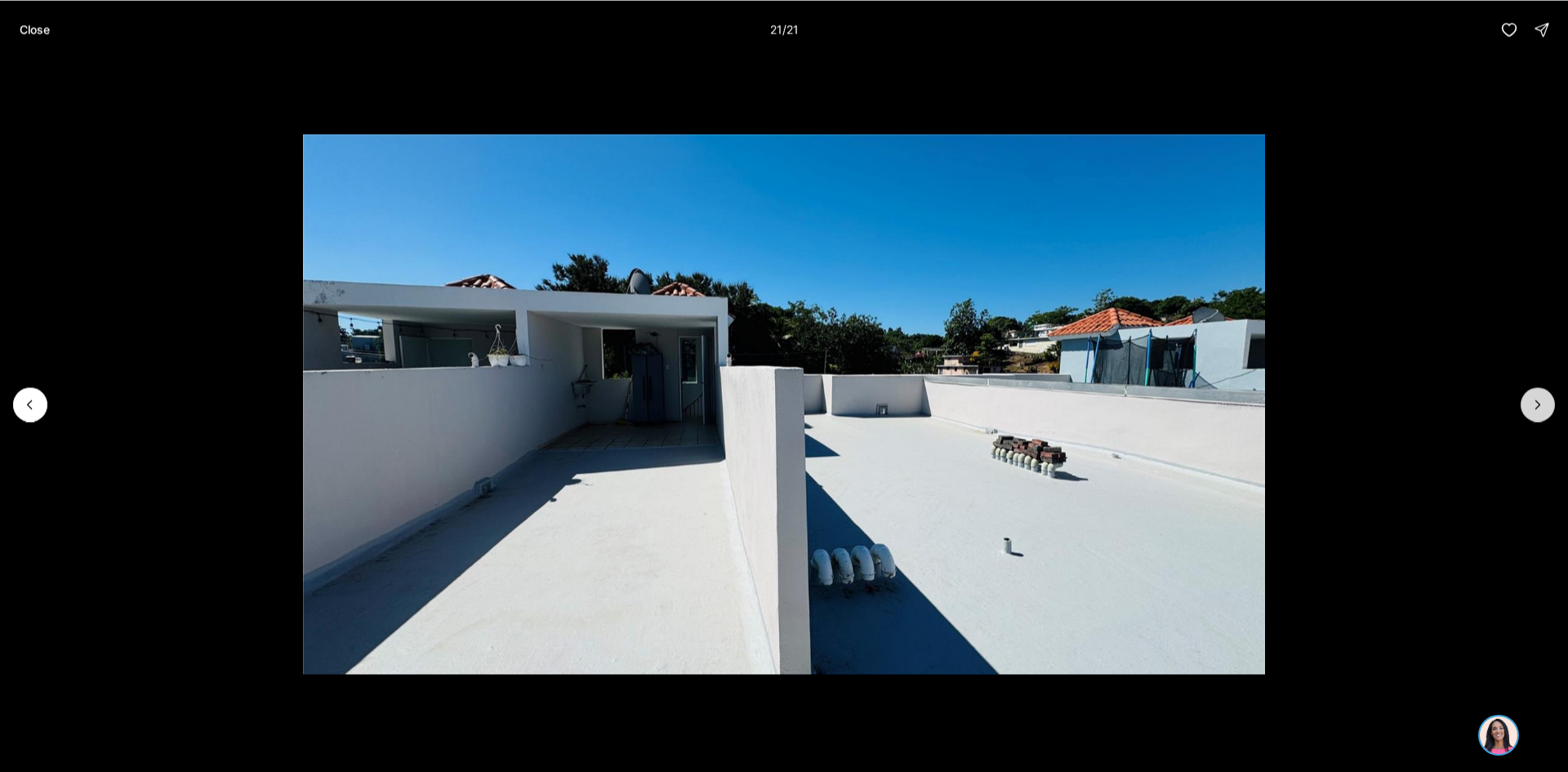
click at [1528, 413] on div at bounding box center [1538, 404] width 35 height 35
click at [42, 26] on p "Close" at bounding box center [35, 30] width 30 height 13
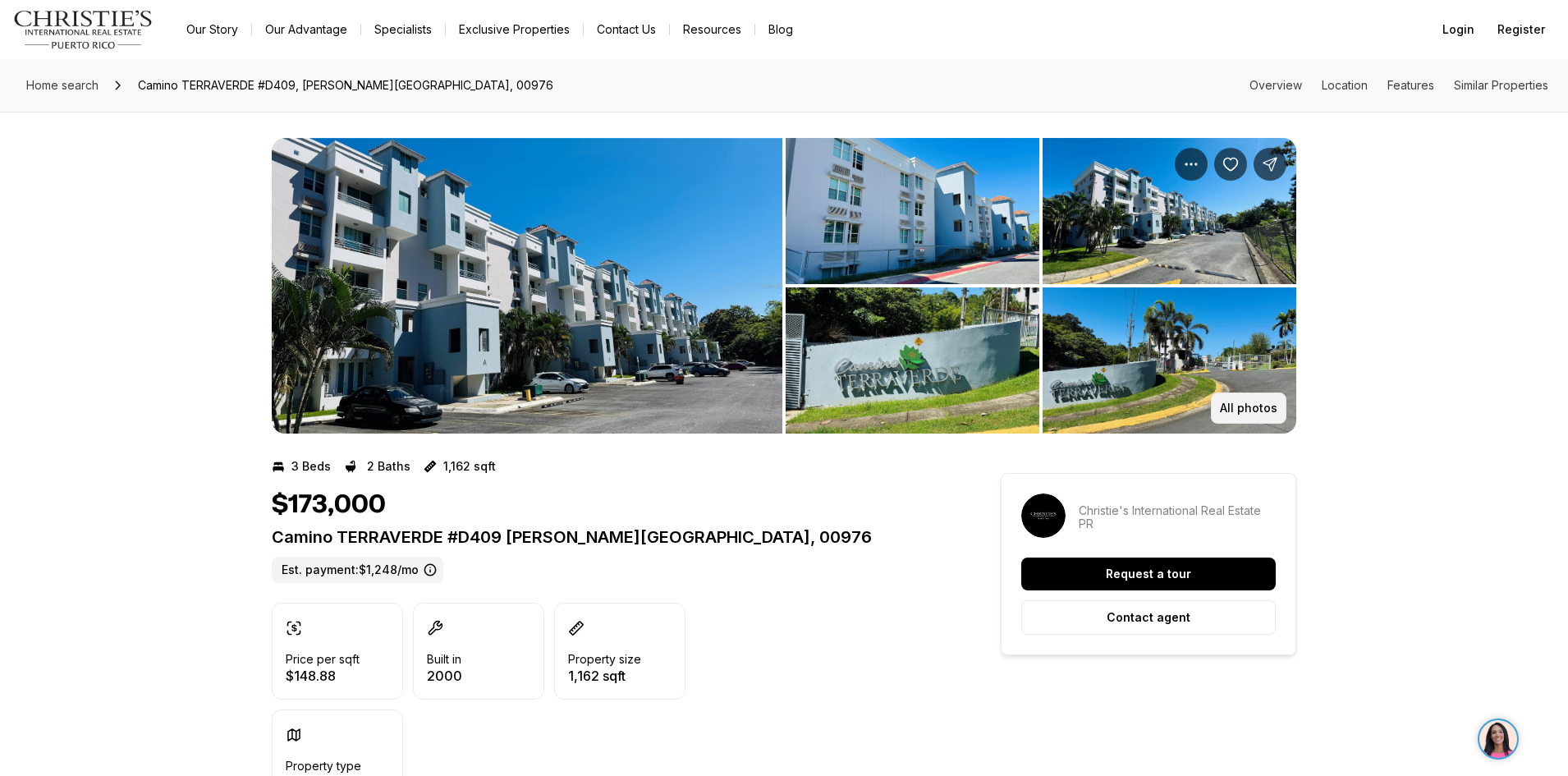
click at [1248, 408] on p "All photos" at bounding box center [1249, 408] width 58 height 13
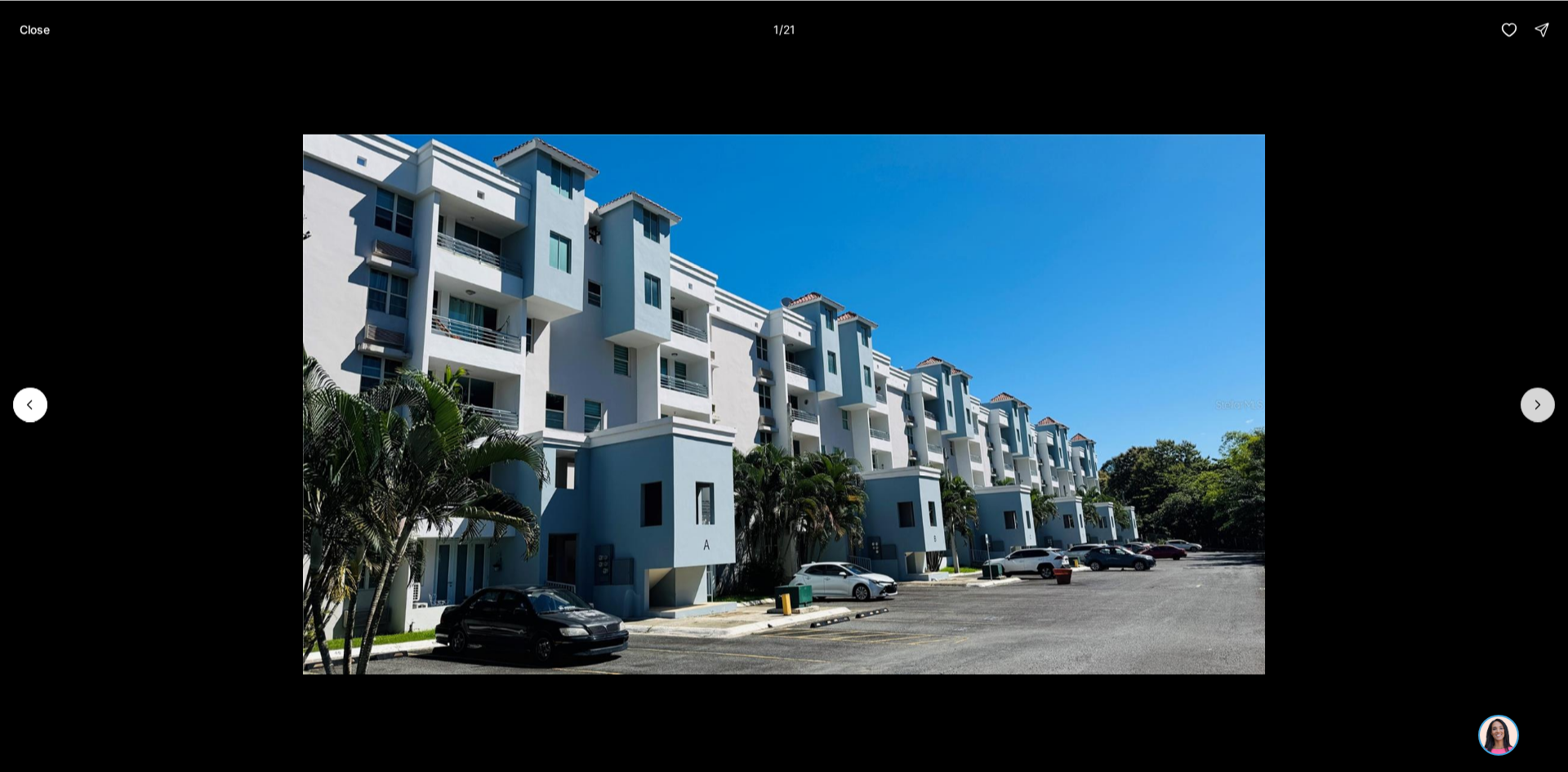
click at [1533, 404] on icon "Next slide" at bounding box center [1538, 404] width 16 height 16
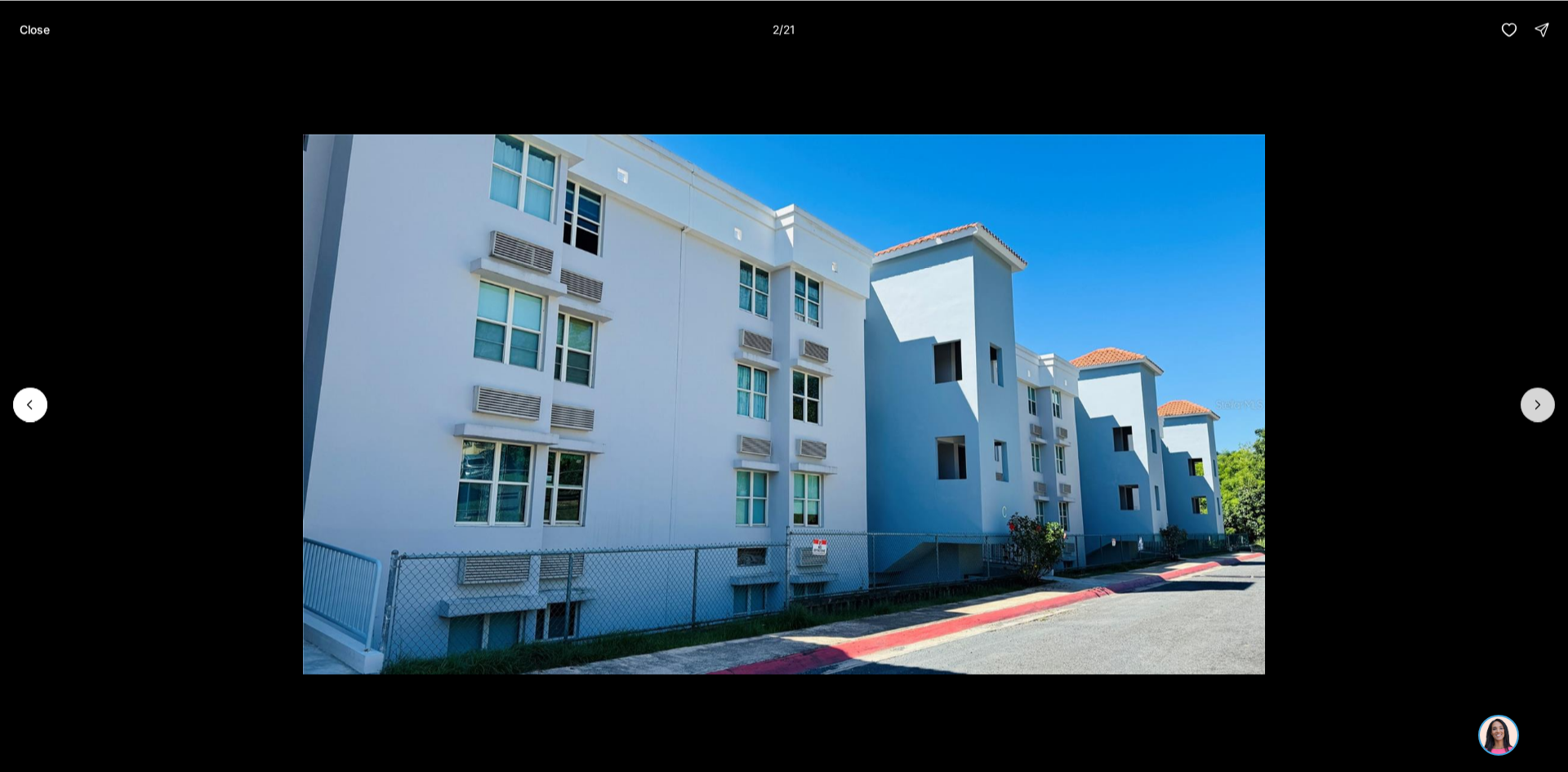
click at [1533, 403] on icon "Next slide" at bounding box center [1538, 404] width 16 height 16
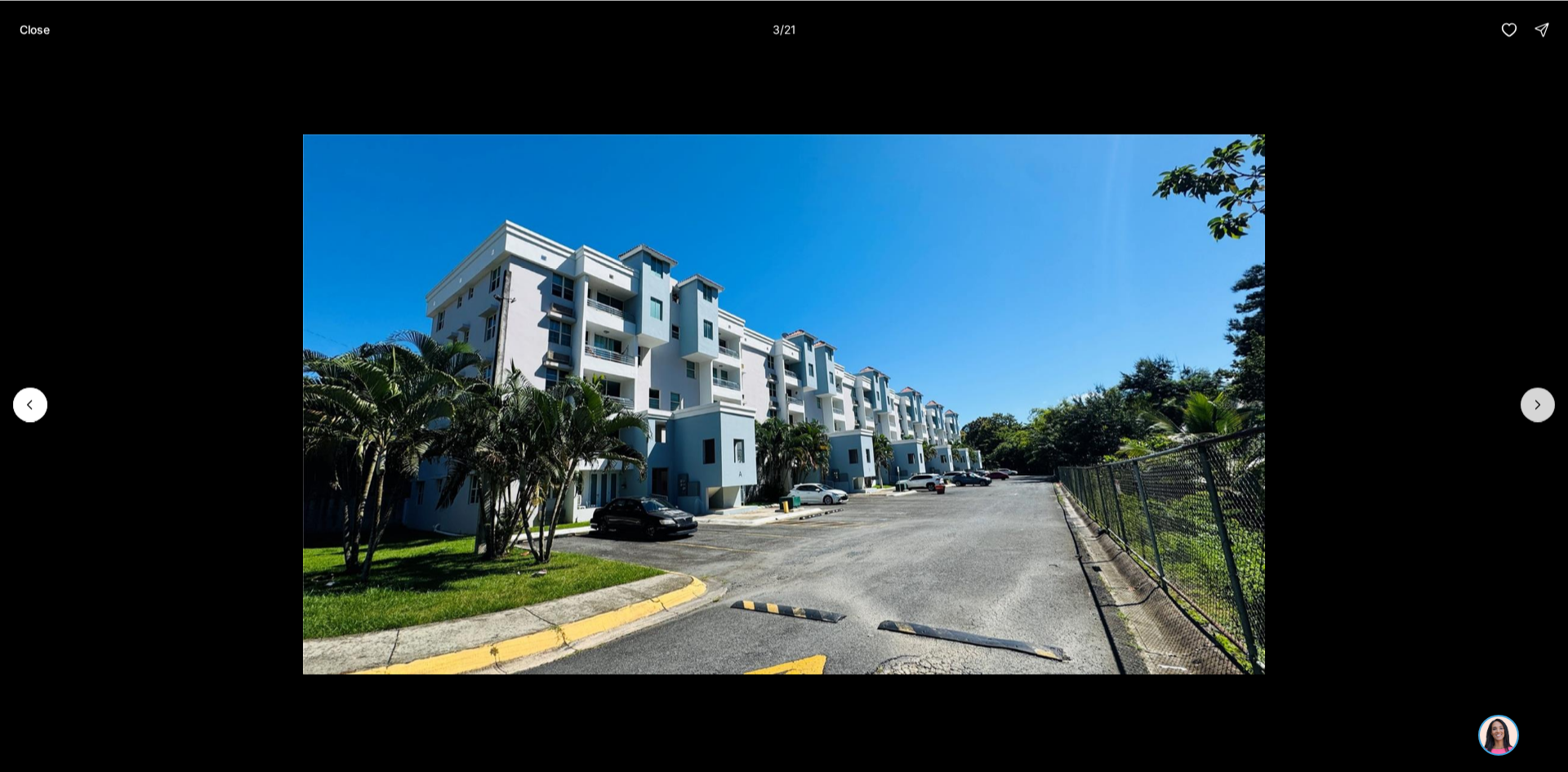
click at [1533, 403] on icon "Next slide" at bounding box center [1538, 404] width 16 height 16
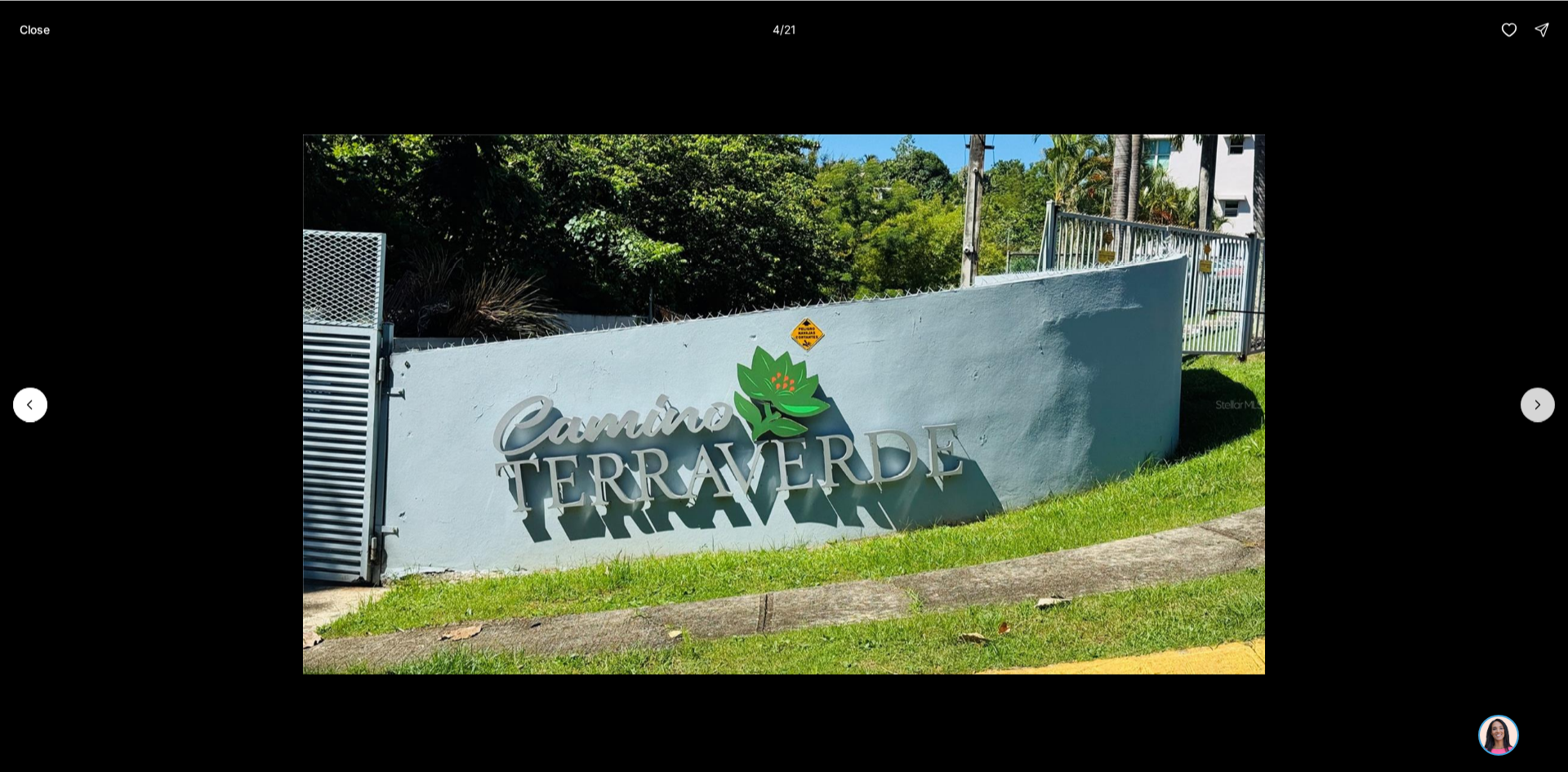
click at [1533, 403] on icon "Next slide" at bounding box center [1538, 404] width 16 height 16
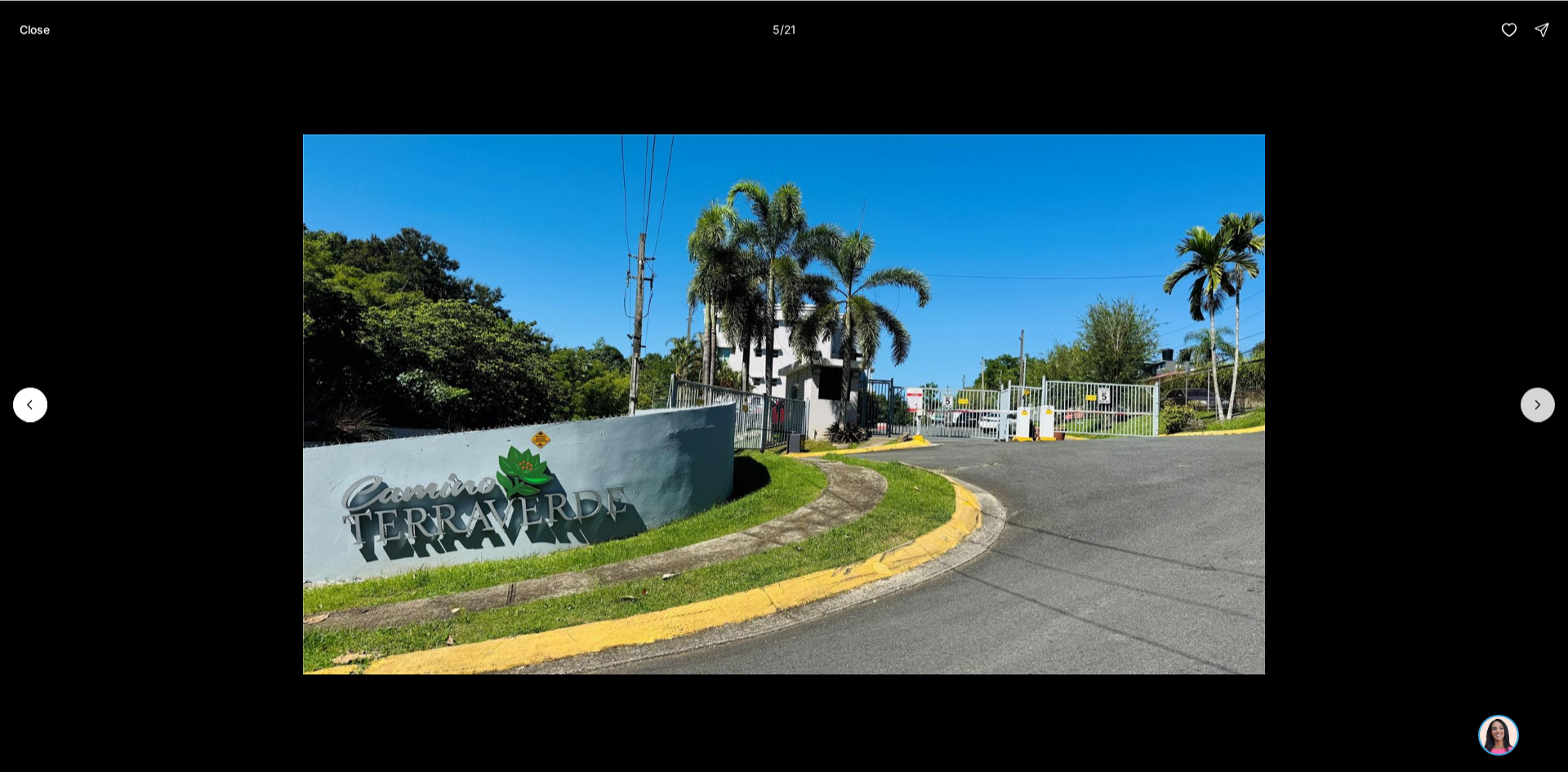
click at [1533, 403] on icon "Next slide" at bounding box center [1538, 404] width 16 height 16
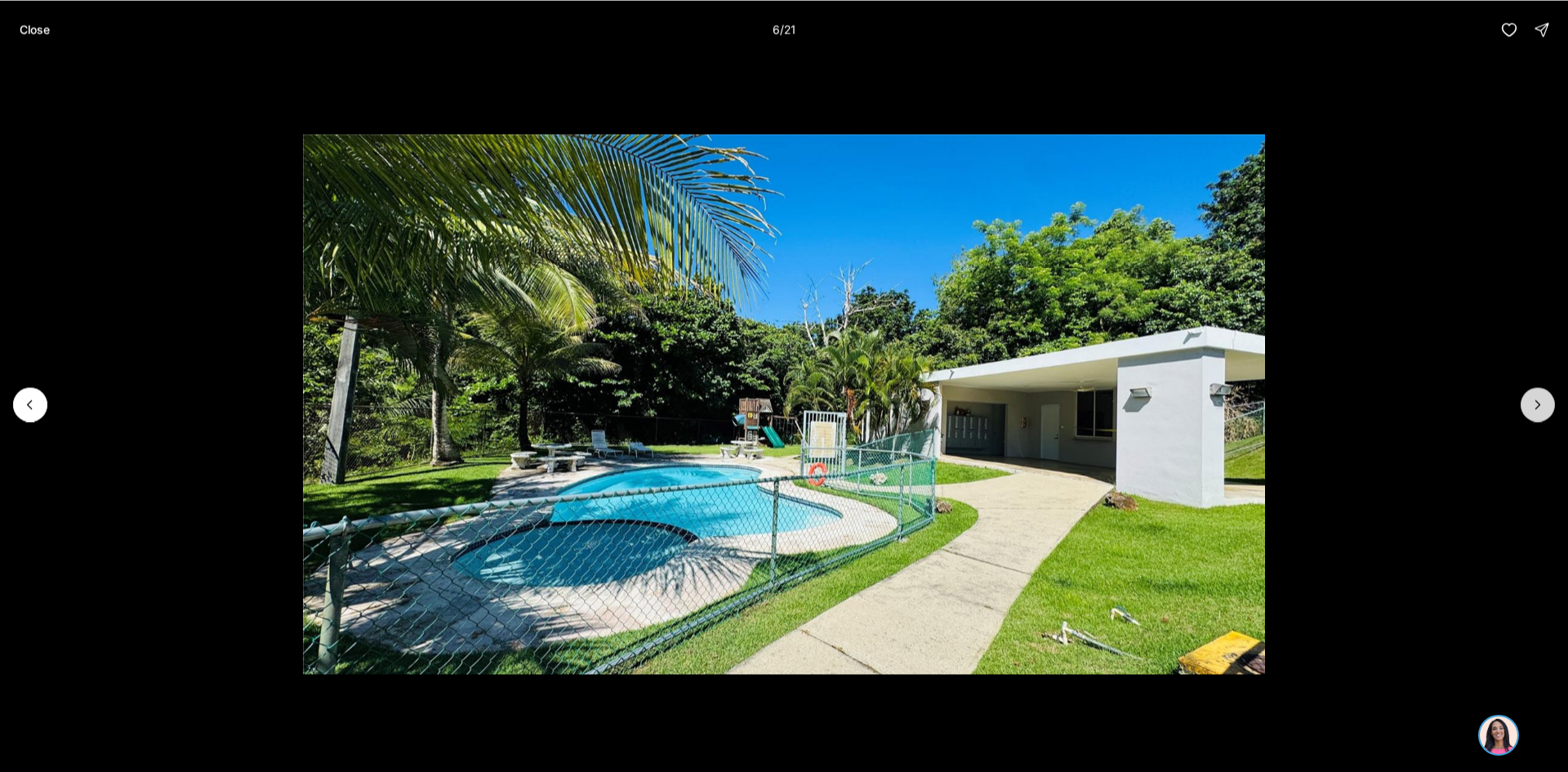
click at [1538, 400] on icon "Next slide" at bounding box center [1538, 404] width 16 height 16
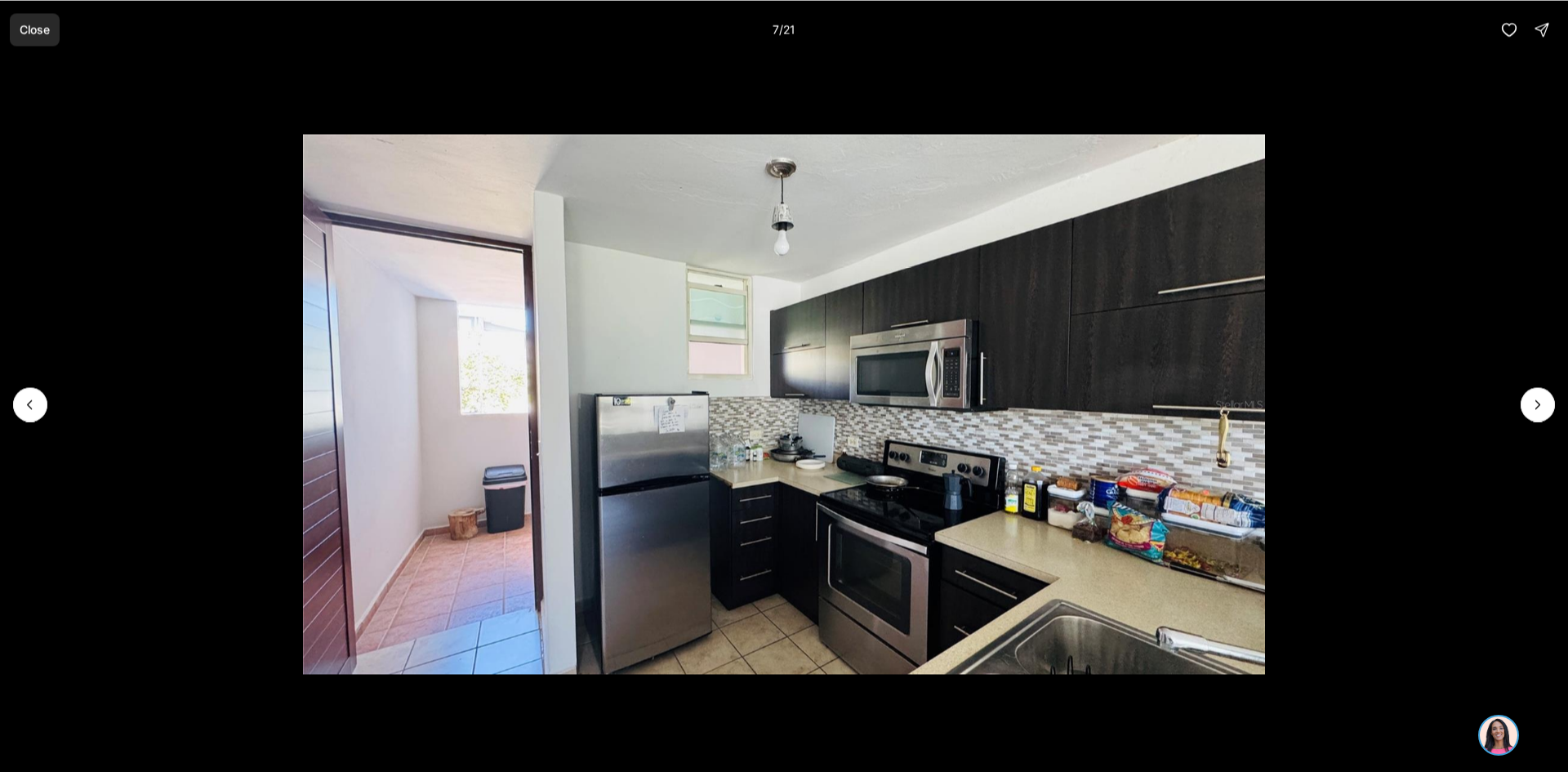
click at [47, 30] on p "Close" at bounding box center [35, 30] width 30 height 13
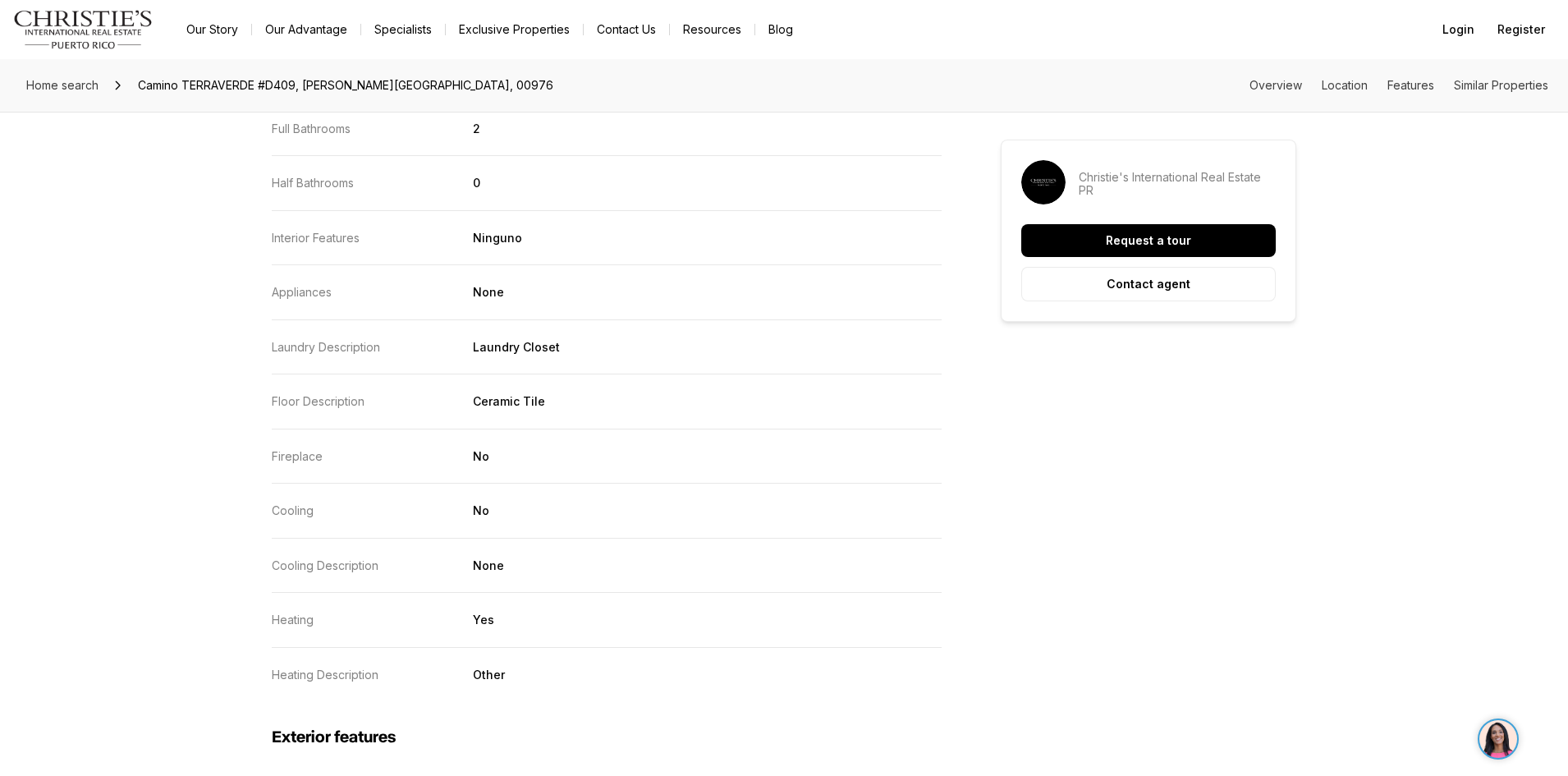
scroll to position [2603, 0]
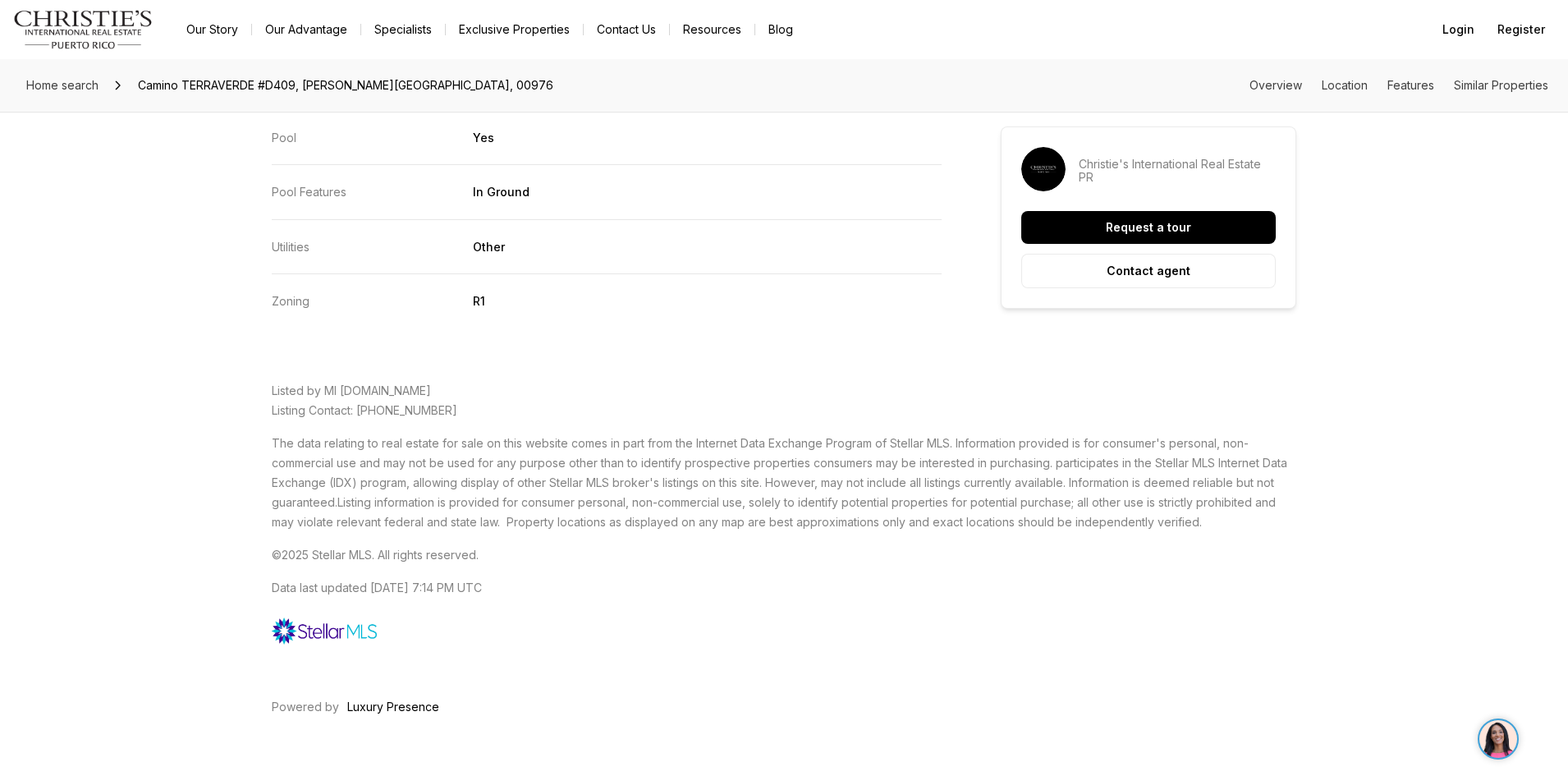
scroll to position [3671, 0]
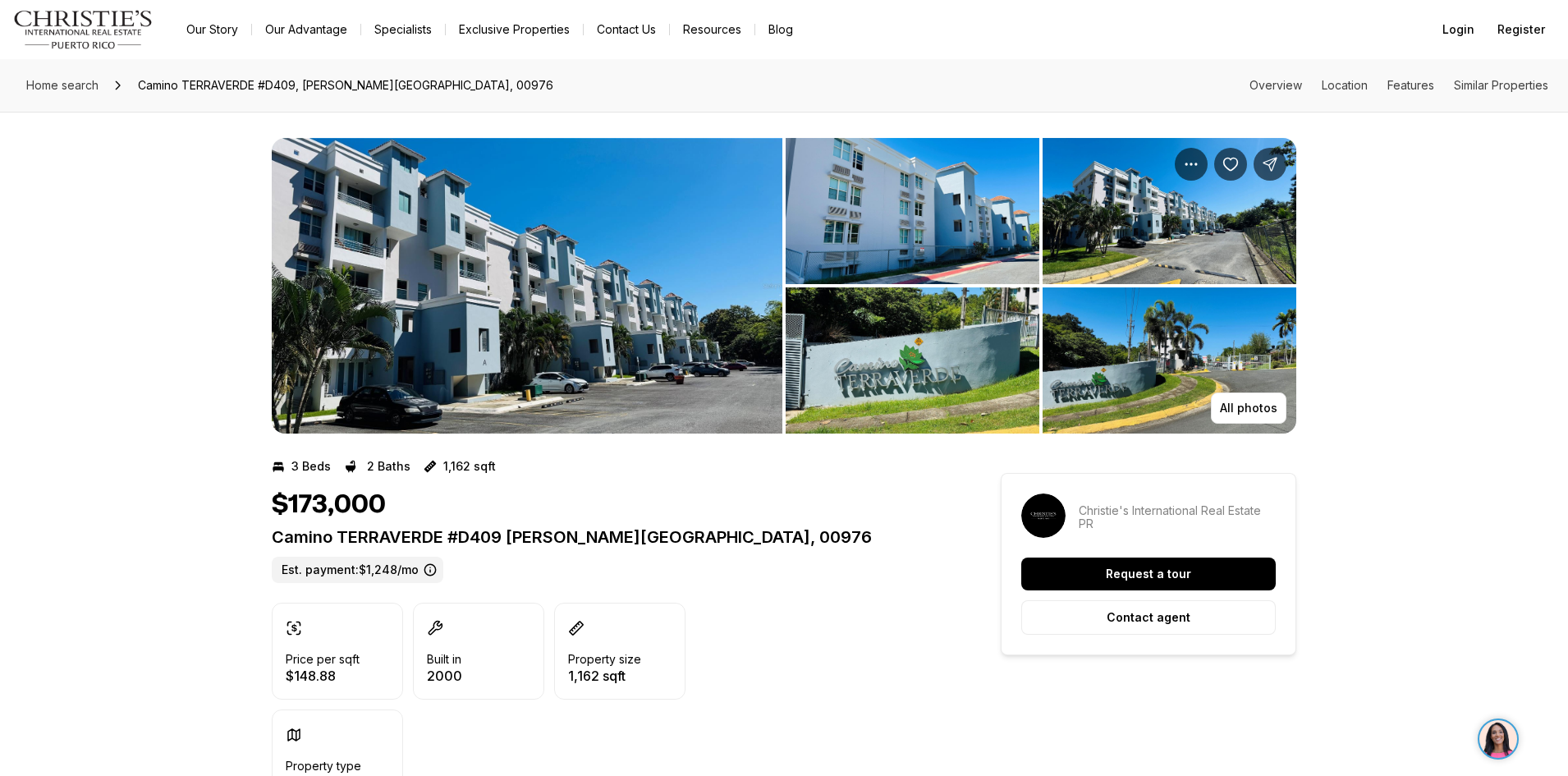
click at [581, 335] on img "View image gallery" at bounding box center [527, 286] width 511 height 296
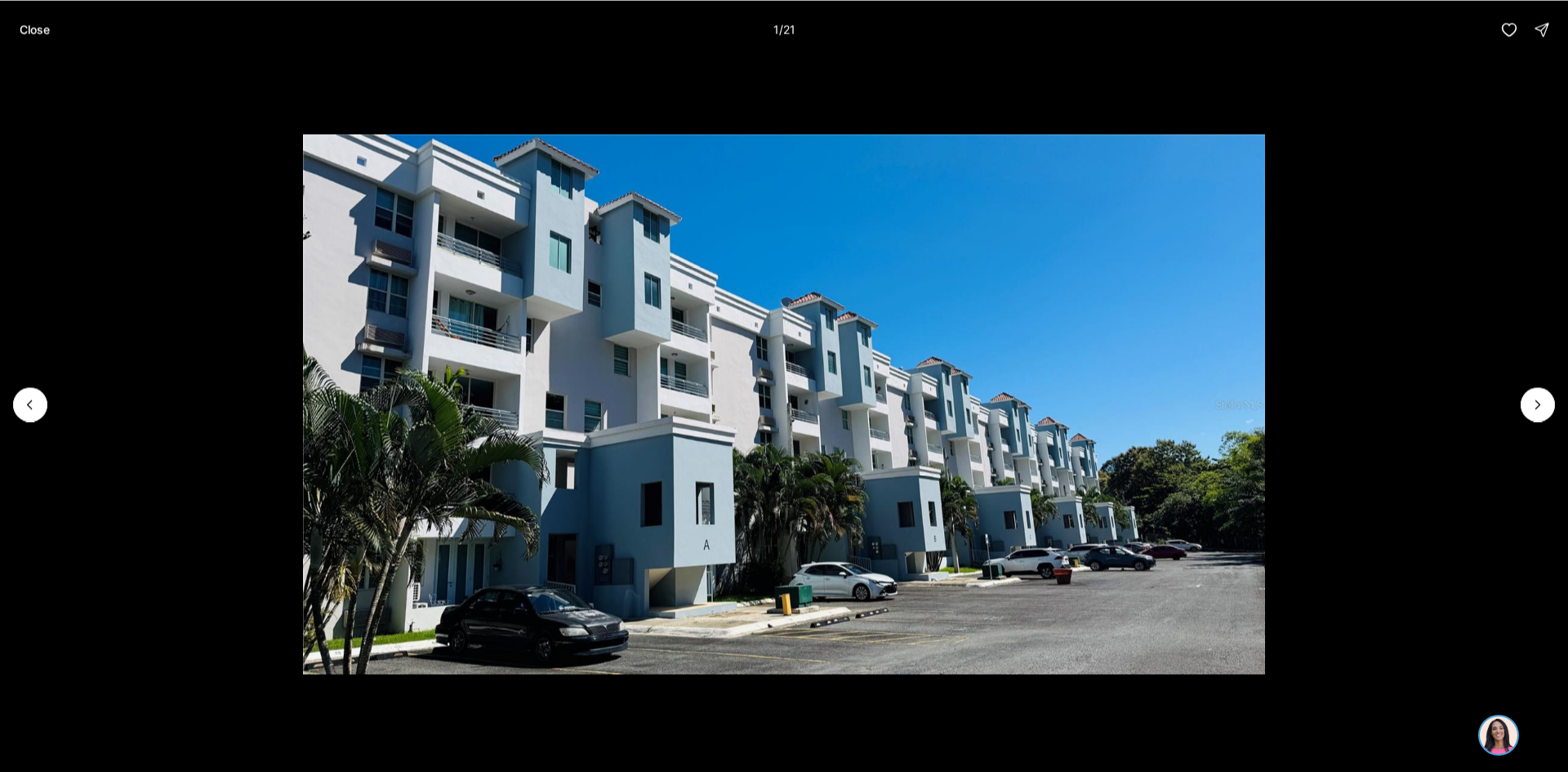
click at [1529, 429] on li "1 of 21" at bounding box center [784, 404] width 1568 height 691
click at [1533, 404] on icon "Next slide" at bounding box center [1538, 404] width 16 height 16
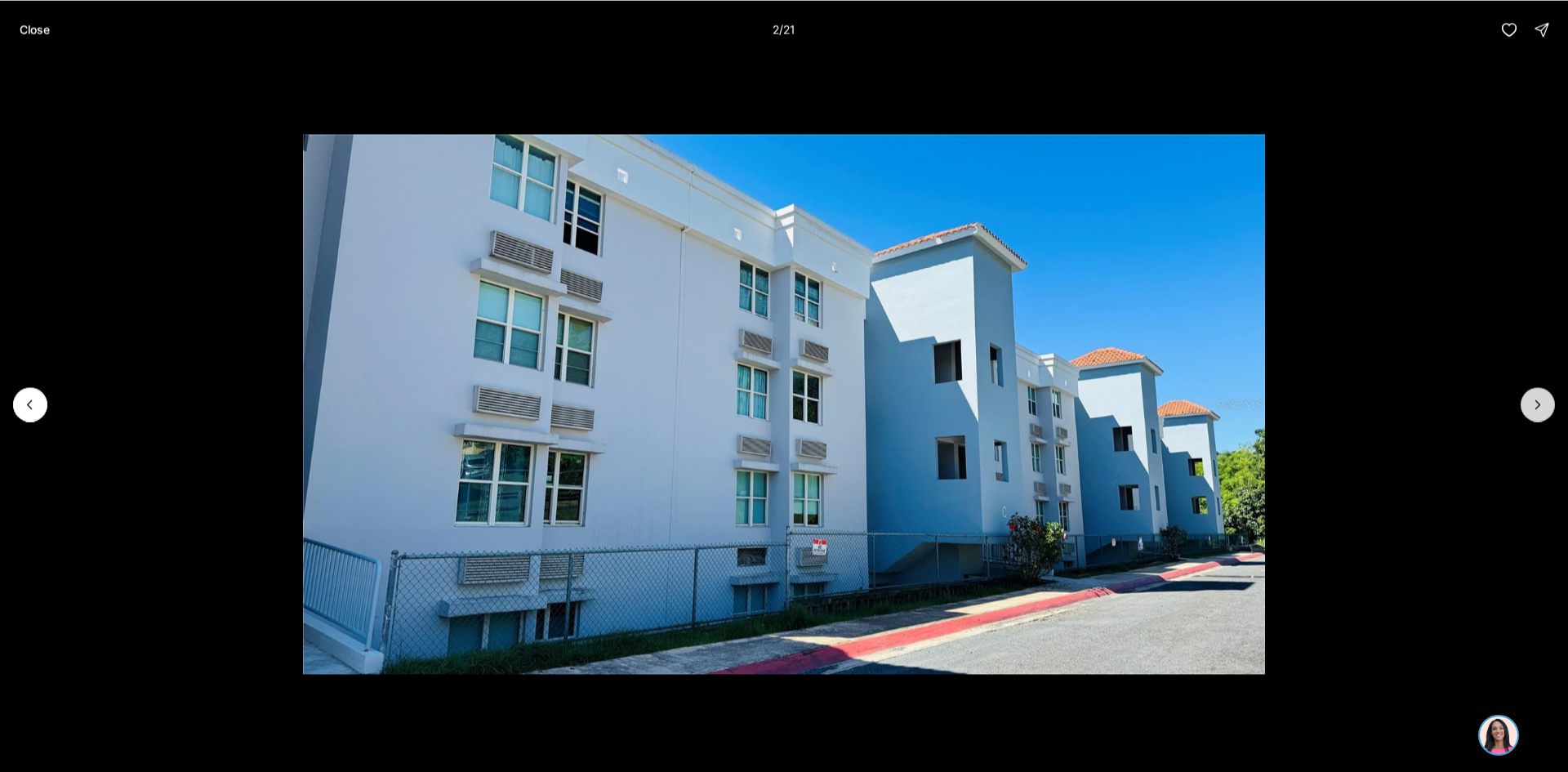
click at [1529, 391] on button "Next slide" at bounding box center [1538, 404] width 35 height 35
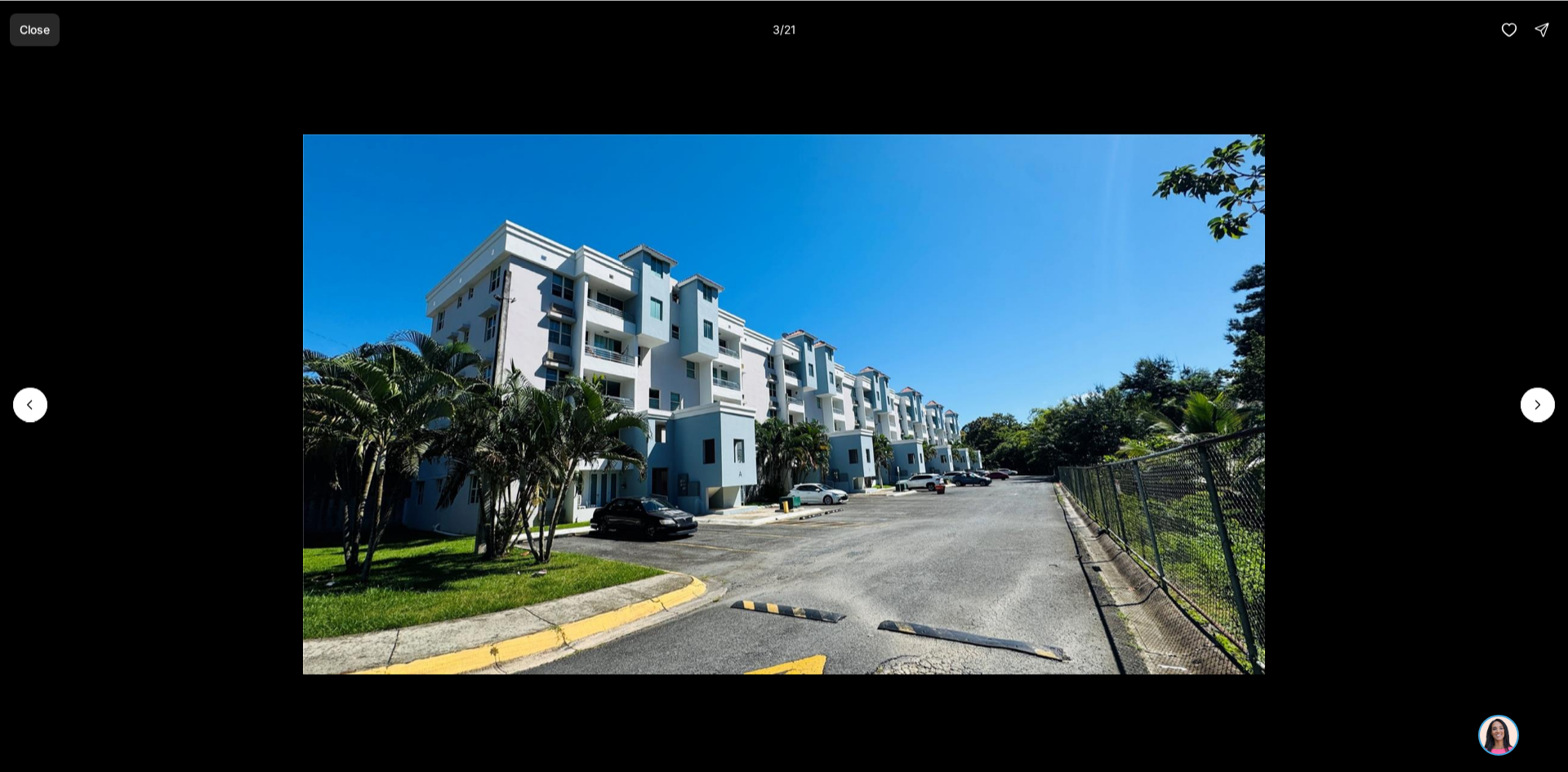
click at [43, 30] on p "Close" at bounding box center [35, 30] width 30 height 13
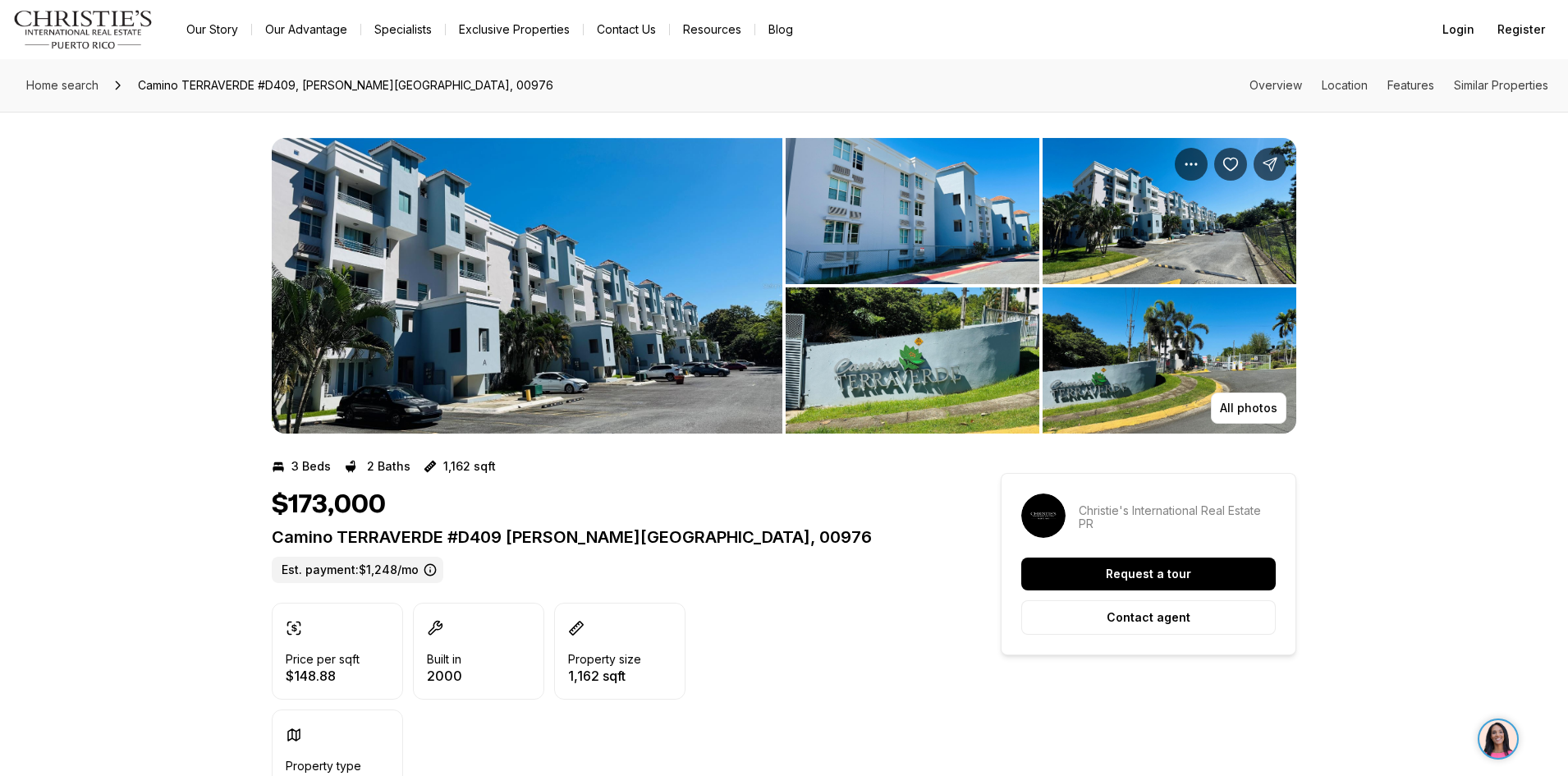
scroll to position [82, 0]
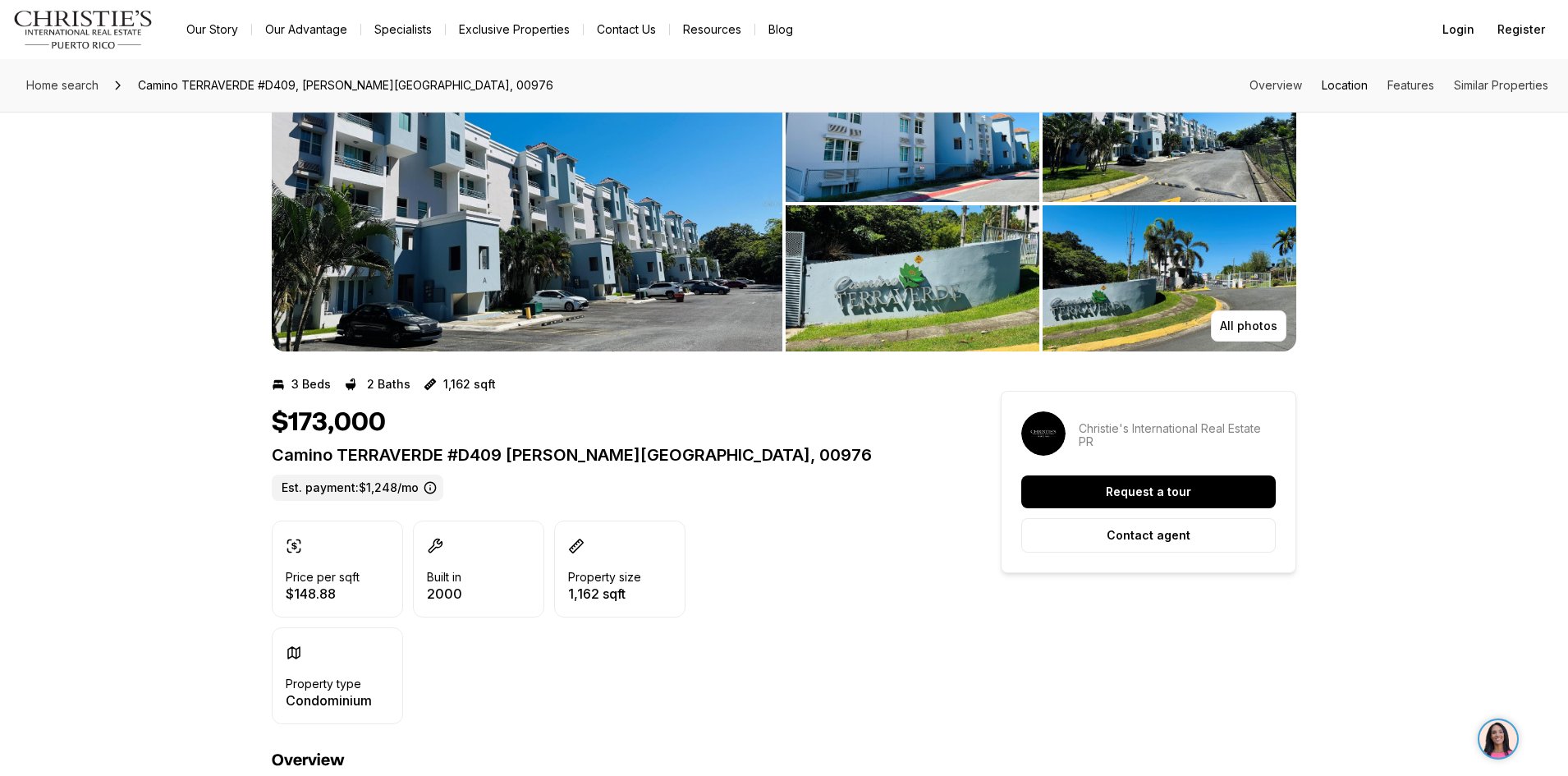
click at [1343, 86] on link "Location" at bounding box center [1345, 84] width 46 height 14
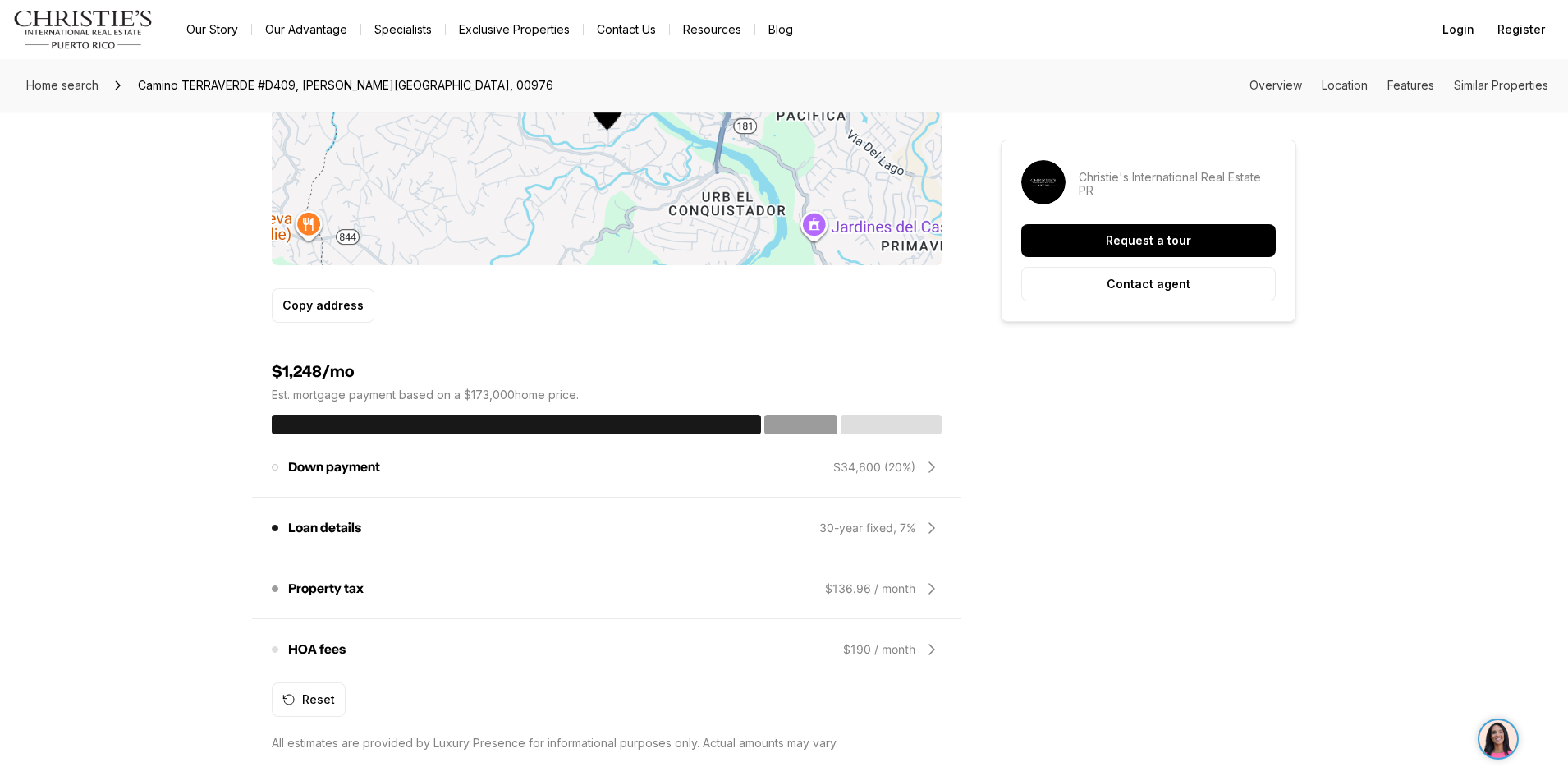
scroll to position [1145, 0]
